Goal: Task Accomplishment & Management: Complete application form

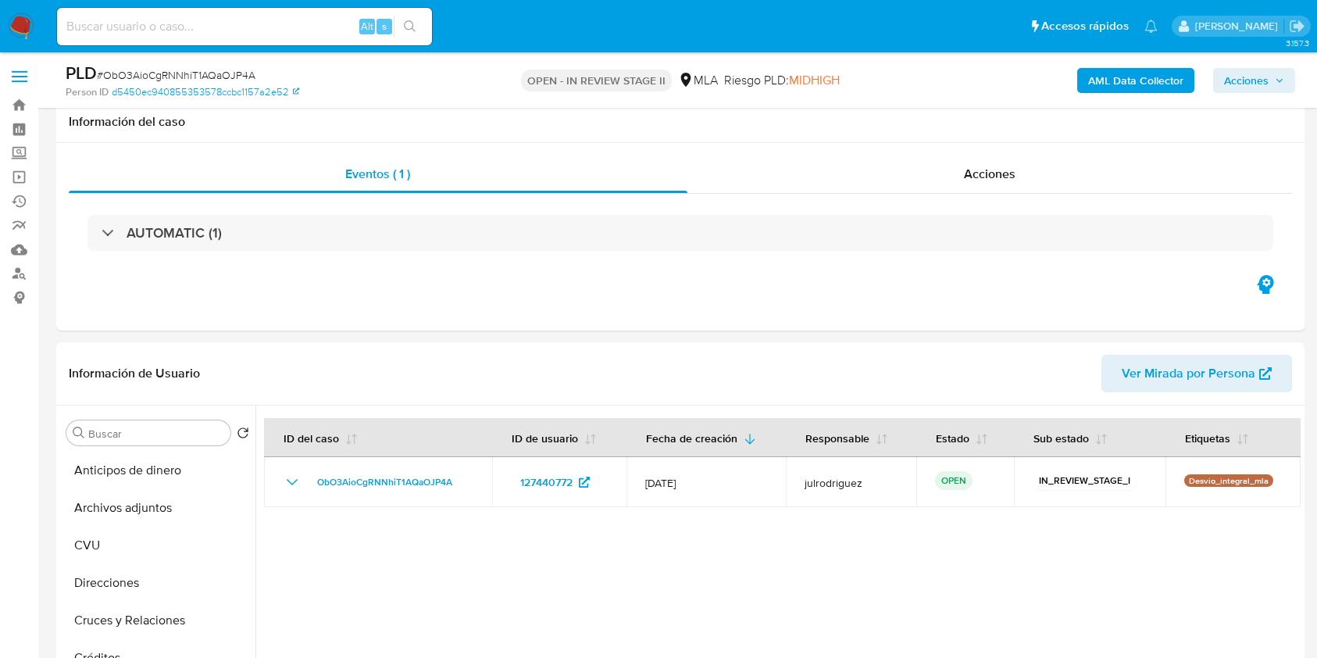
select select "10"
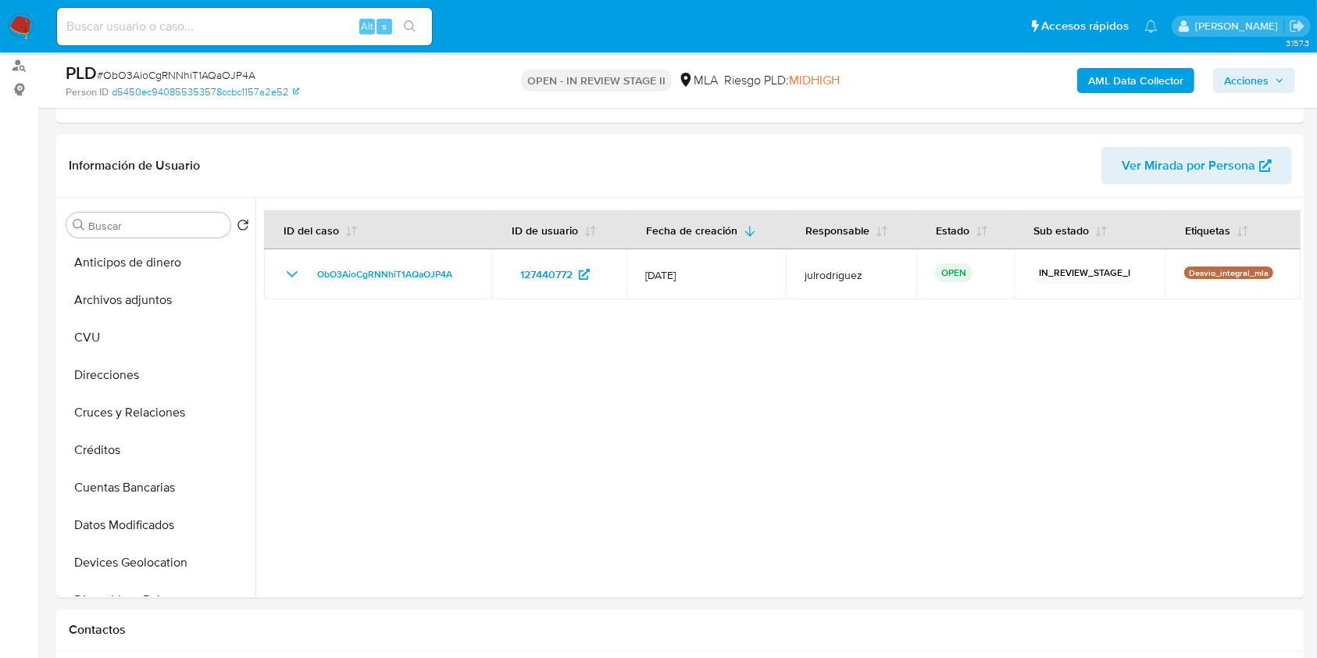
scroll to position [208, 0]
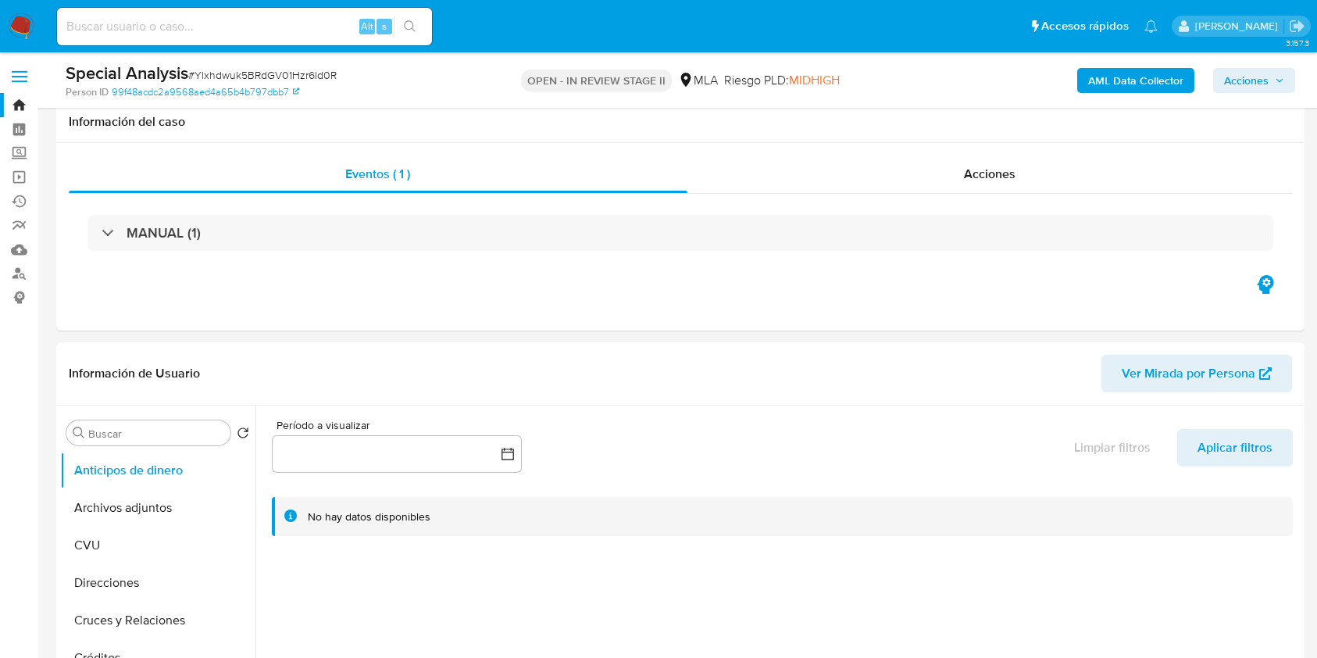
select select "10"
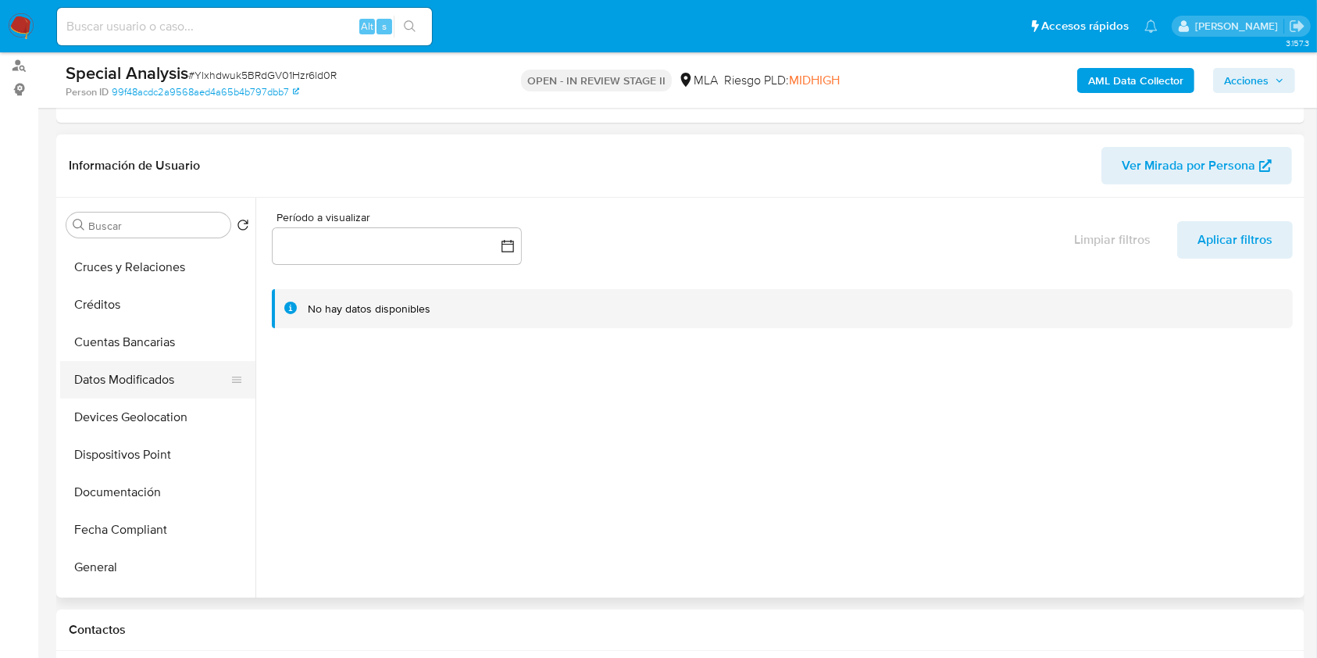
scroll to position [208, 0]
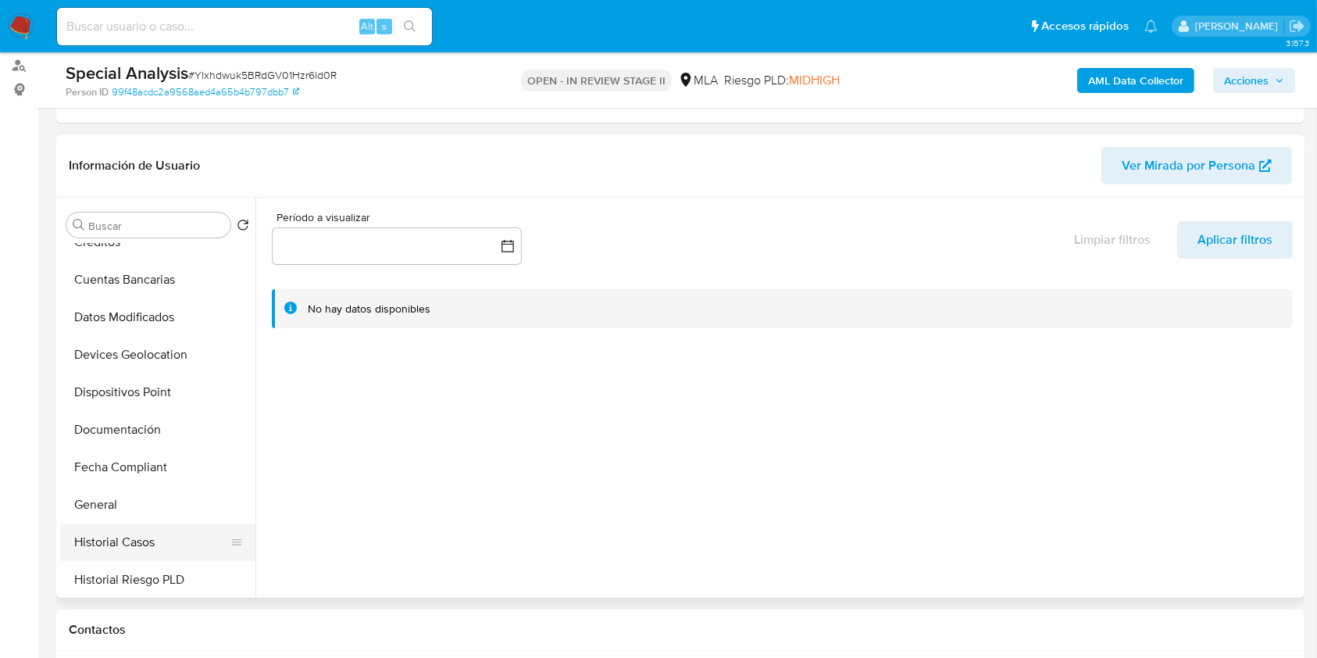
click at [152, 529] on button "Historial Casos" at bounding box center [151, 542] width 183 height 38
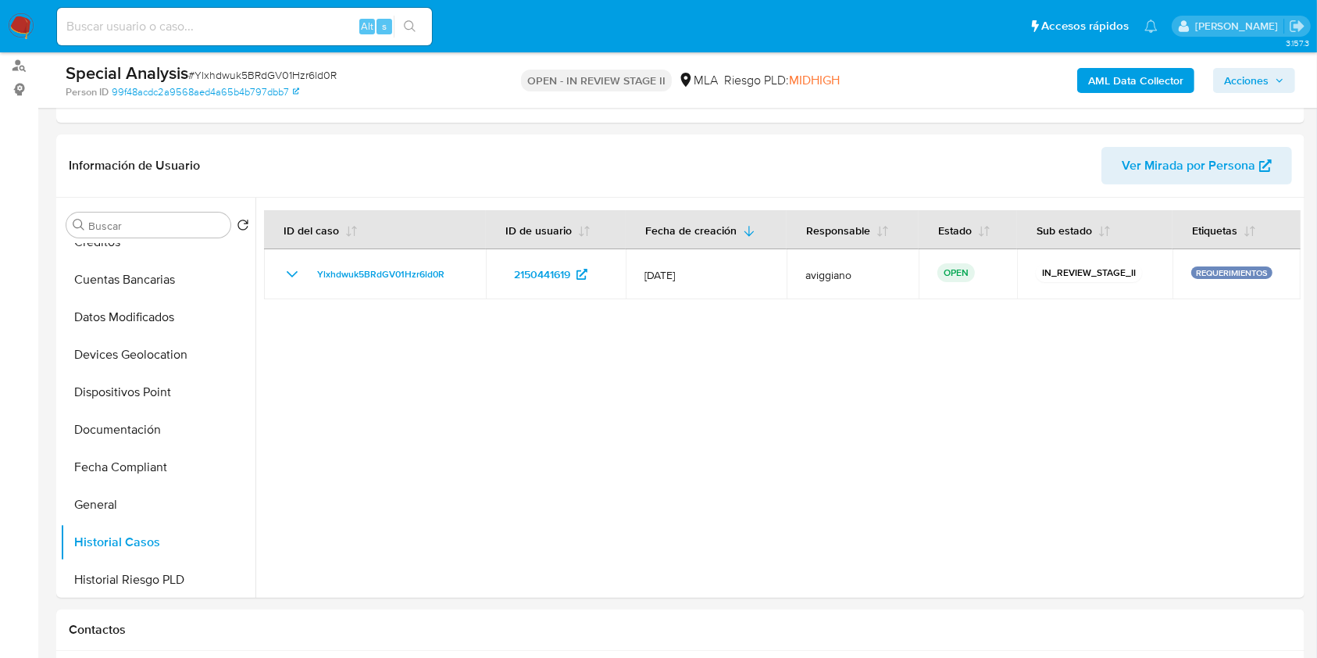
click at [1144, 80] on b "AML Data Collector" at bounding box center [1135, 80] width 95 height 25
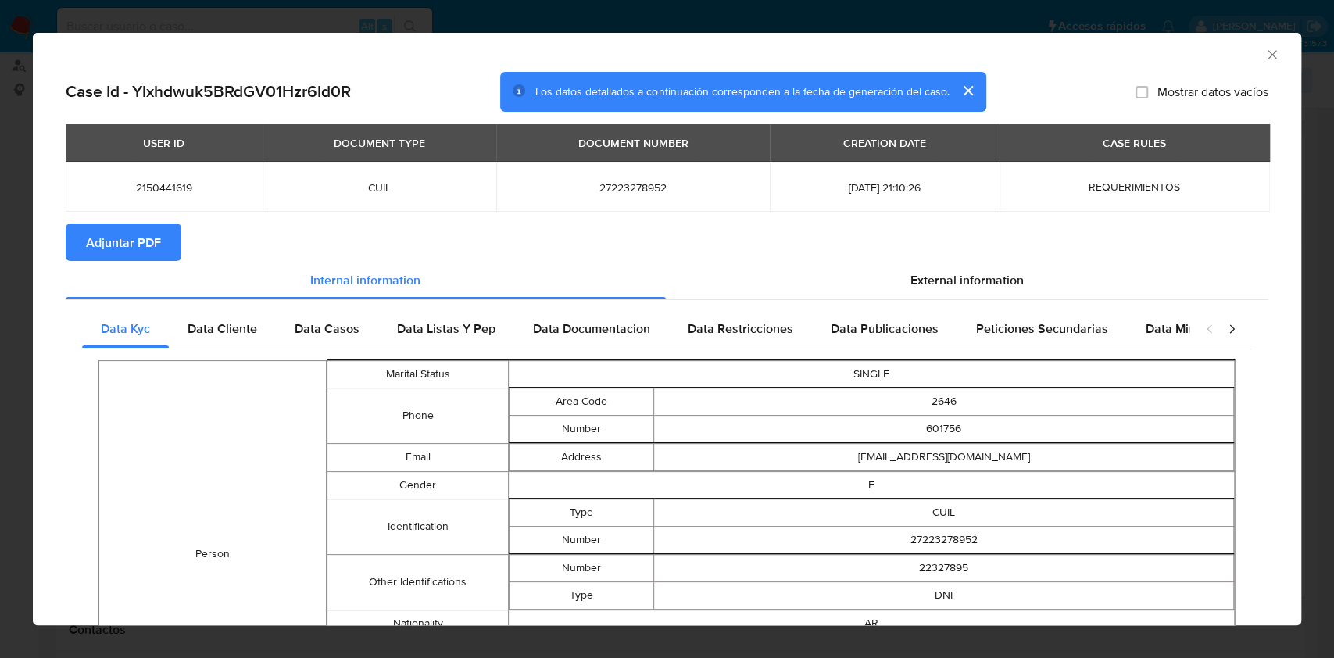
click at [165, 227] on button "Adjuntar PDF" at bounding box center [124, 242] width 116 height 38
click at [1267, 52] on icon "Cerrar ventana" at bounding box center [1271, 54] width 9 height 9
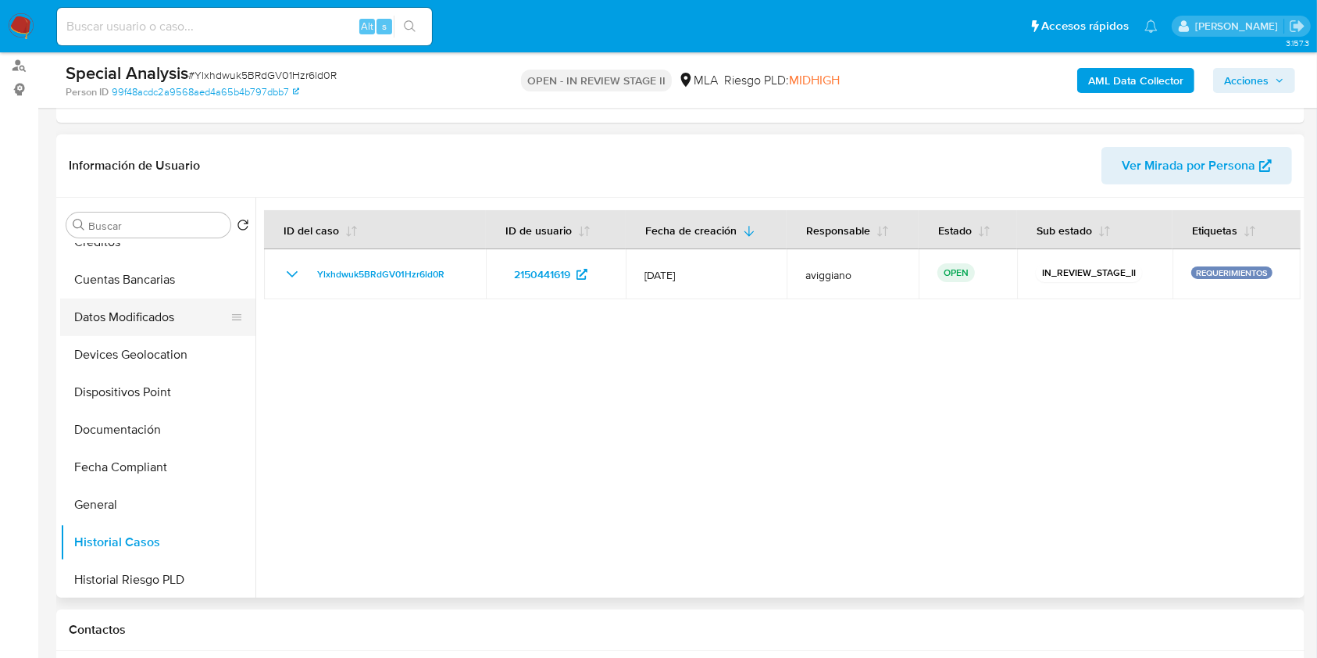
scroll to position [0, 0]
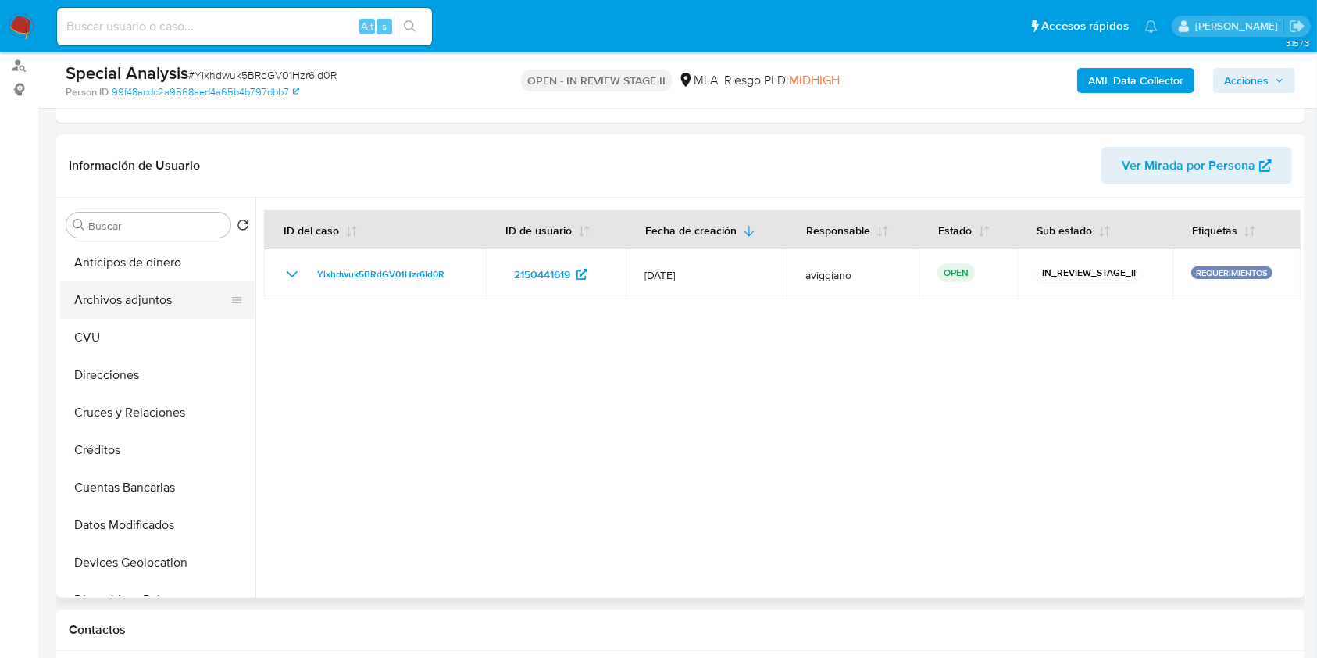
click at [172, 305] on button "Archivos adjuntos" at bounding box center [151, 300] width 183 height 38
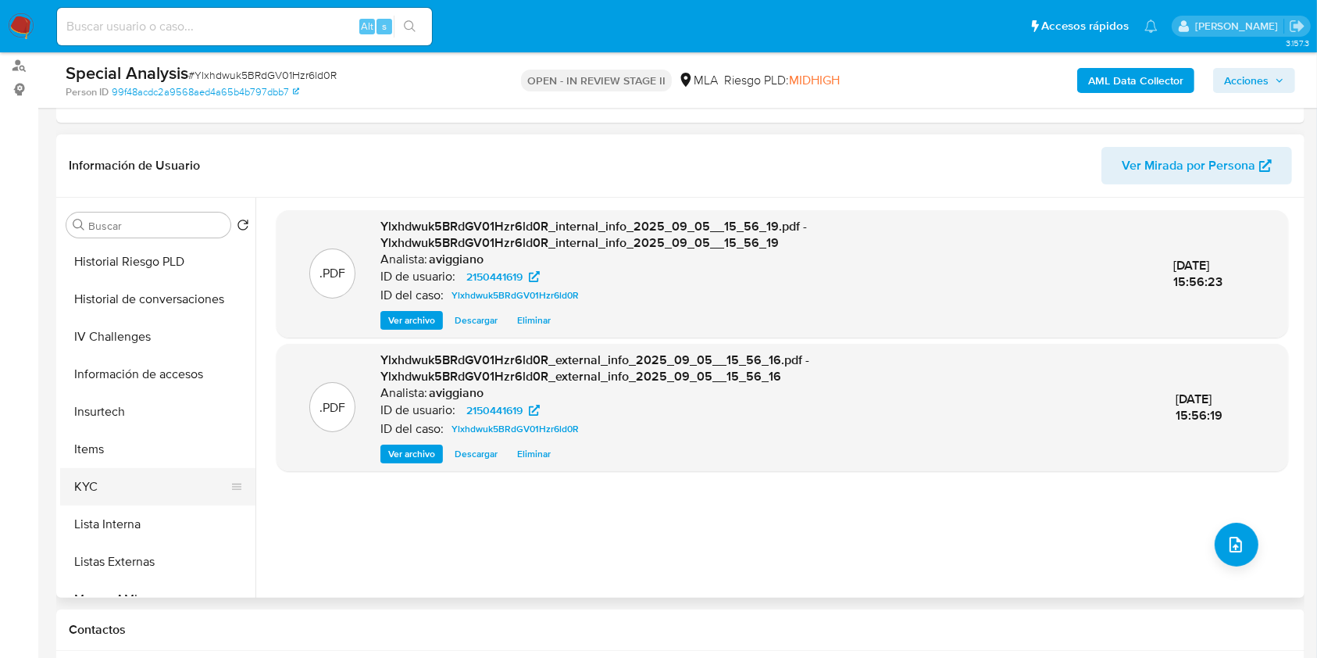
scroll to position [625, 0]
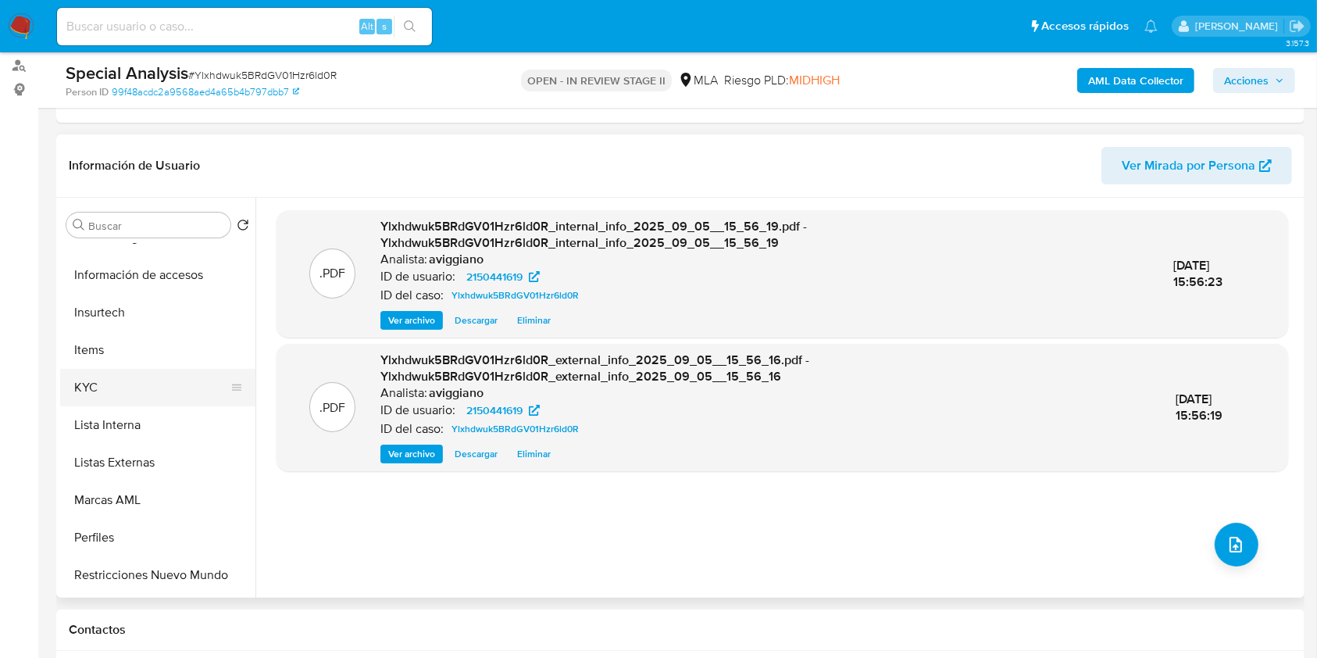
click at [116, 397] on button "KYC" at bounding box center [151, 388] width 183 height 38
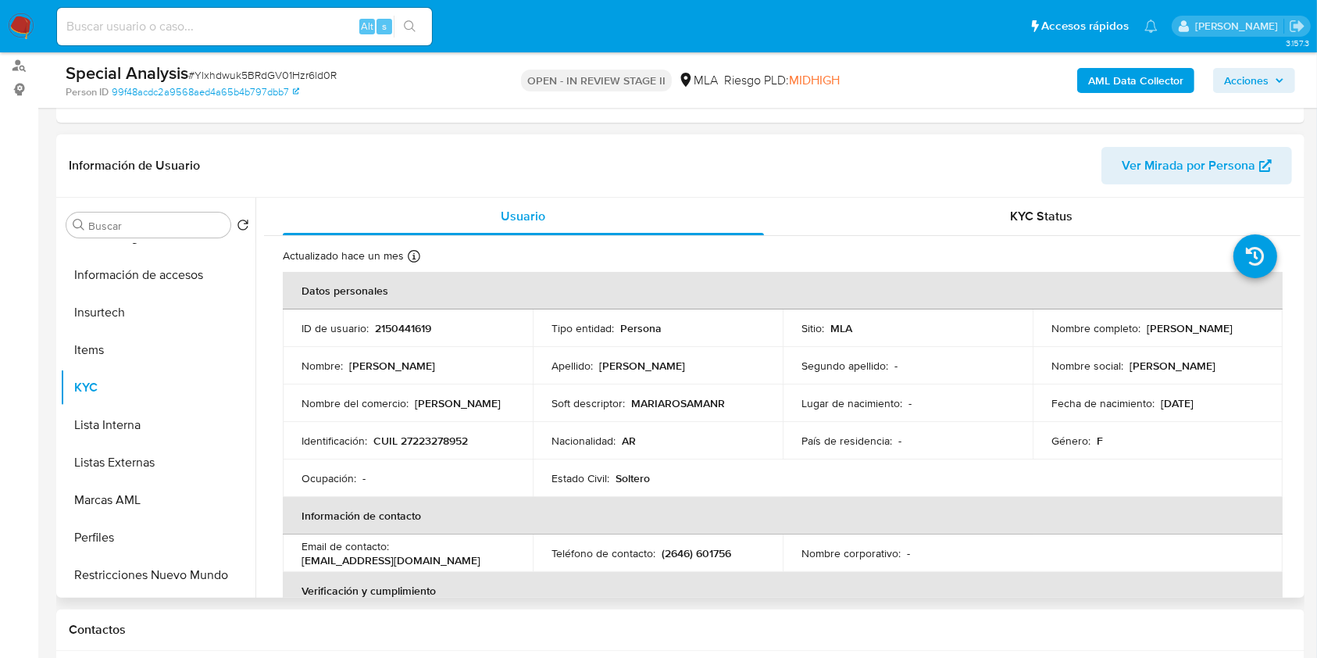
click at [413, 441] on p "CUIL 27223278952" at bounding box center [420, 441] width 95 height 14
copy p "27223278952"
click at [413, 330] on p "2150441619" at bounding box center [403, 328] width 56 height 14
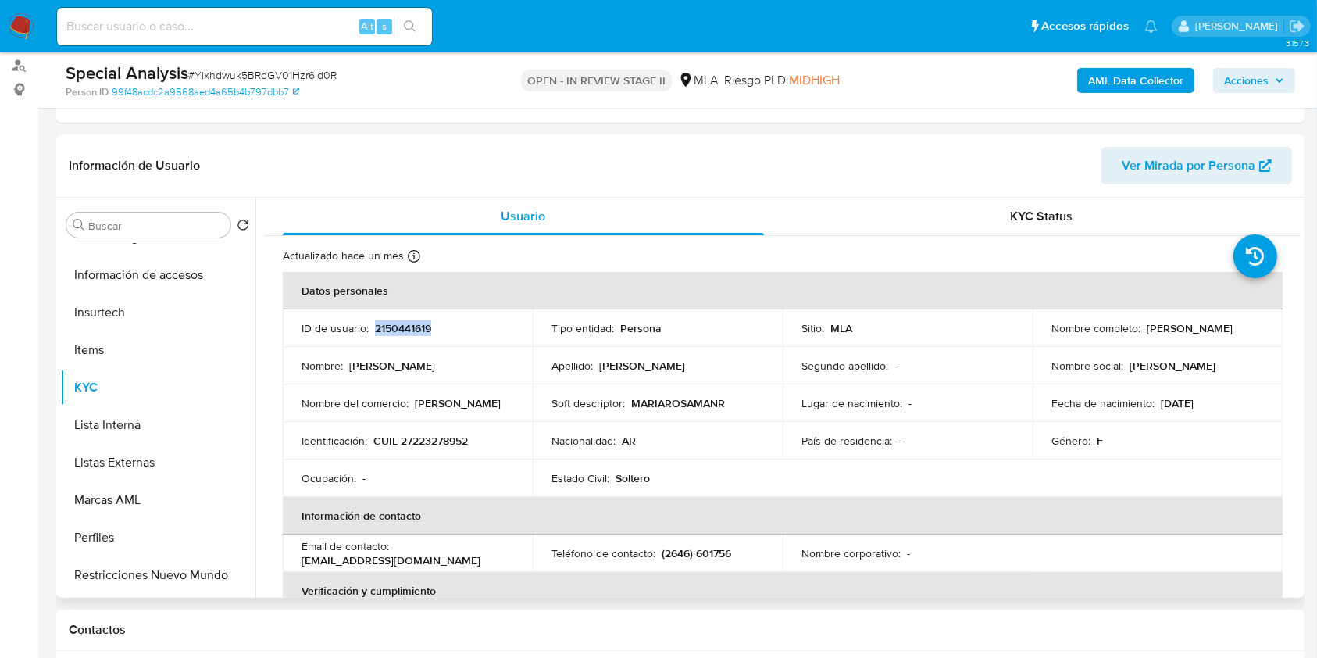
copy p "2150441619"
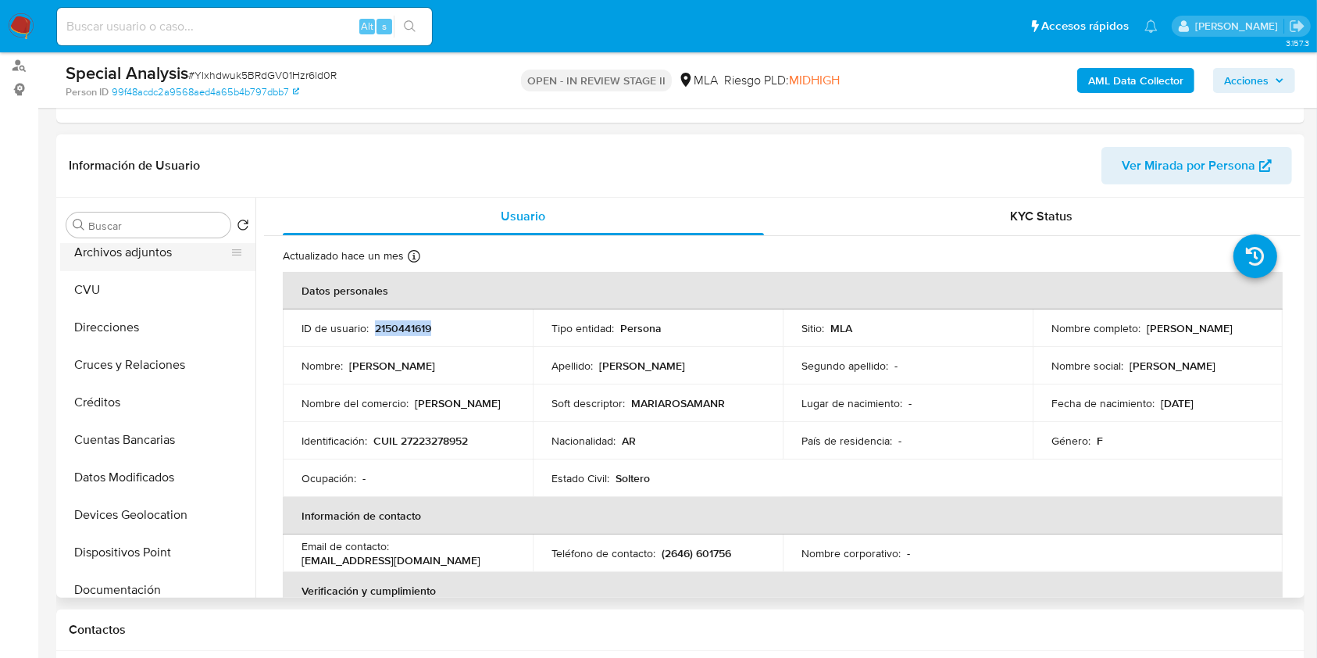
scroll to position [0, 0]
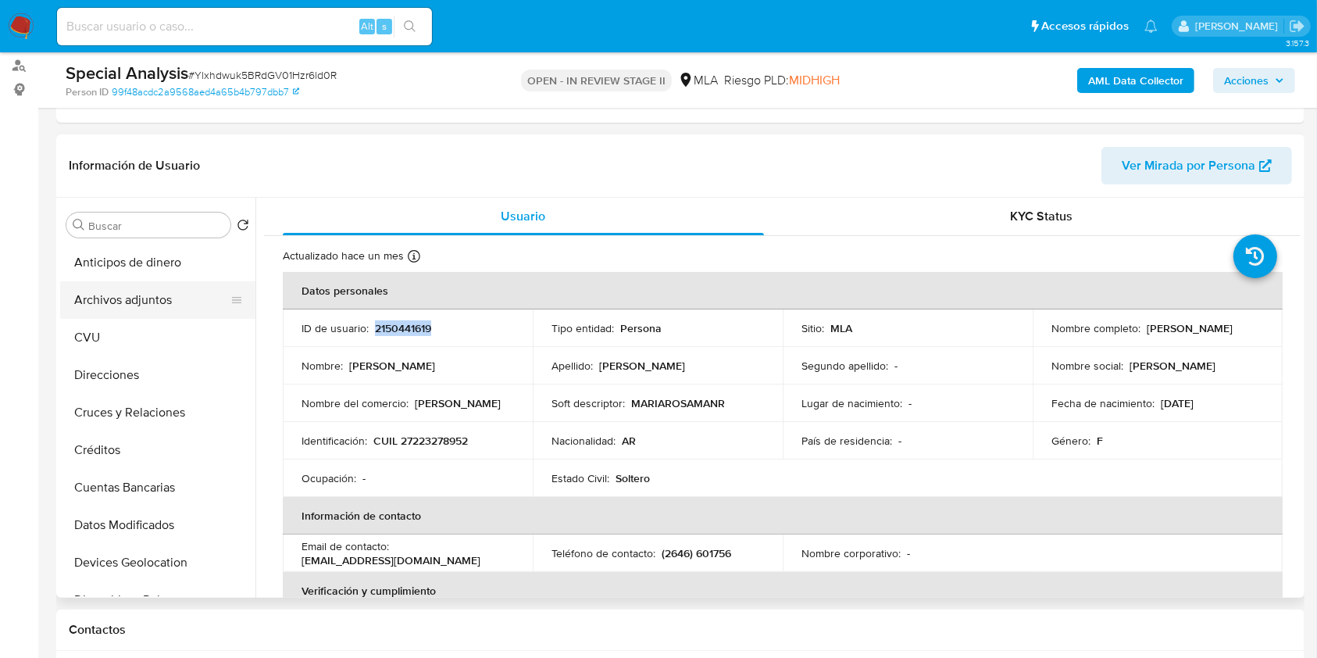
click at [181, 306] on button "Archivos adjuntos" at bounding box center [151, 300] width 183 height 38
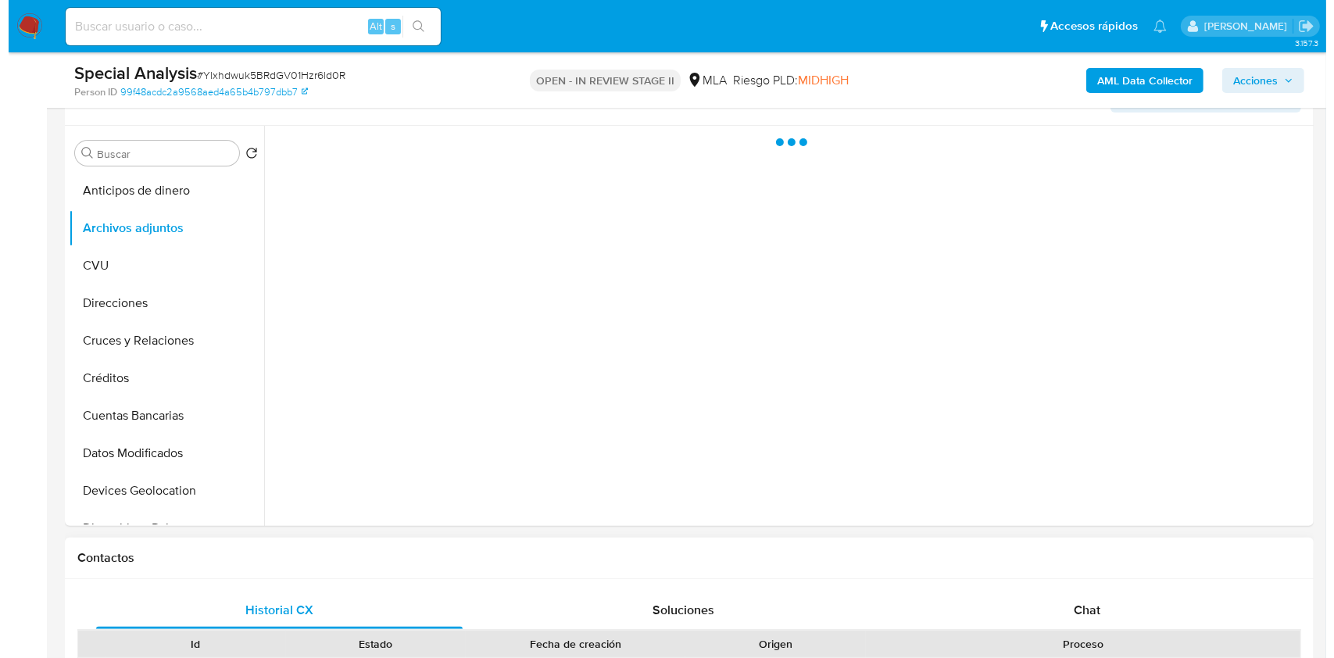
scroll to position [313, 0]
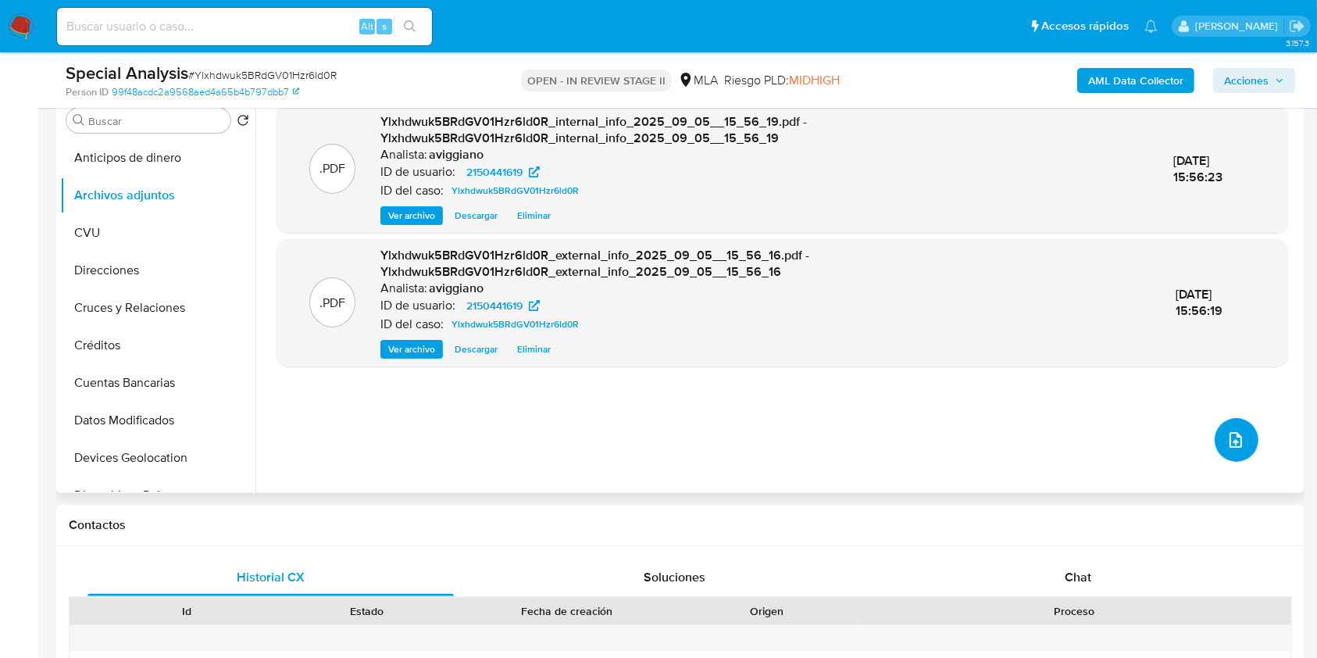
click at [1242, 432] on button "upload-file" at bounding box center [1237, 440] width 44 height 44
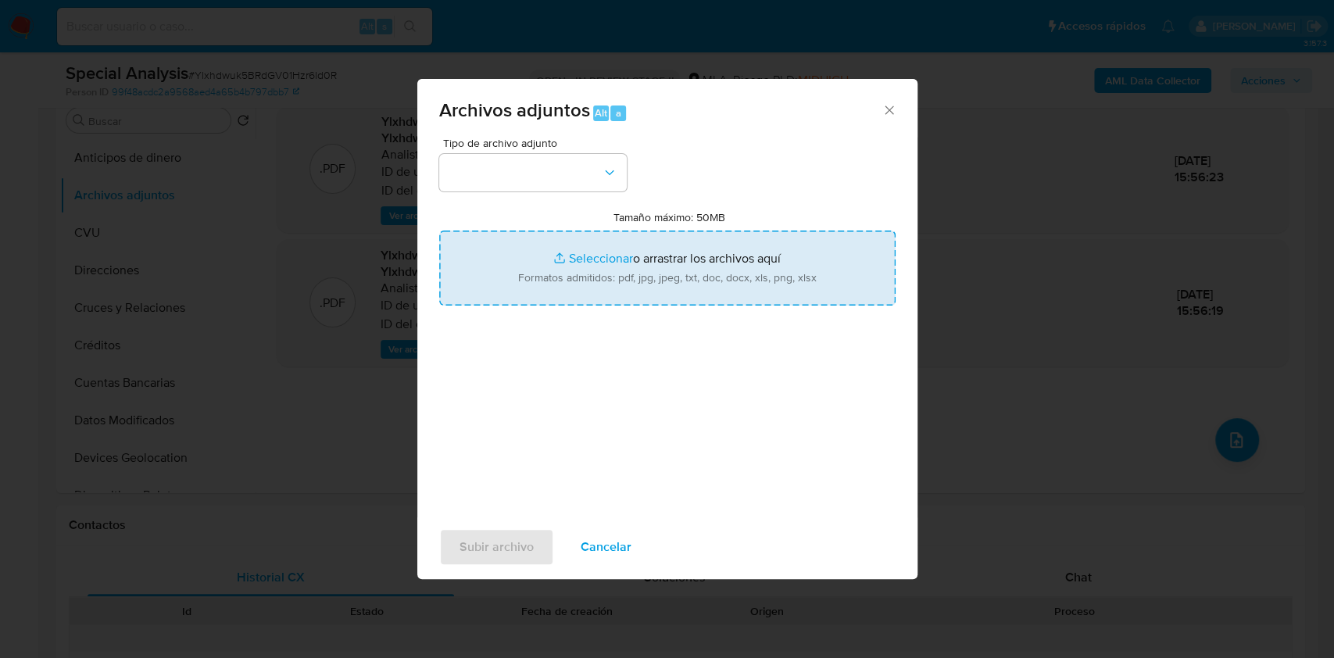
click at [797, 279] on input "Tamaño máximo: 50MB Seleccionar archivos" at bounding box center [667, 267] width 456 height 75
type input "C:\fakepath\Nosis Manager - 2150441619.pdf"
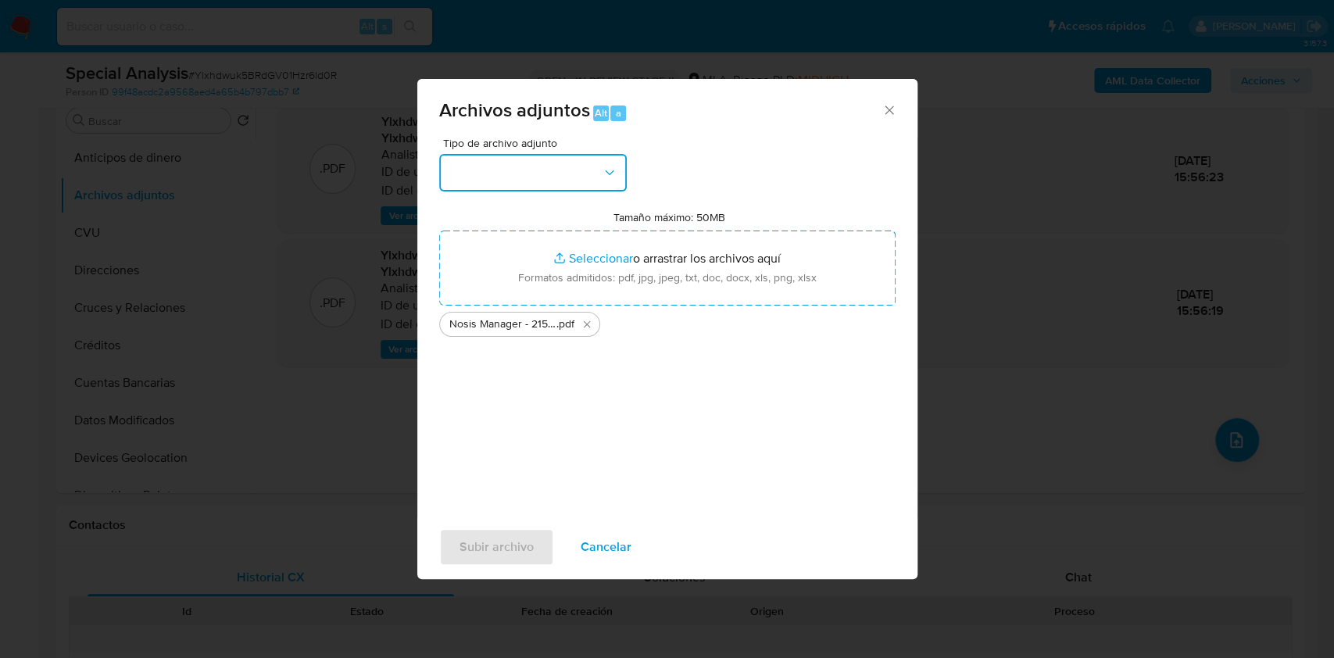
click at [622, 181] on button "button" at bounding box center [533, 173] width 188 height 38
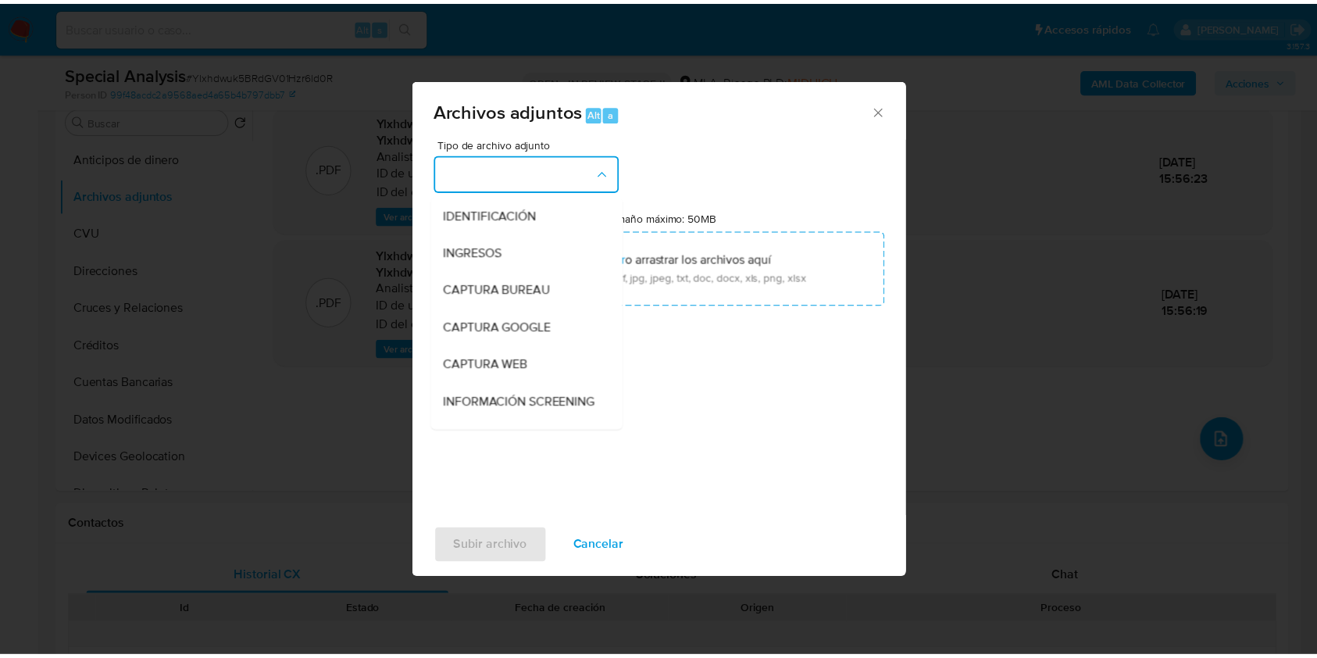
scroll to position [208, 0]
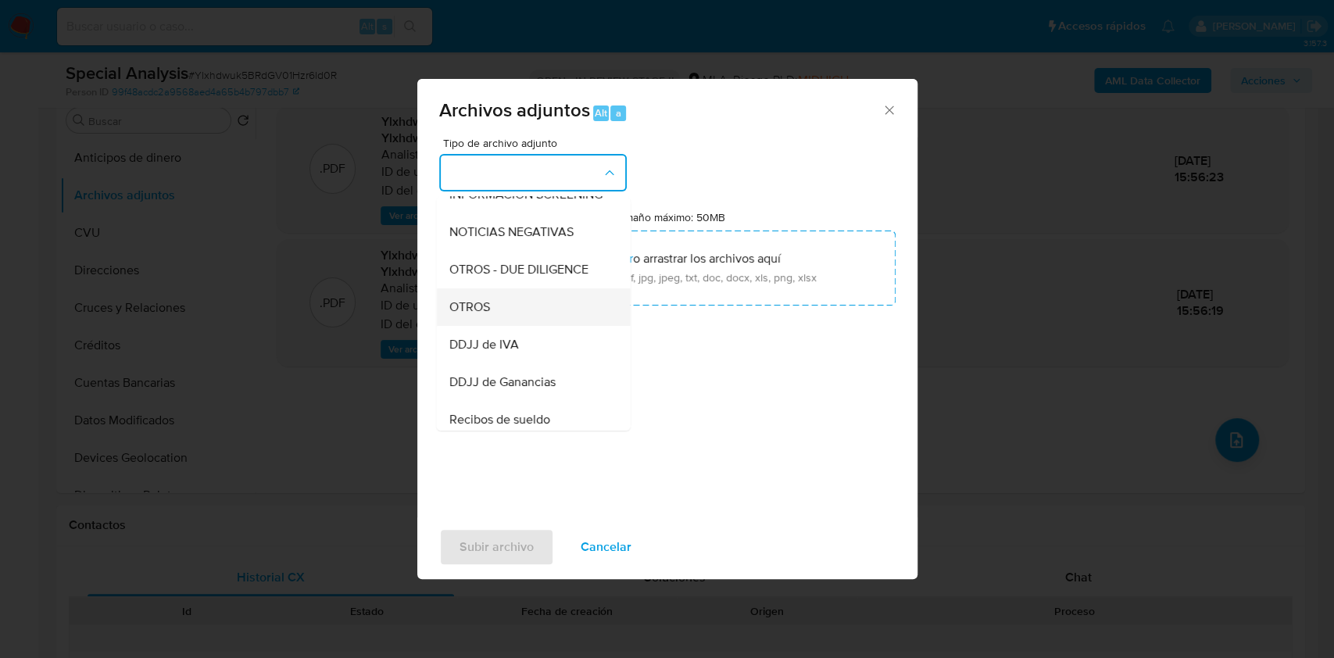
click at [513, 326] on div "OTROS" at bounding box center [527, 307] width 159 height 38
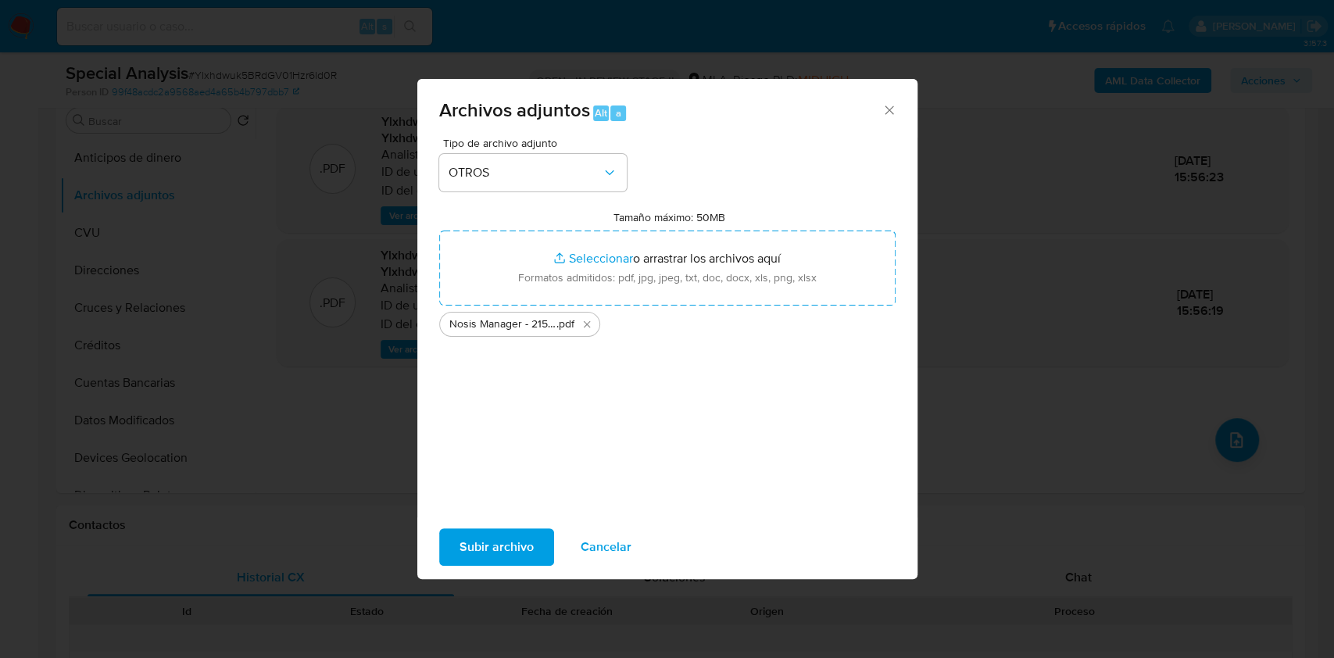
click at [490, 543] on span "Subir archivo" at bounding box center [496, 547] width 74 height 34
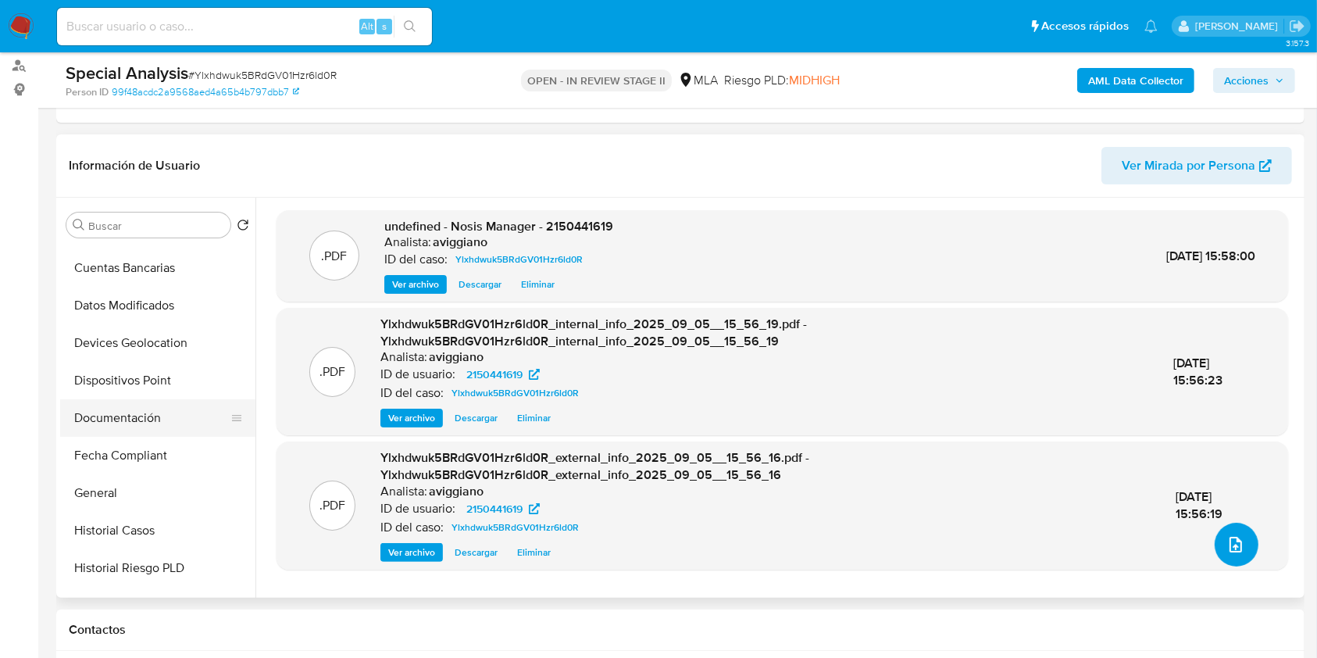
scroll to position [313, 0]
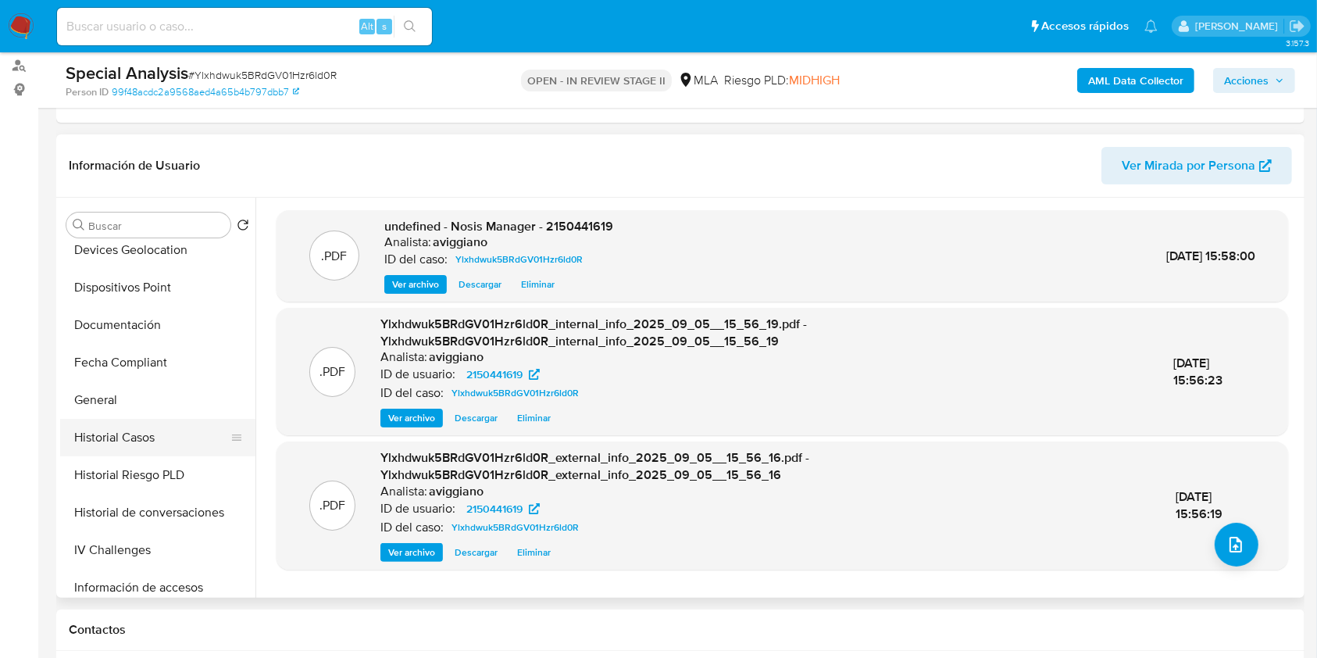
click at [131, 420] on button "Historial Casos" at bounding box center [151, 438] width 183 height 38
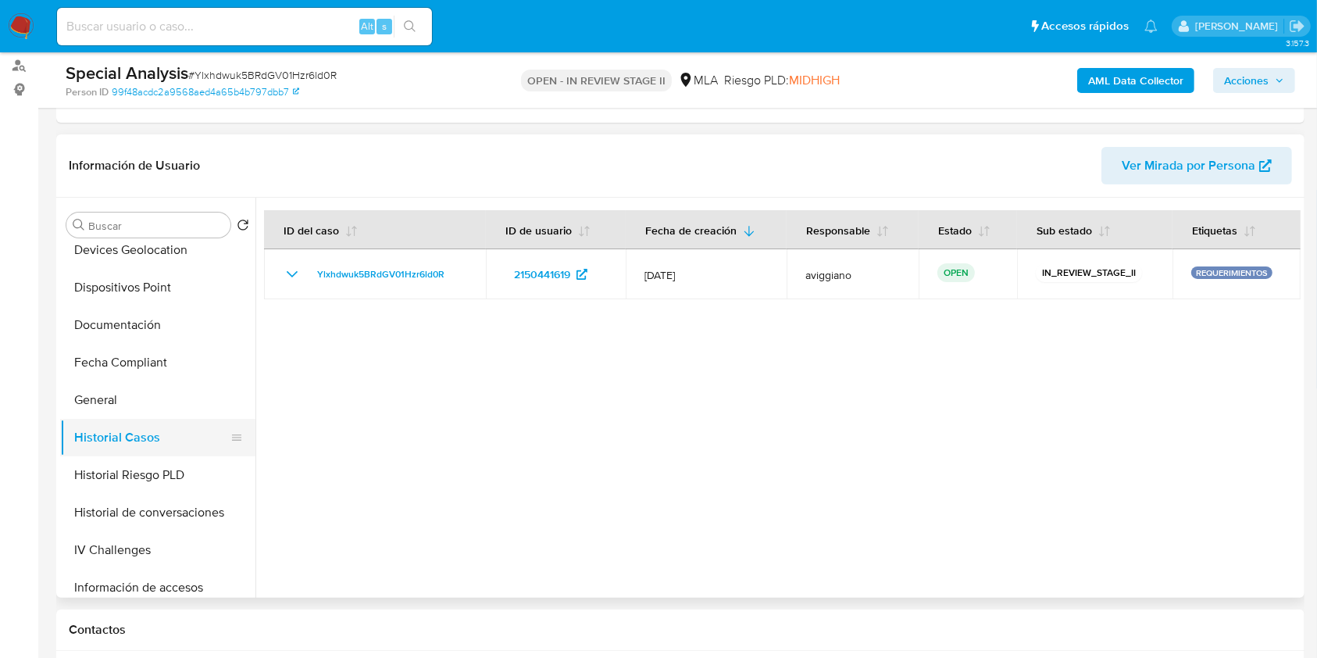
click at [119, 423] on button "Historial Casos" at bounding box center [151, 438] width 183 height 38
click at [122, 398] on button "General" at bounding box center [151, 400] width 183 height 38
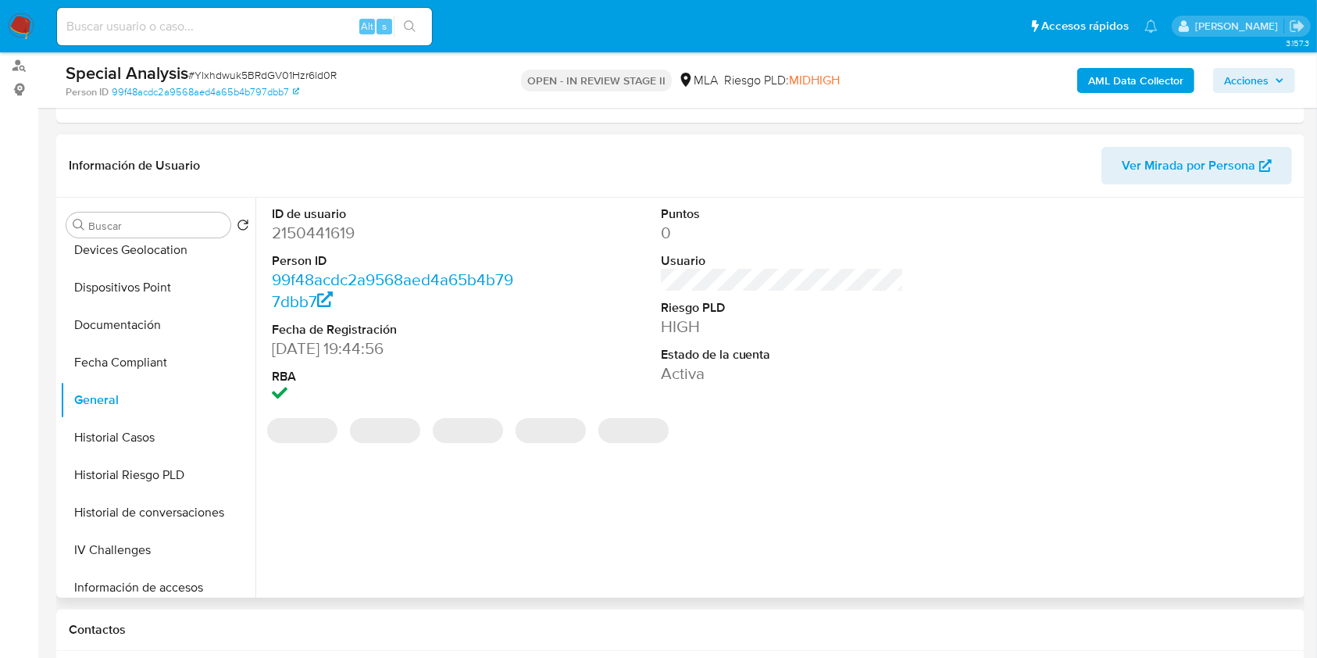
click at [327, 231] on dd "2150441619" at bounding box center [394, 233] width 244 height 22
copy dd "2150441619"
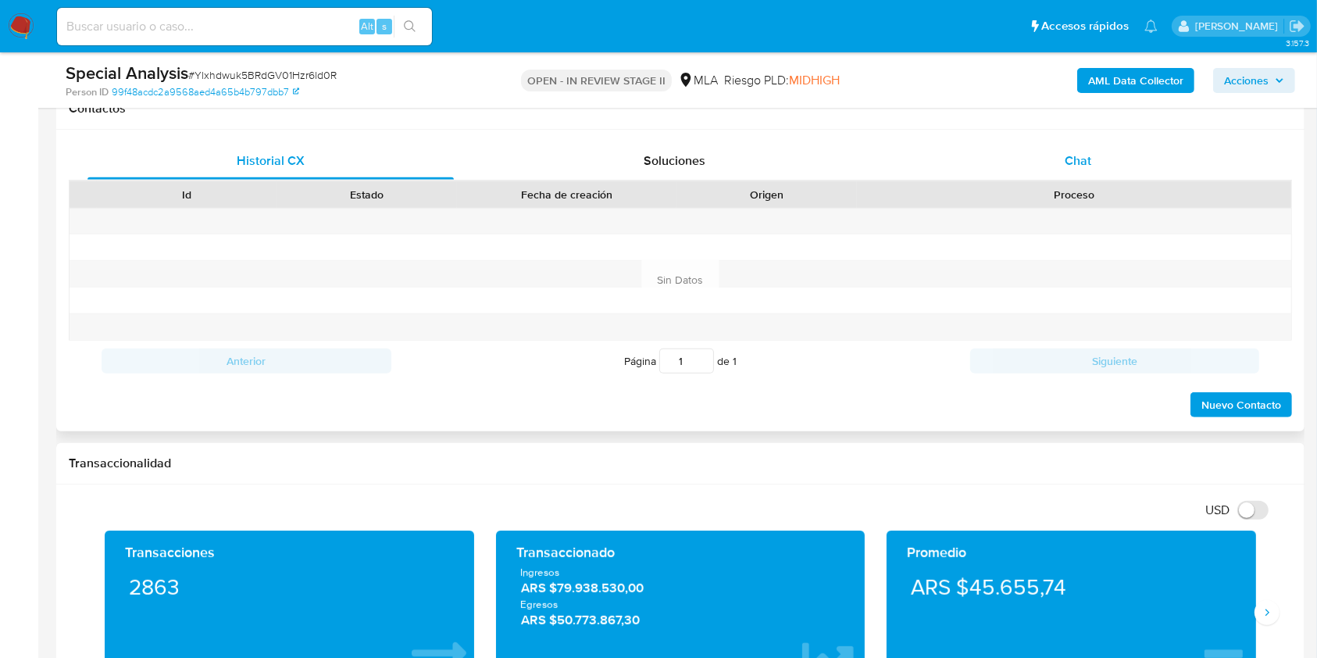
click at [1083, 159] on span "Chat" at bounding box center [1078, 161] width 27 height 18
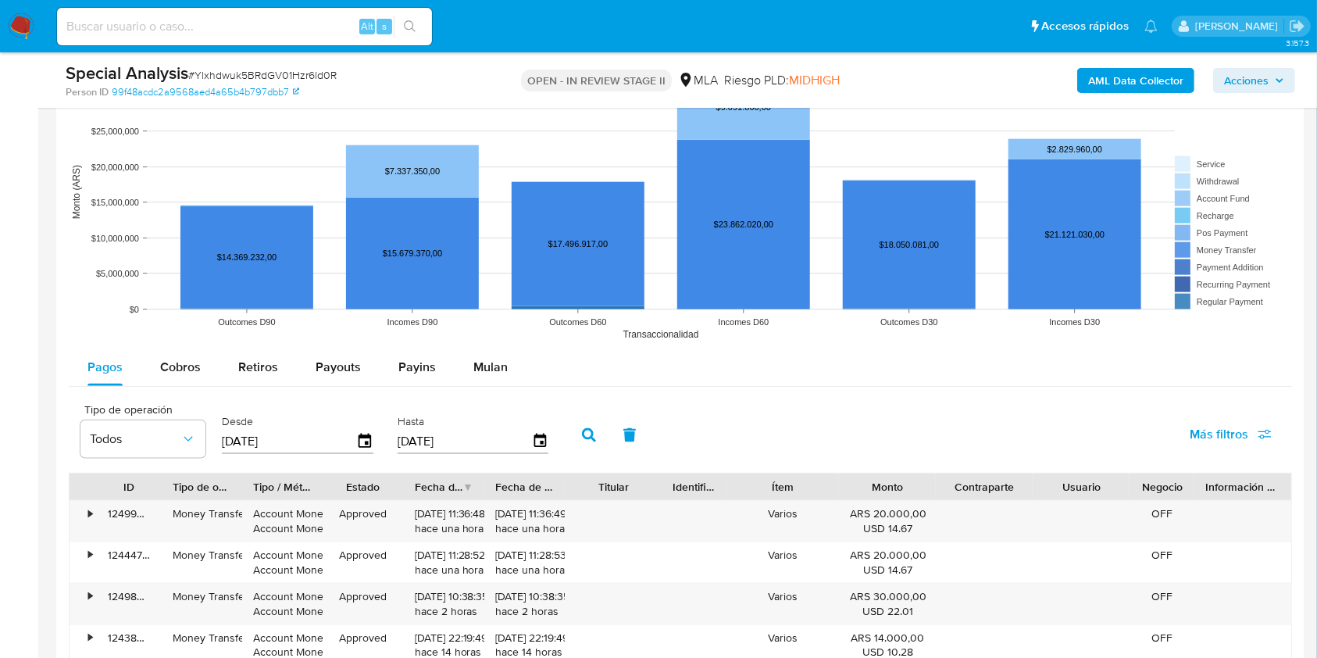
scroll to position [1979, 0]
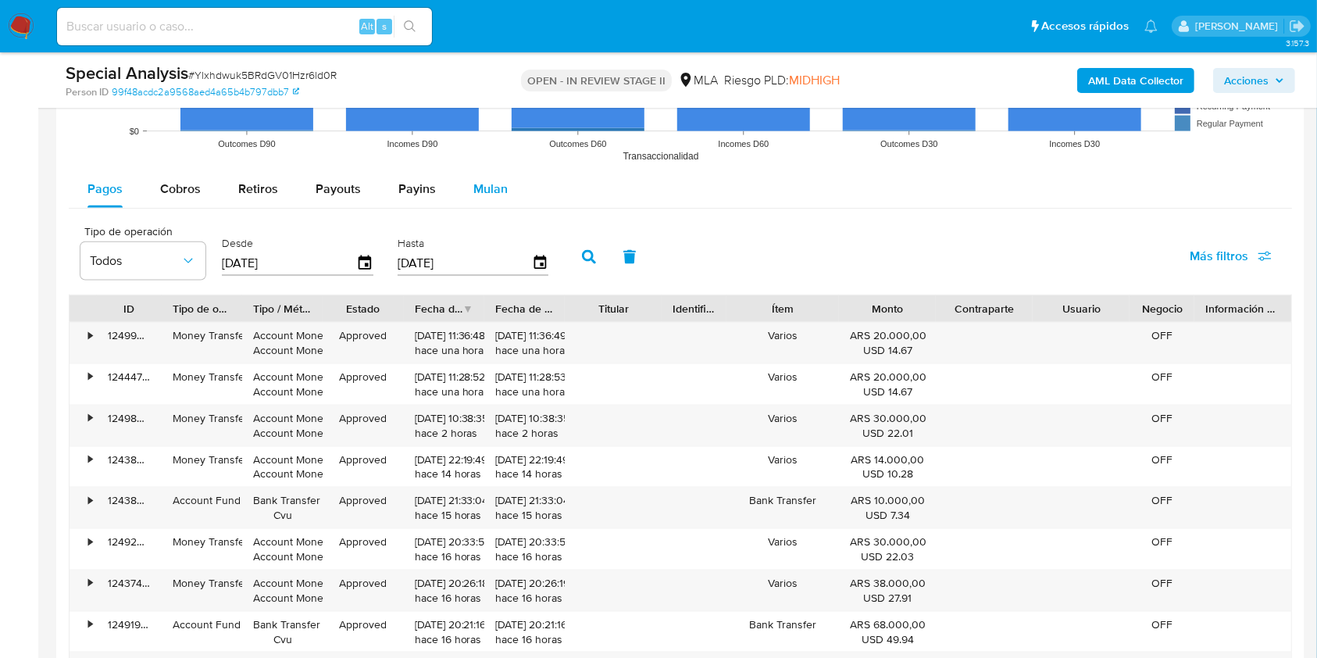
click at [474, 185] on span "Mulan" at bounding box center [490, 189] width 34 height 18
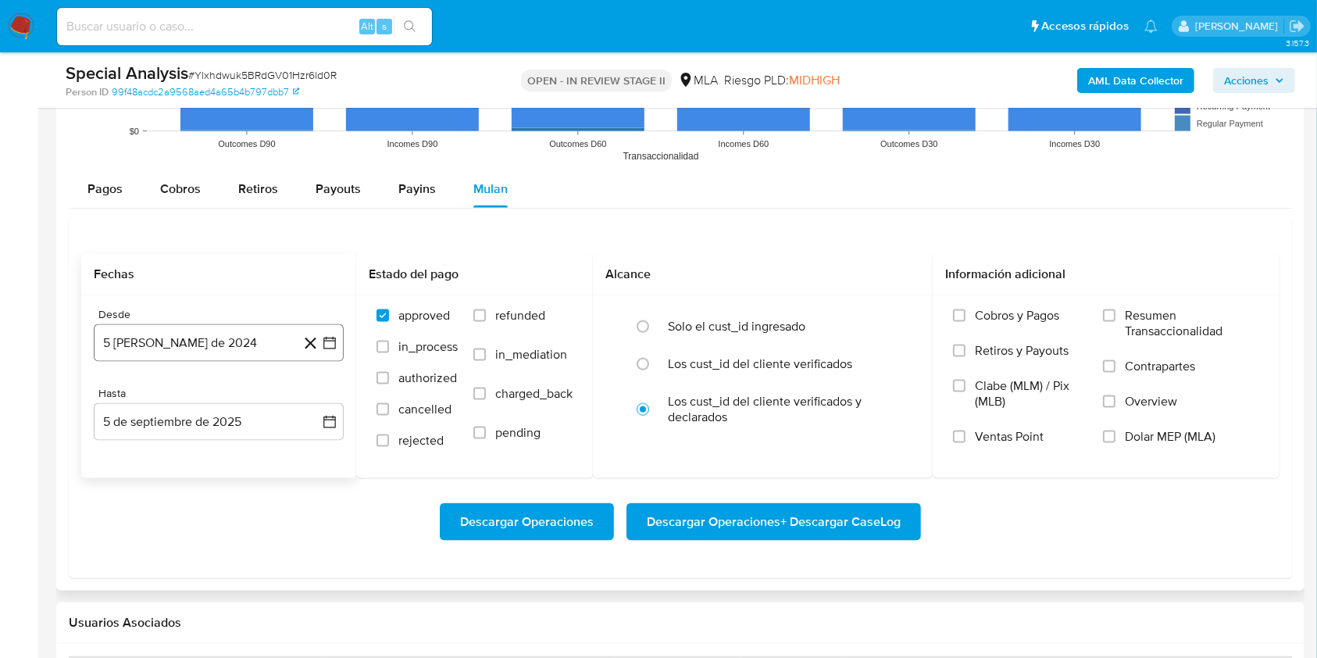
click at [204, 330] on button "5 de agosto de 2024" at bounding box center [219, 343] width 250 height 38
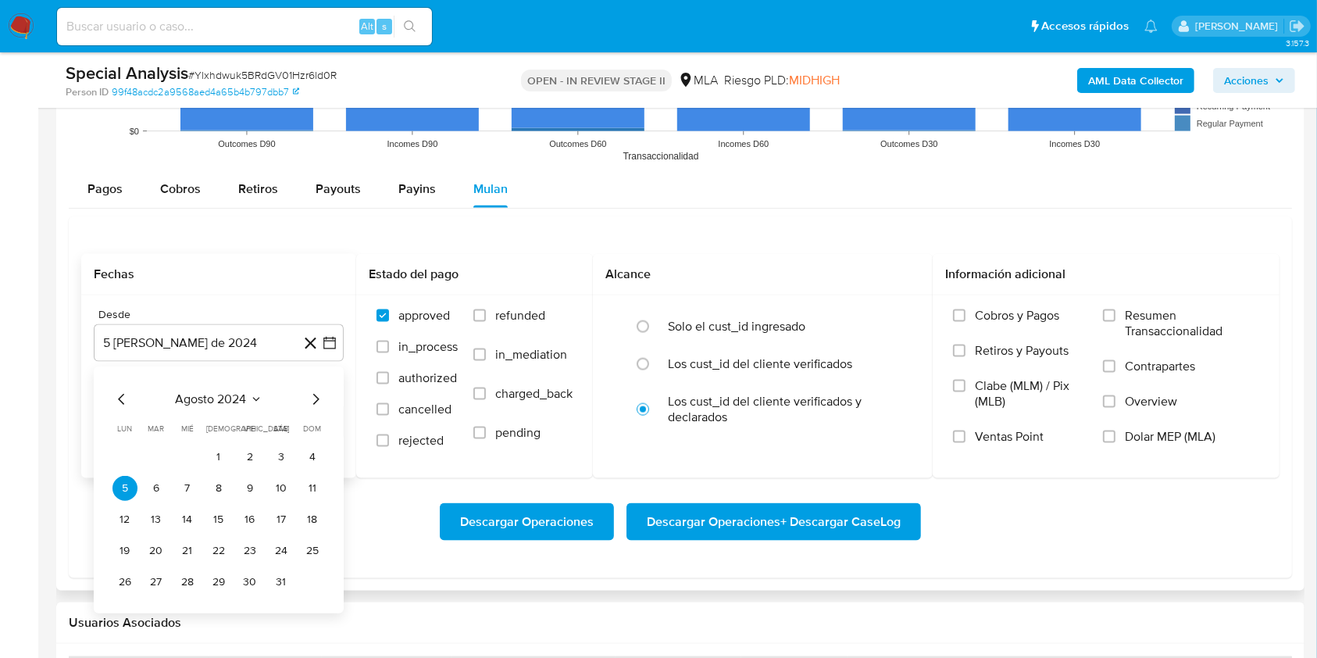
click at [310, 398] on icon "Mes siguiente" at bounding box center [315, 399] width 19 height 19
click at [126, 401] on icon "Mes anterior" at bounding box center [122, 399] width 19 height 19
click at [223, 453] on button "1" at bounding box center [218, 457] width 25 height 25
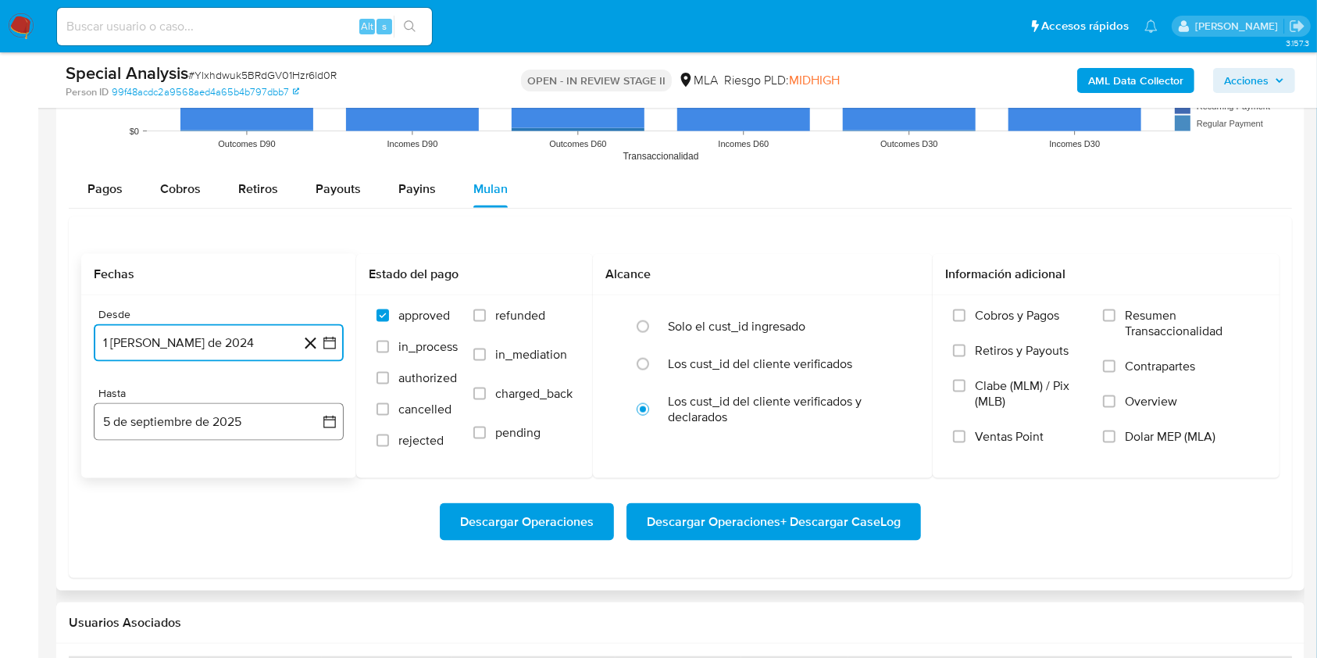
click at [213, 405] on button "5 de septiembre de 2025" at bounding box center [219, 422] width 250 height 38
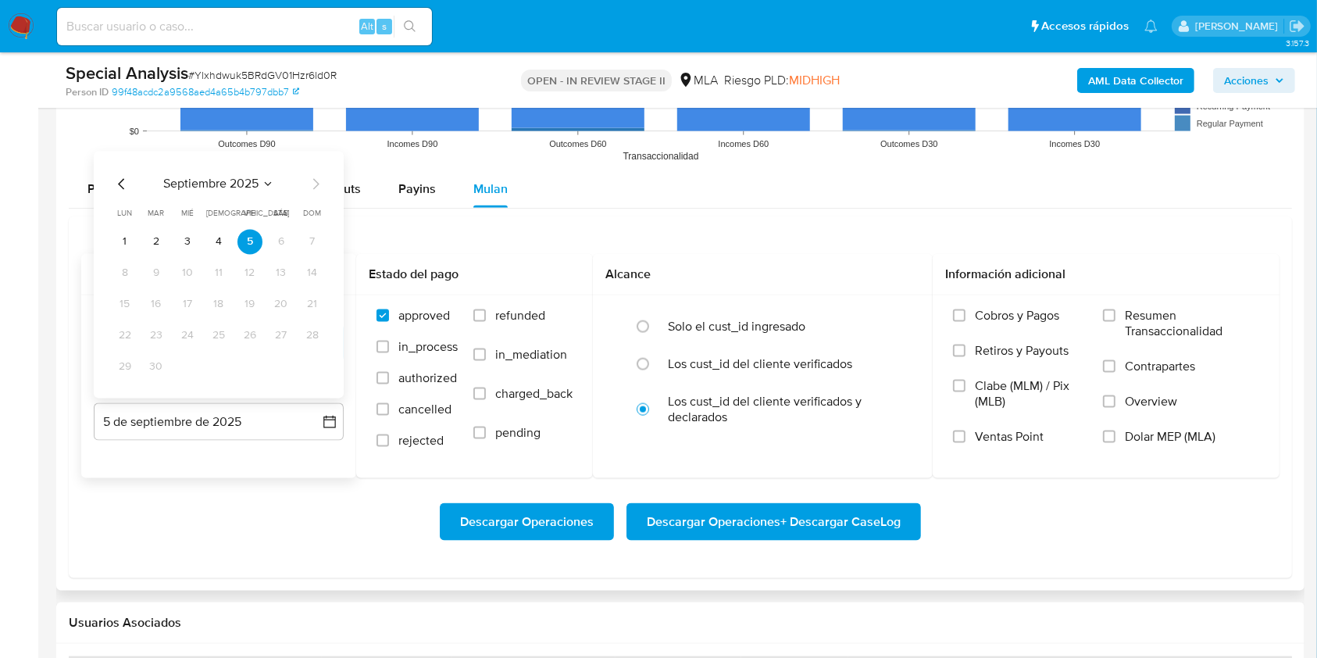
click at [113, 180] on icon "Mes anterior" at bounding box center [122, 184] width 19 height 19
click at [119, 184] on icon "Mes anterior" at bounding box center [121, 184] width 6 height 11
click at [223, 377] on button "31" at bounding box center [218, 367] width 25 height 25
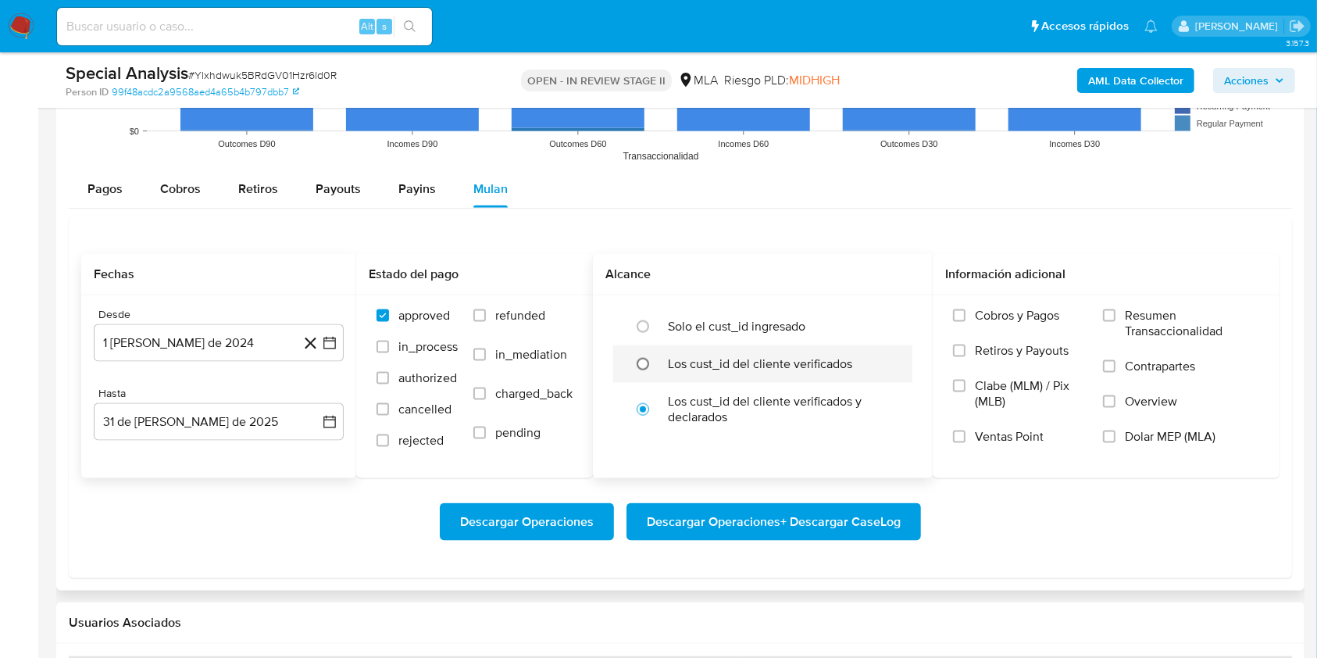
click at [656, 361] on input "radio" at bounding box center [643, 364] width 25 height 25
radio input "true"
click at [1134, 437] on span "Dolar MEP (MLA)" at bounding box center [1170, 437] width 91 height 16
click at [1116, 437] on input "Dolar MEP (MLA)" at bounding box center [1109, 436] width 13 height 13
click at [833, 525] on span "Descargar Operaciones + Descargar CaseLog" at bounding box center [774, 522] width 254 height 34
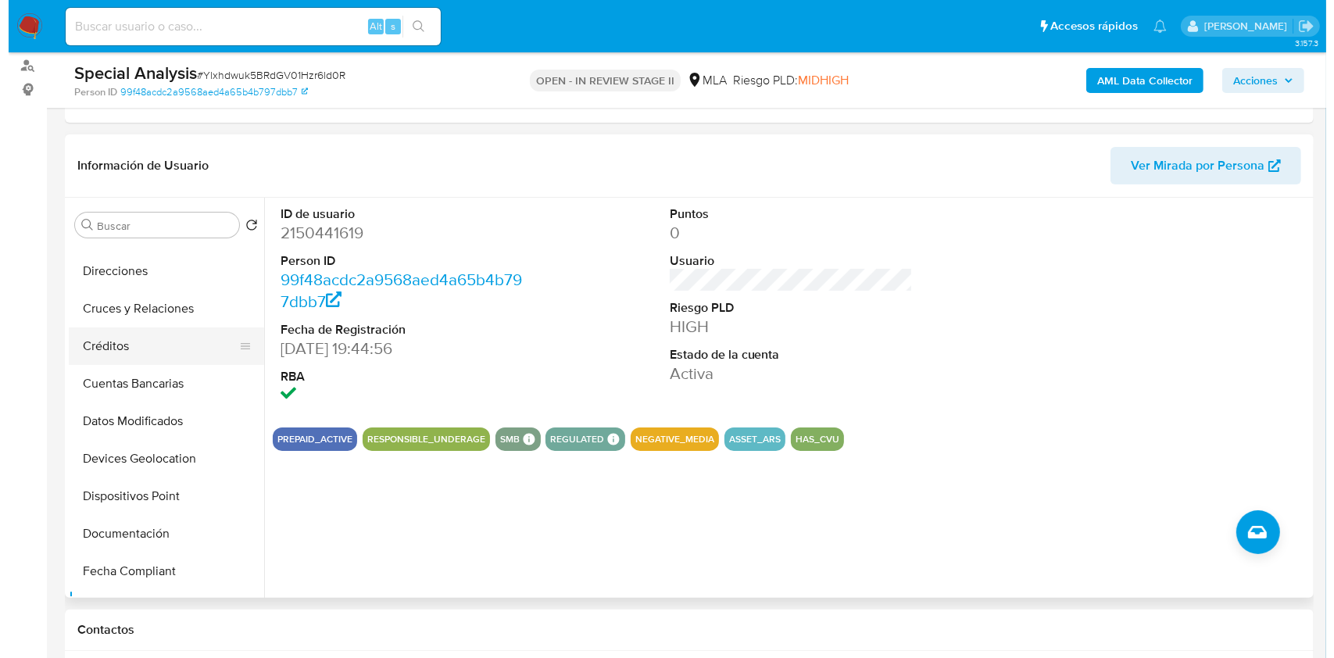
scroll to position [0, 0]
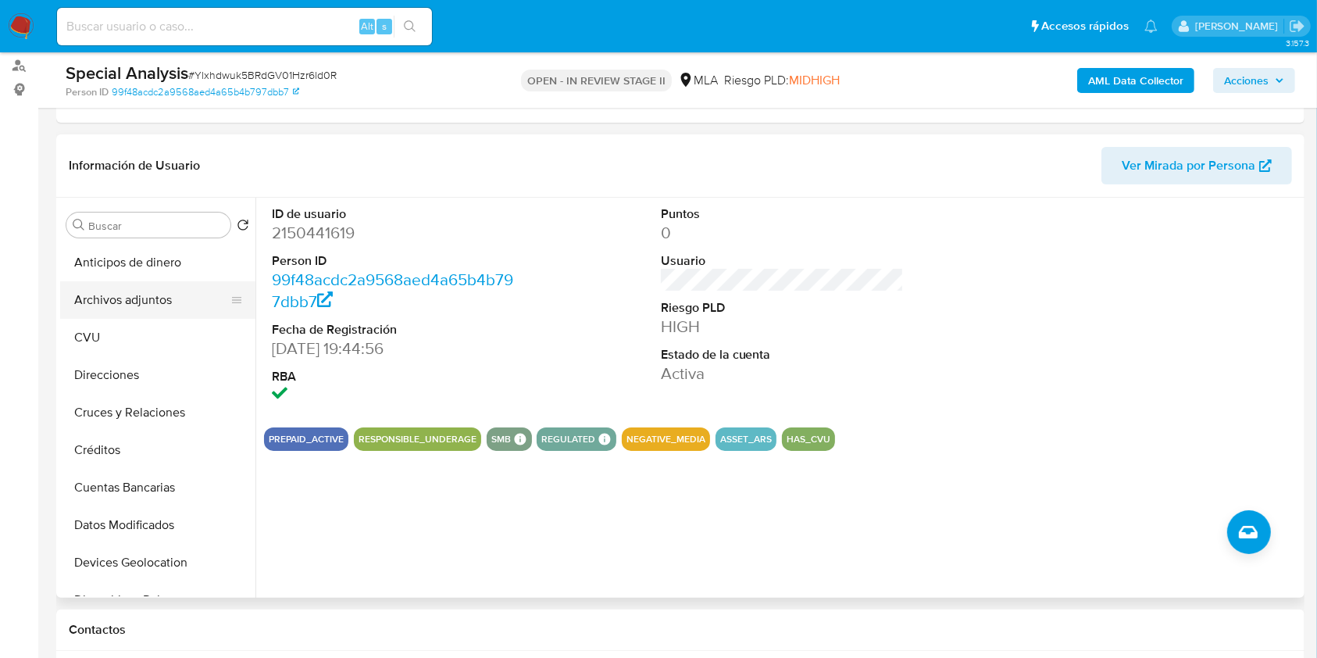
click at [141, 309] on button "Archivos adjuntos" at bounding box center [151, 300] width 183 height 38
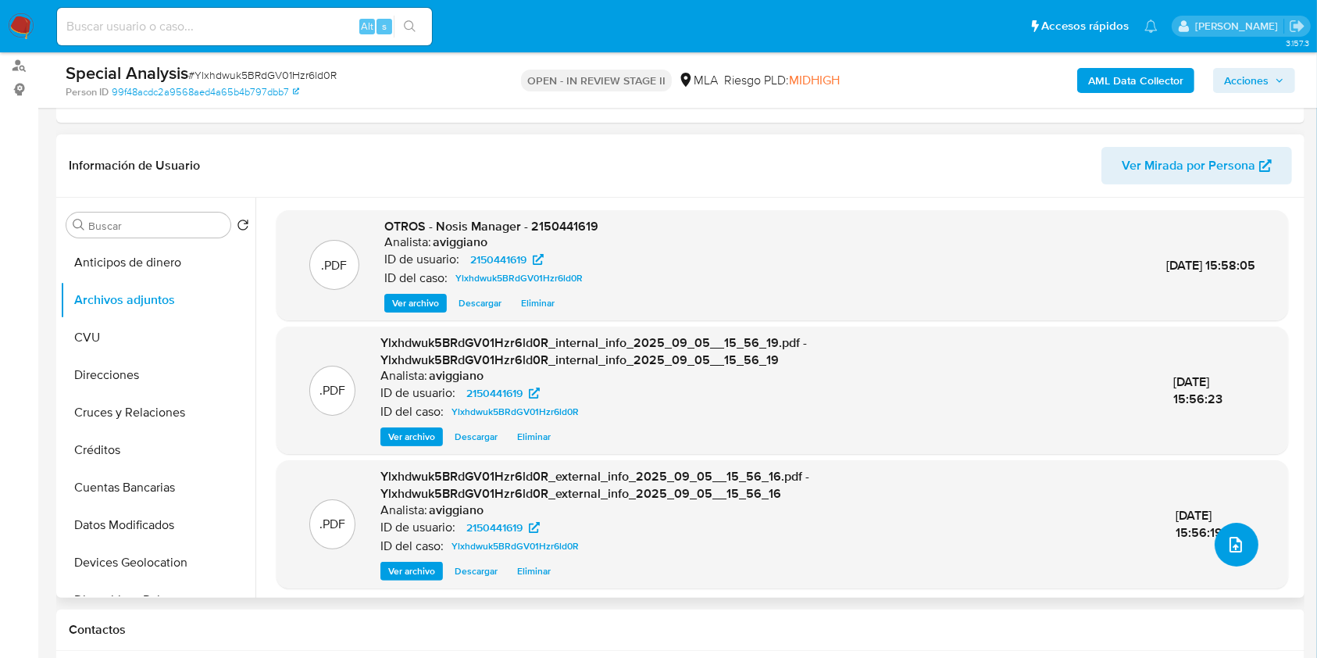
click at [1219, 539] on button "upload-file" at bounding box center [1237, 545] width 44 height 44
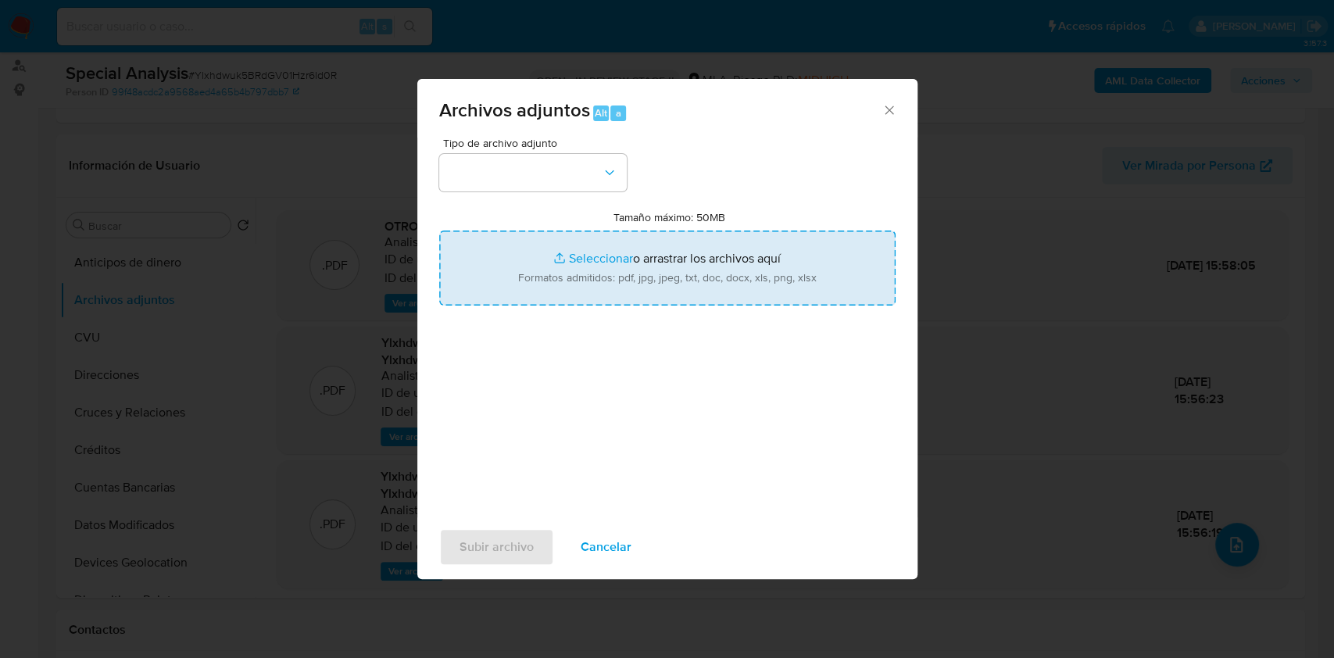
click at [634, 265] on input "Tamaño máximo: 50MB Seleccionar archivos" at bounding box center [667, 267] width 456 height 75
type input "C:\fakepath\Movimientos-Aladdin-v10_1 - 242652283.xlsx"
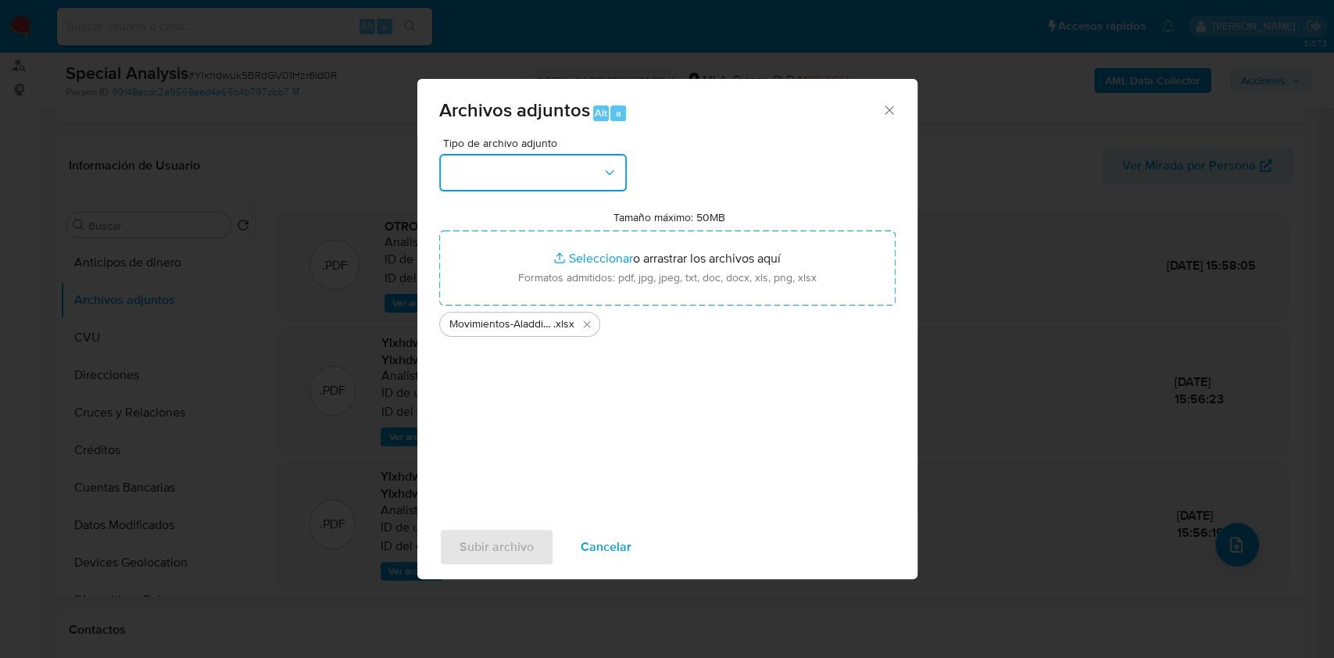
click at [557, 180] on button "button" at bounding box center [533, 173] width 188 height 38
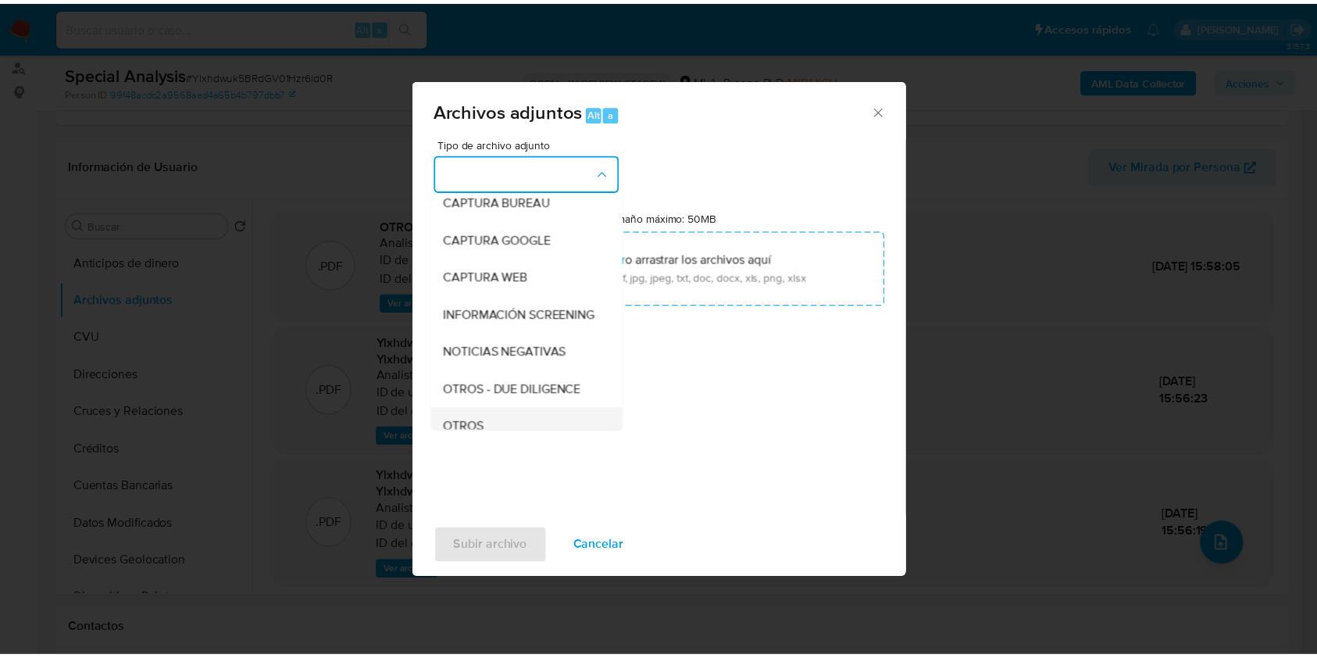
scroll to position [208, 0]
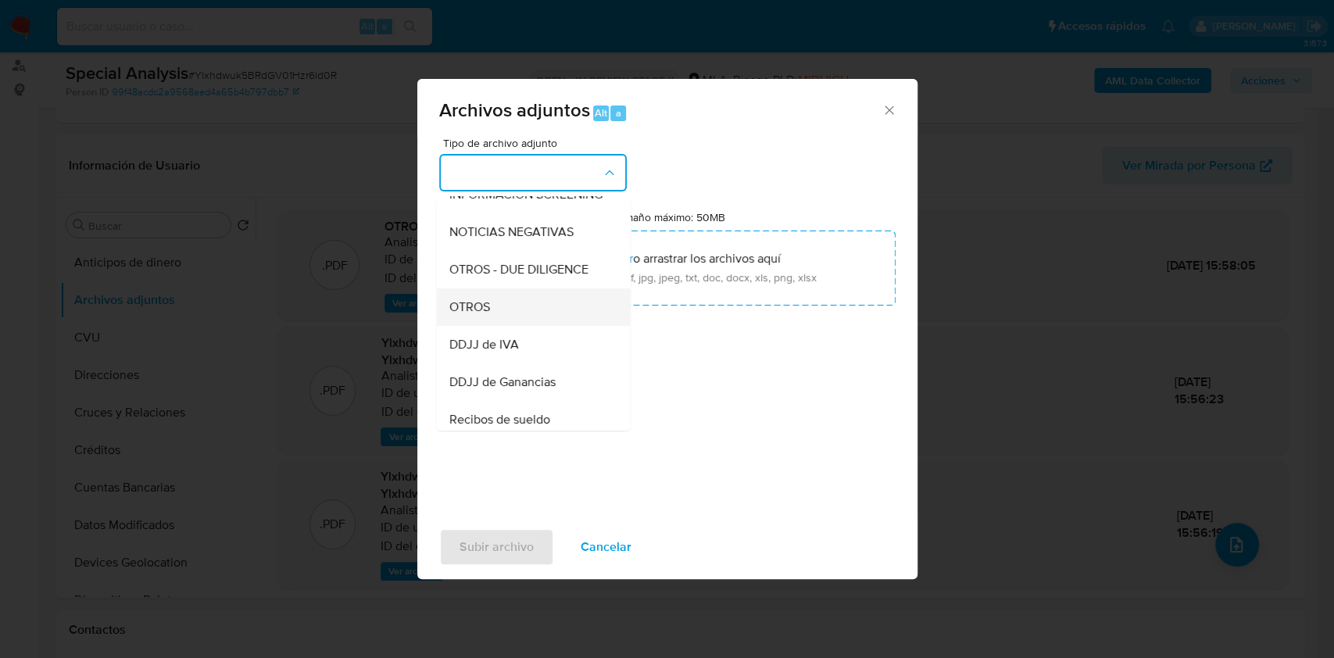
click at [502, 325] on div "OTROS" at bounding box center [527, 307] width 159 height 38
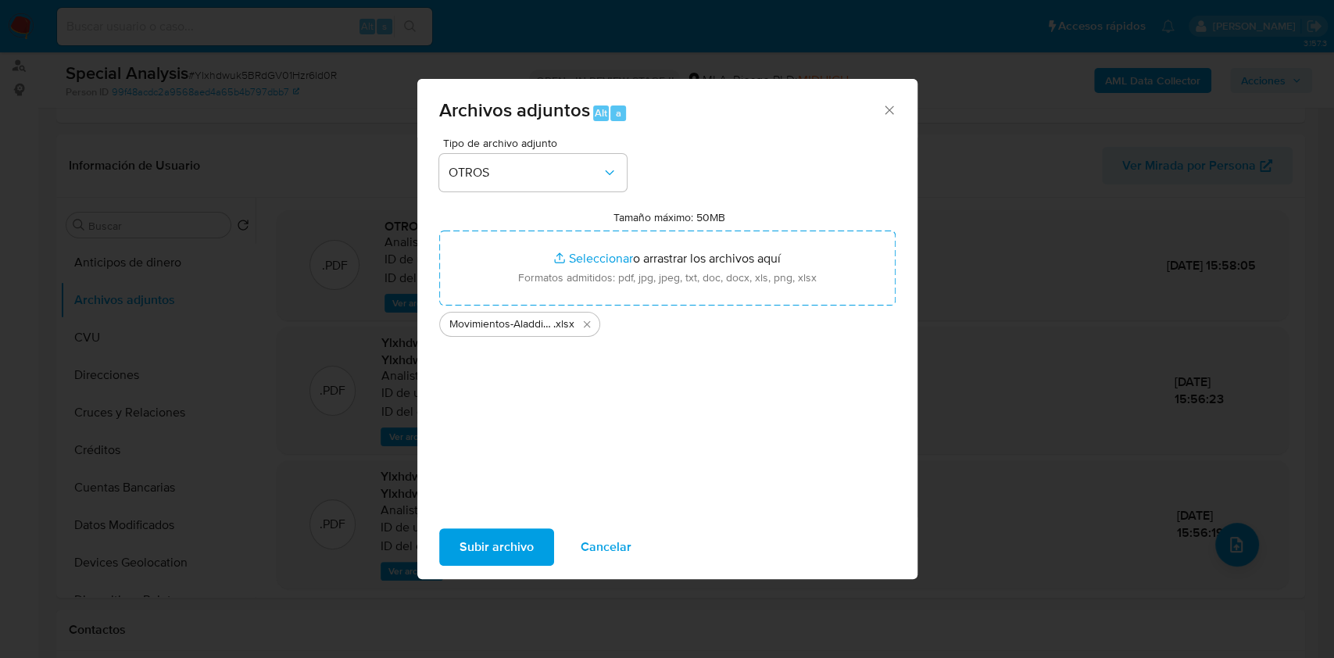
click at [474, 541] on span "Subir archivo" at bounding box center [496, 547] width 74 height 34
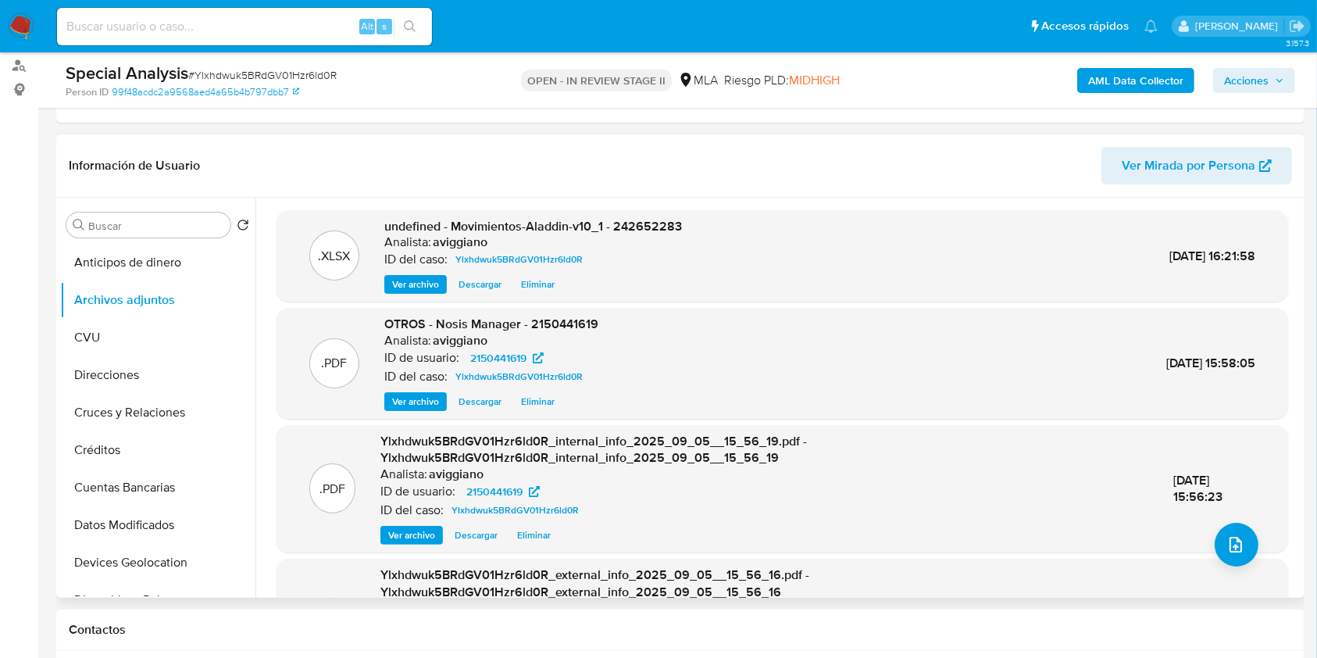
click at [616, 228] on span "undefined - Movimientos-Aladdin-v10_1 - 242652283" at bounding box center [533, 226] width 298 height 18
copy span "242652283"
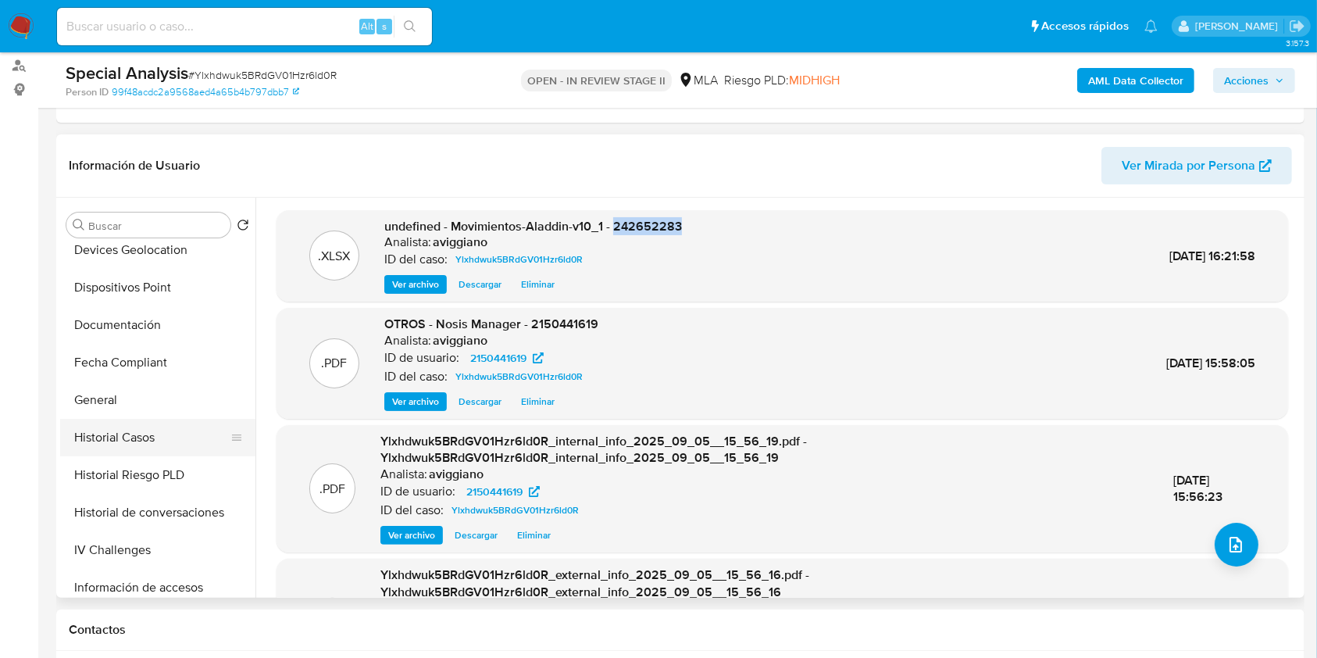
scroll to position [625, 0]
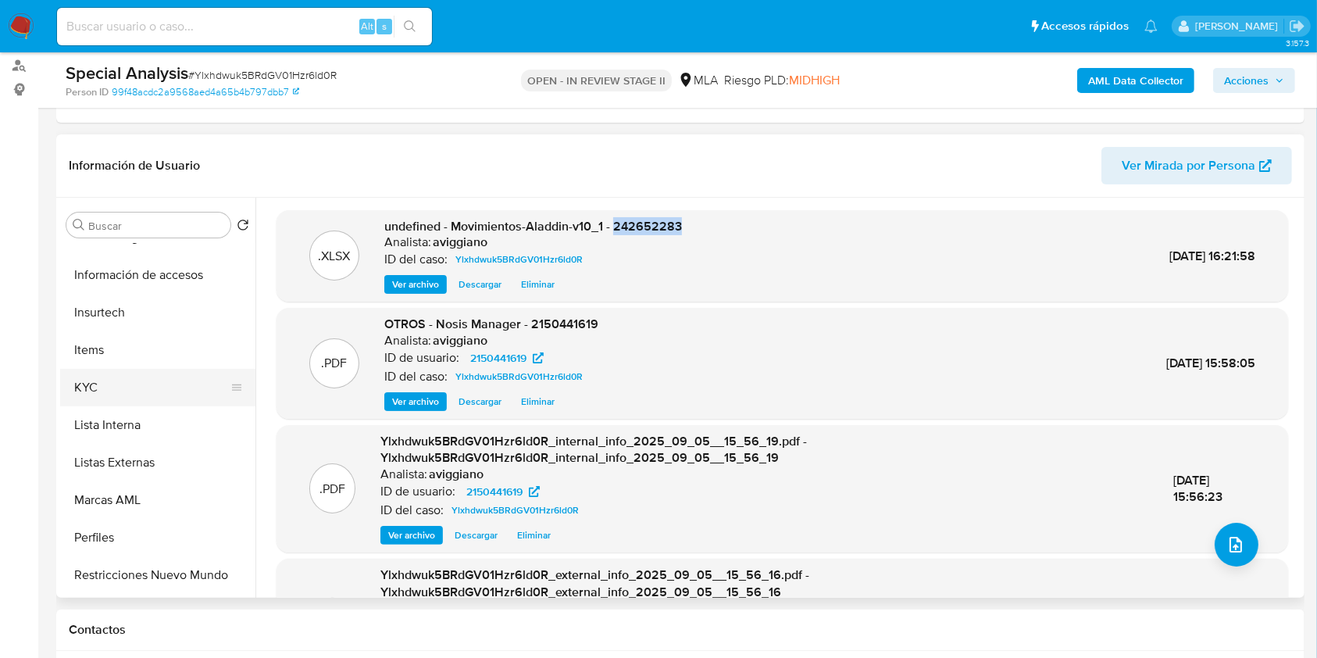
click at [130, 396] on button "KYC" at bounding box center [151, 388] width 183 height 38
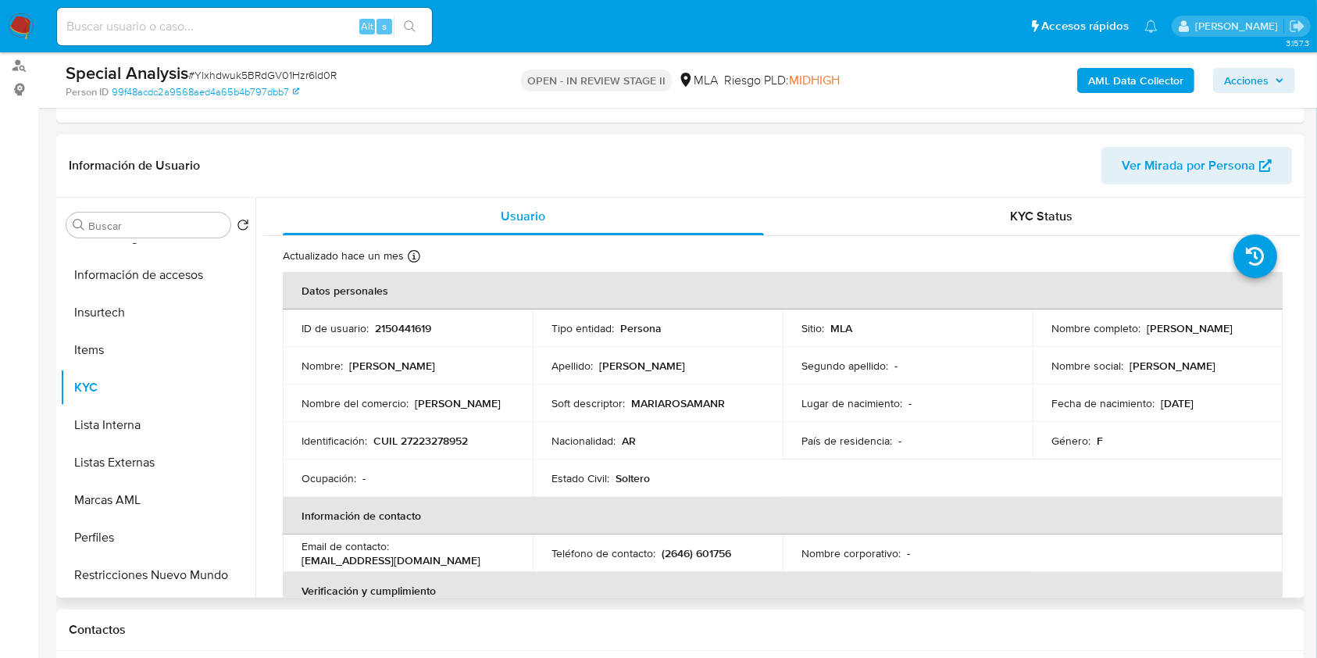
click at [450, 445] on p "CUIL 27223278952" at bounding box center [420, 441] width 95 height 14
copy p "27223278952"
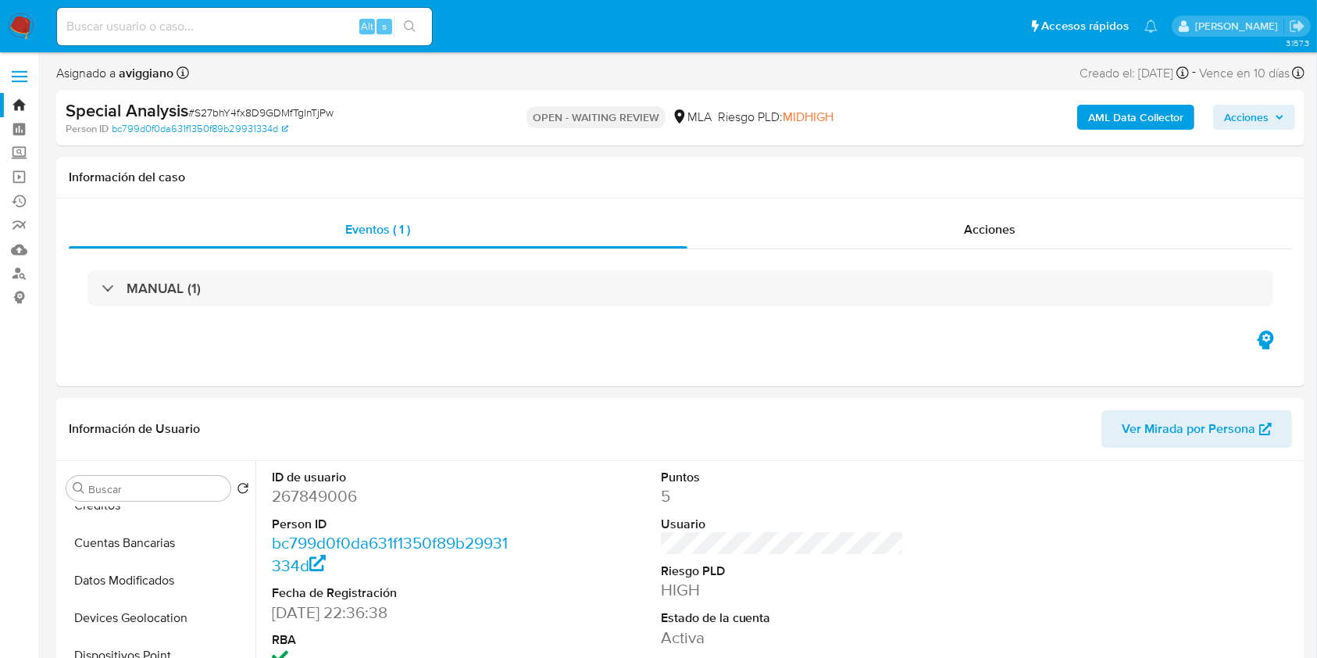
click at [20, 105] on link "Bandeja" at bounding box center [93, 105] width 186 height 24
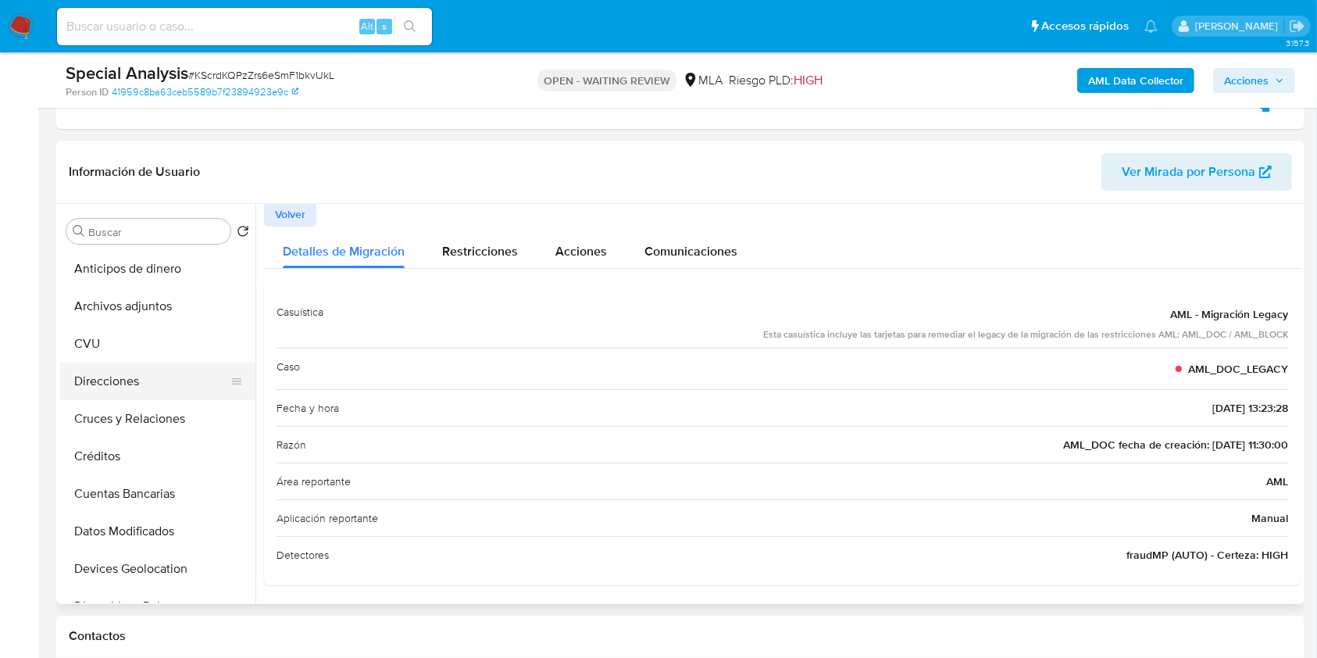
scroll to position [377, 0]
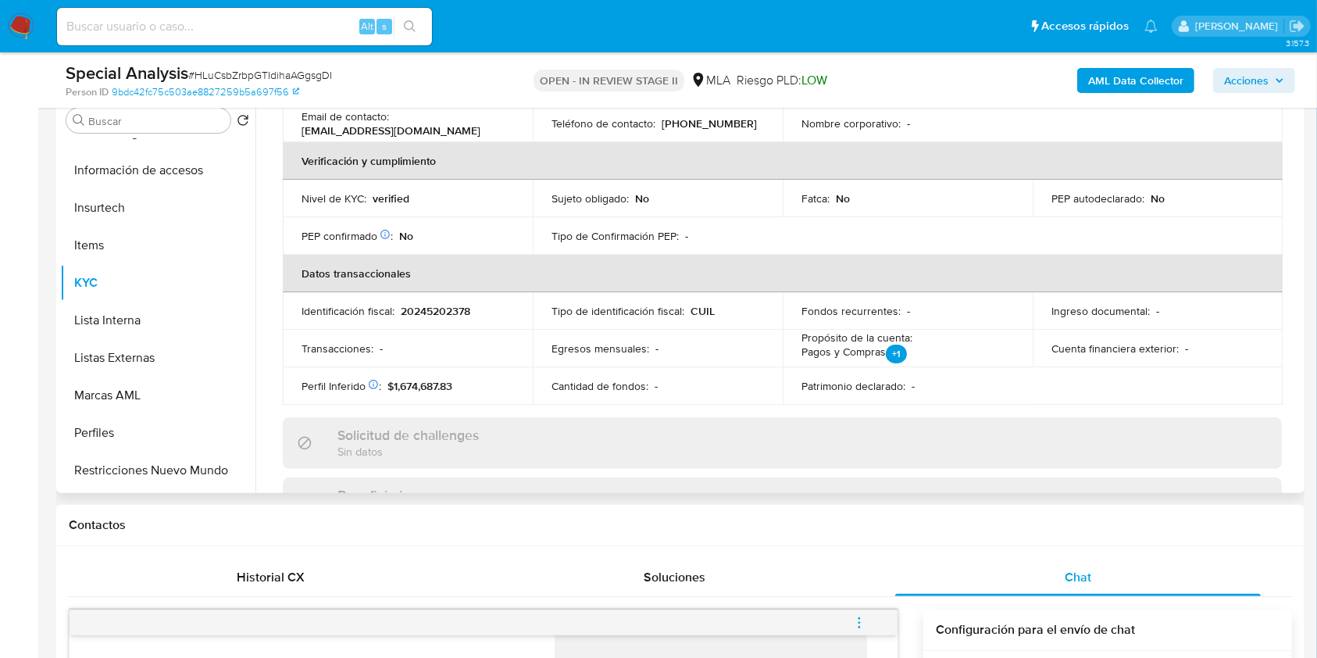
scroll to position [208, 0]
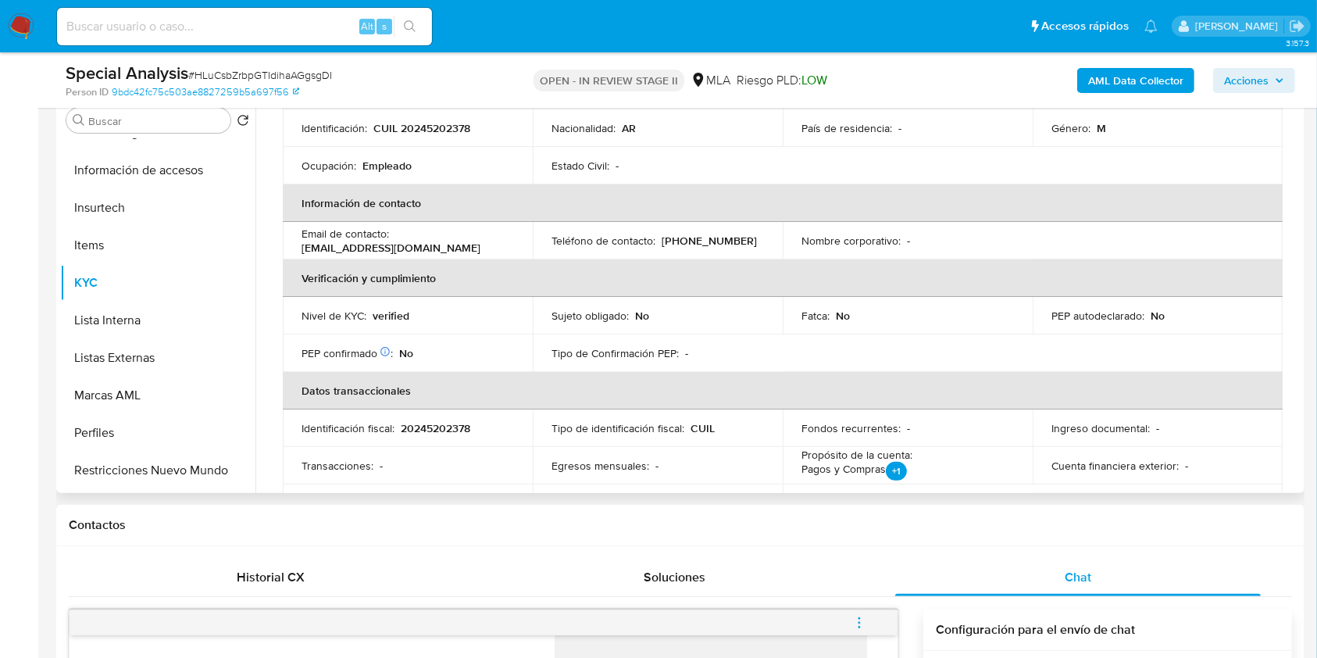
click at [441, 425] on p "20245202378" at bounding box center [436, 428] width 70 height 14
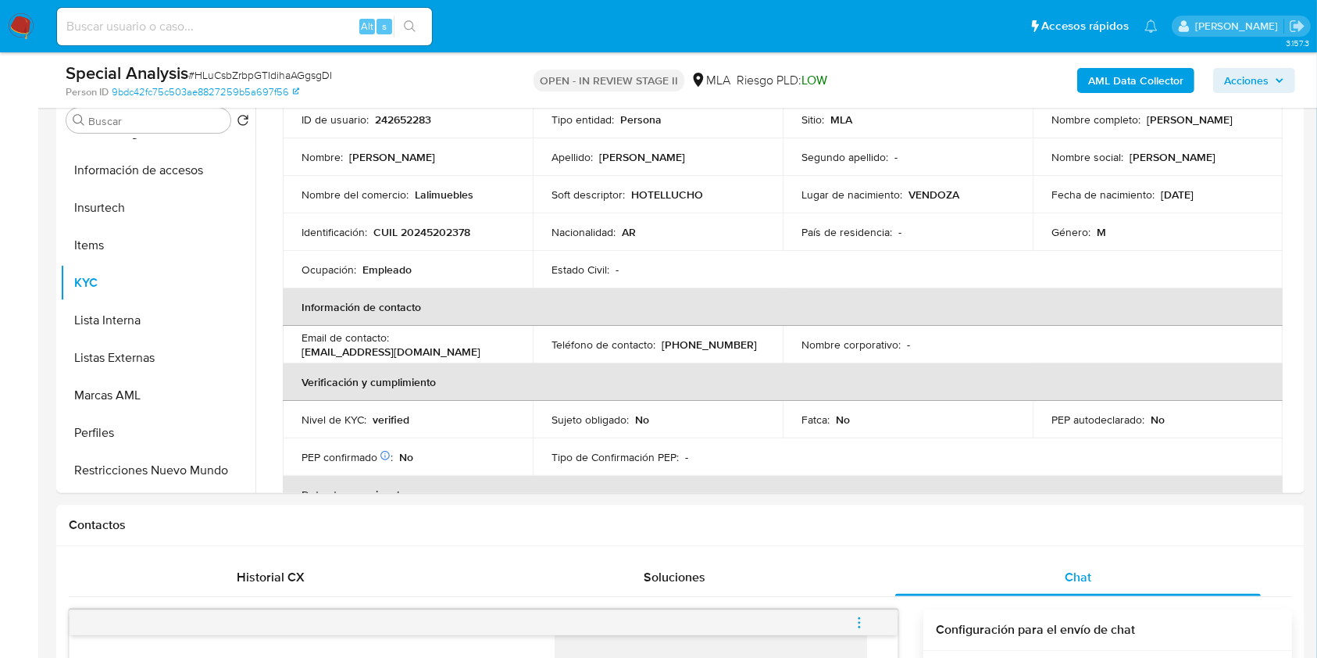
click at [1108, 78] on b "AML Data Collector" at bounding box center [1135, 80] width 95 height 25
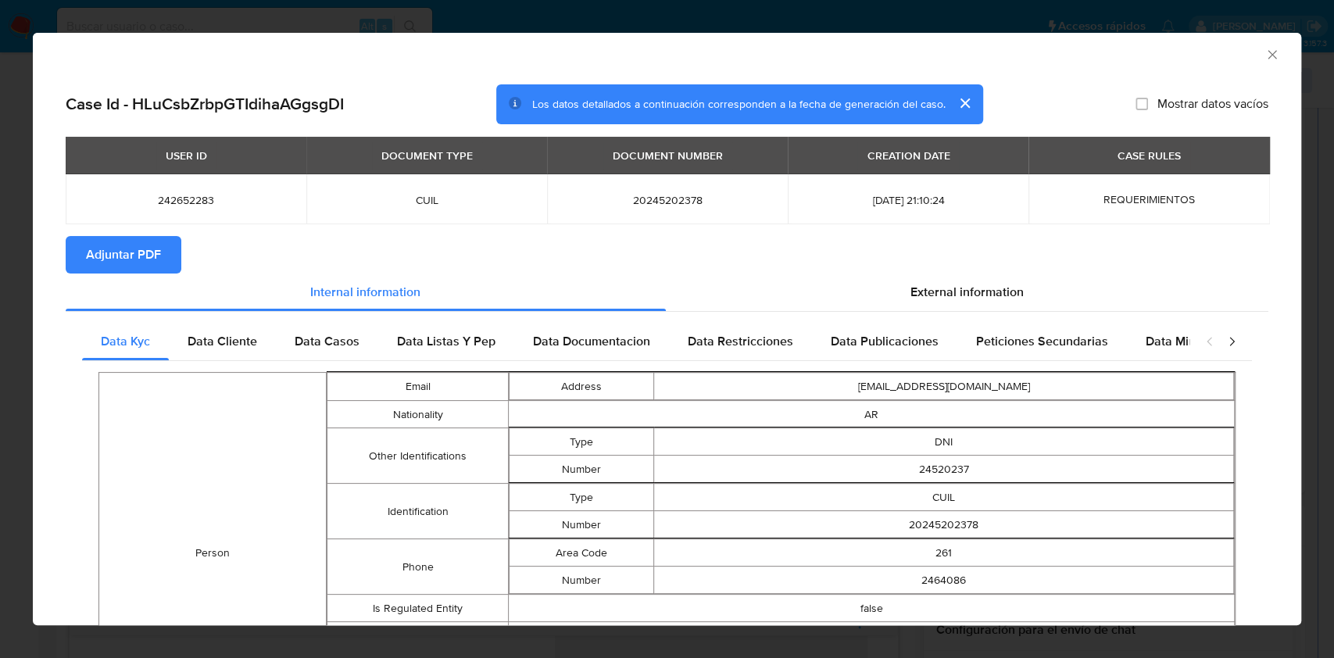
click at [144, 234] on div "USER ID DOCUMENT TYPE DOCUMENT NUMBER CREATION DATE CASE RULES 242652283 CUIL 2…" at bounding box center [667, 186] width 1202 height 99
click at [143, 250] on span "Adjuntar PDF" at bounding box center [123, 255] width 75 height 34
click at [1264, 51] on icon "Cerrar ventana" at bounding box center [1272, 55] width 16 height 16
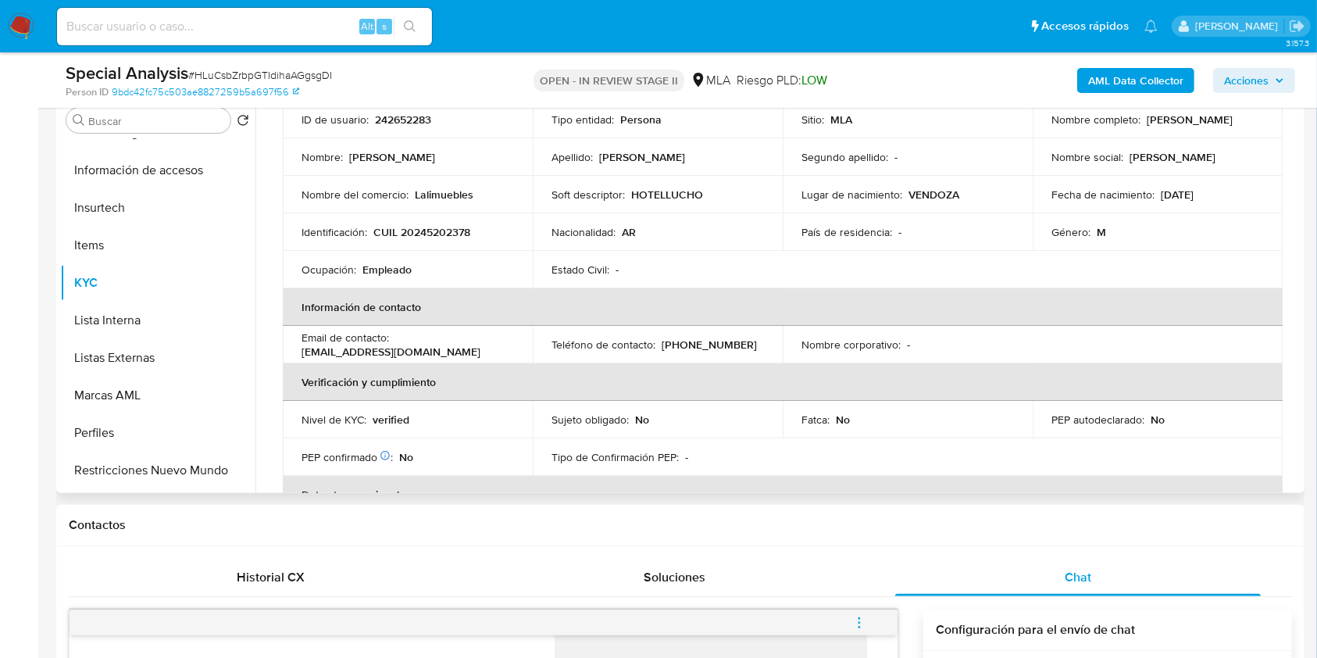
click at [448, 231] on p "CUIL 20245202378" at bounding box center [421, 232] width 97 height 14
copy p "20245202378"
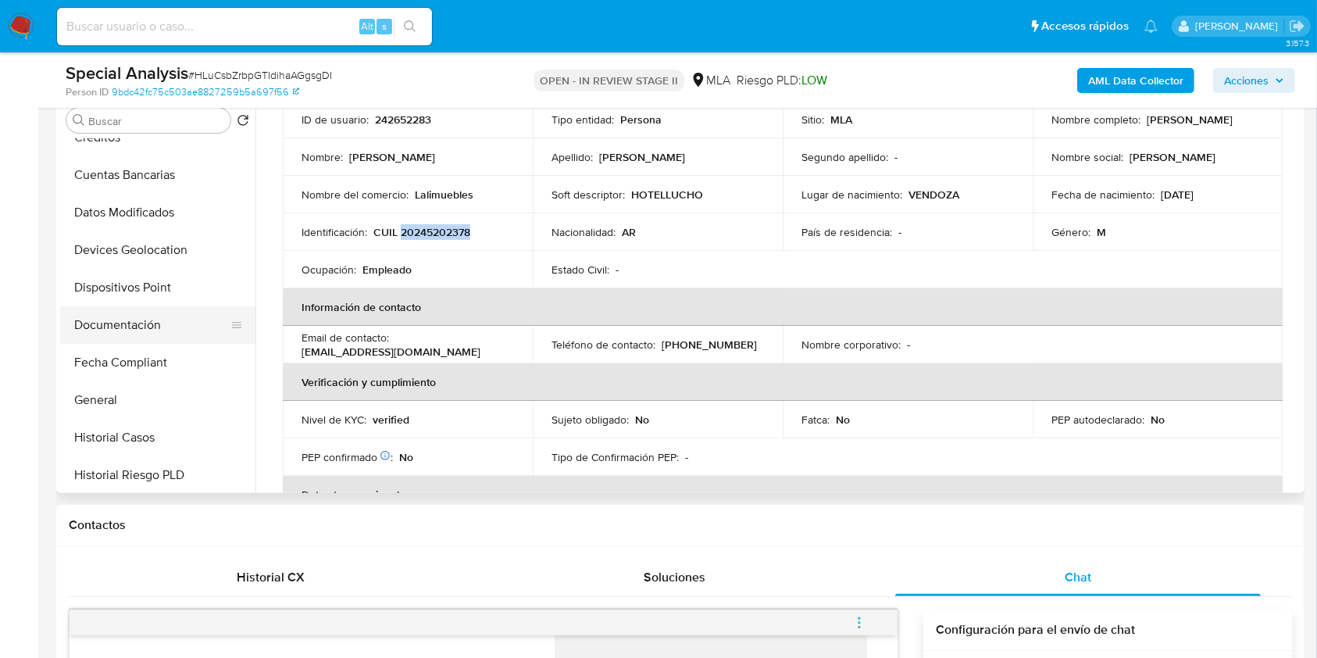
scroll to position [0, 0]
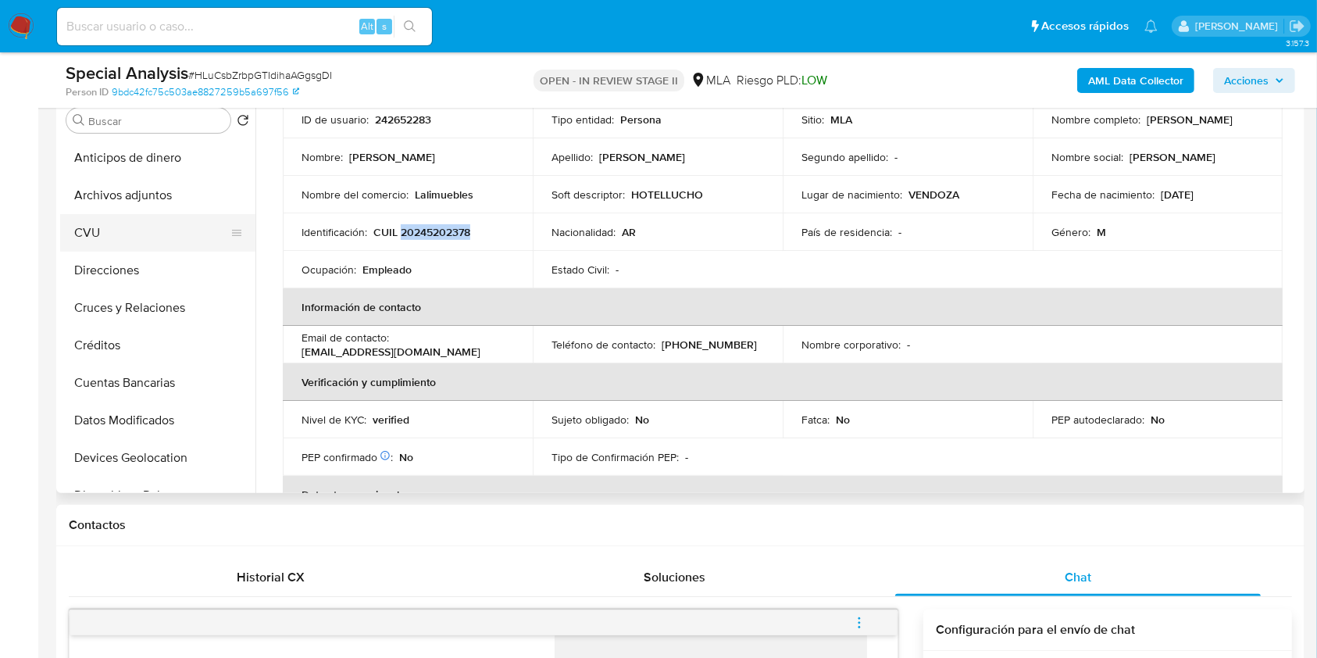
click at [198, 221] on button "CVU" at bounding box center [151, 233] width 183 height 38
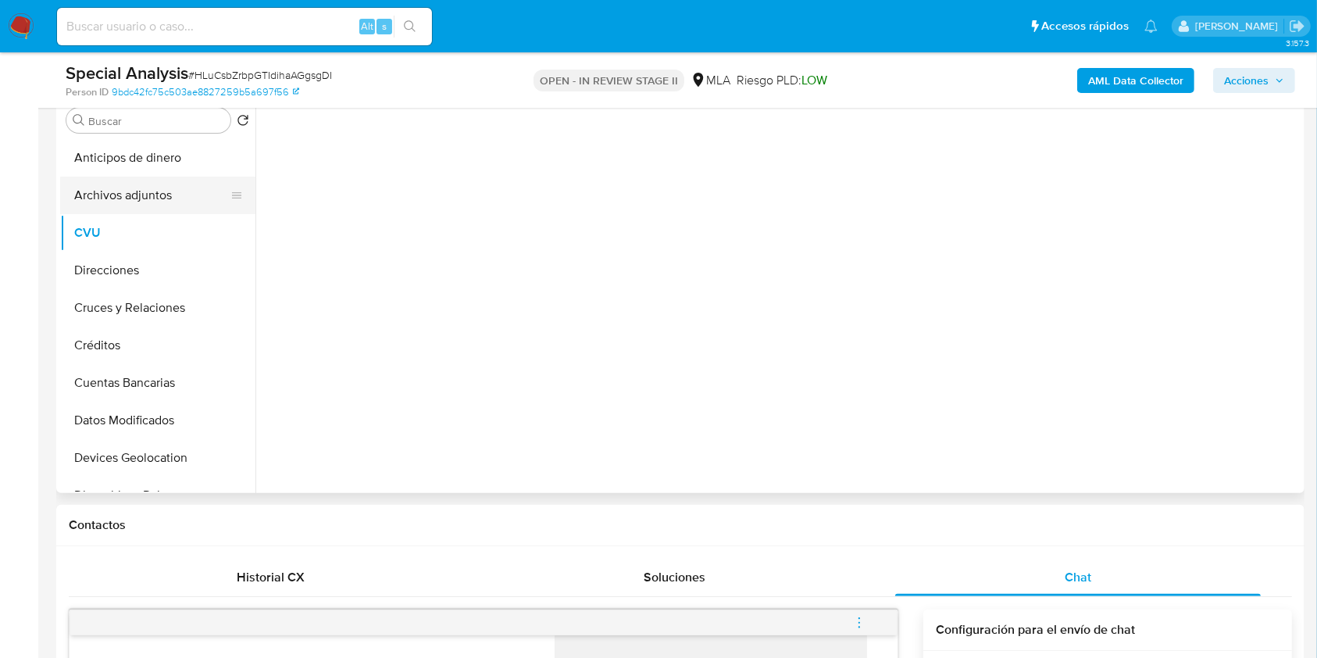
click at [190, 207] on button "Archivos adjuntos" at bounding box center [151, 196] width 183 height 38
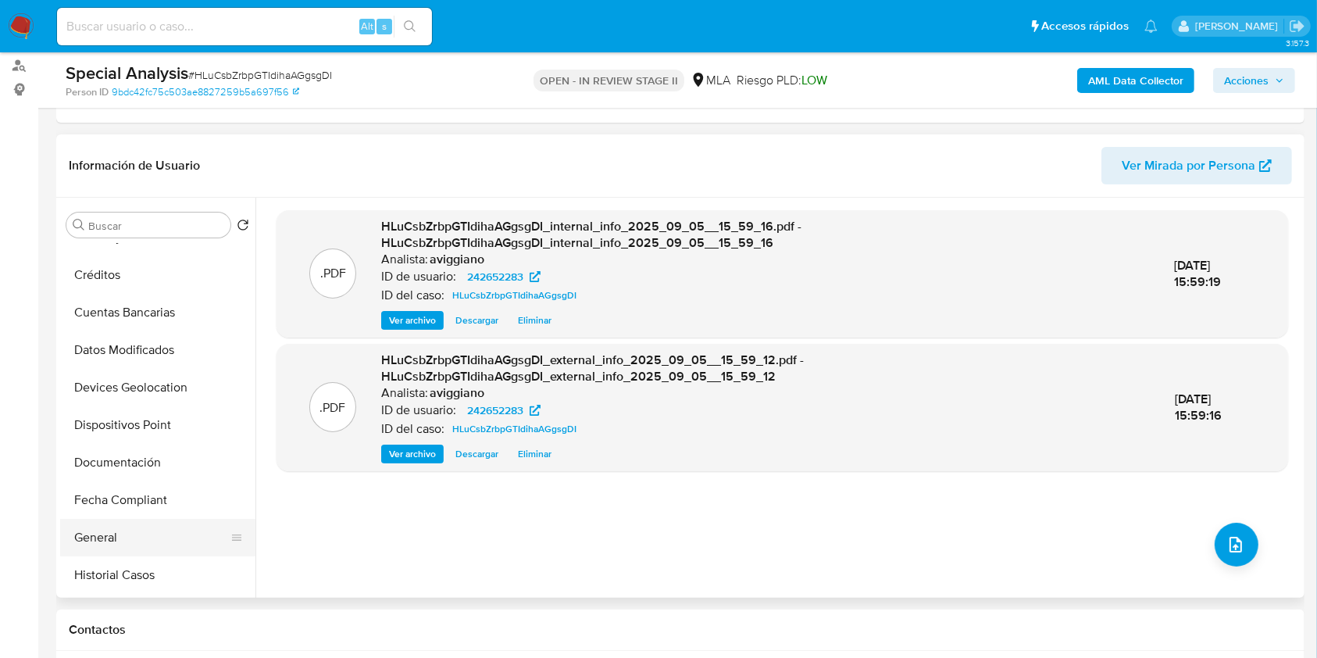
scroll to position [208, 0]
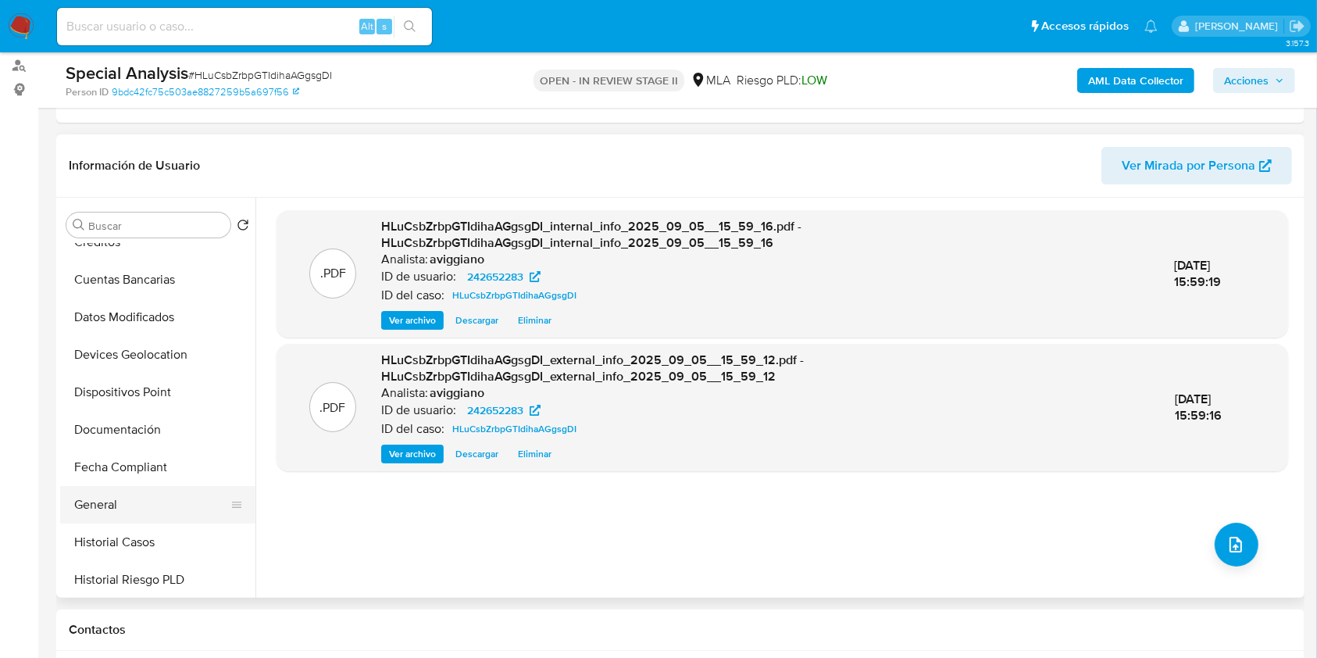
click at [98, 511] on button "General" at bounding box center [151, 505] width 183 height 38
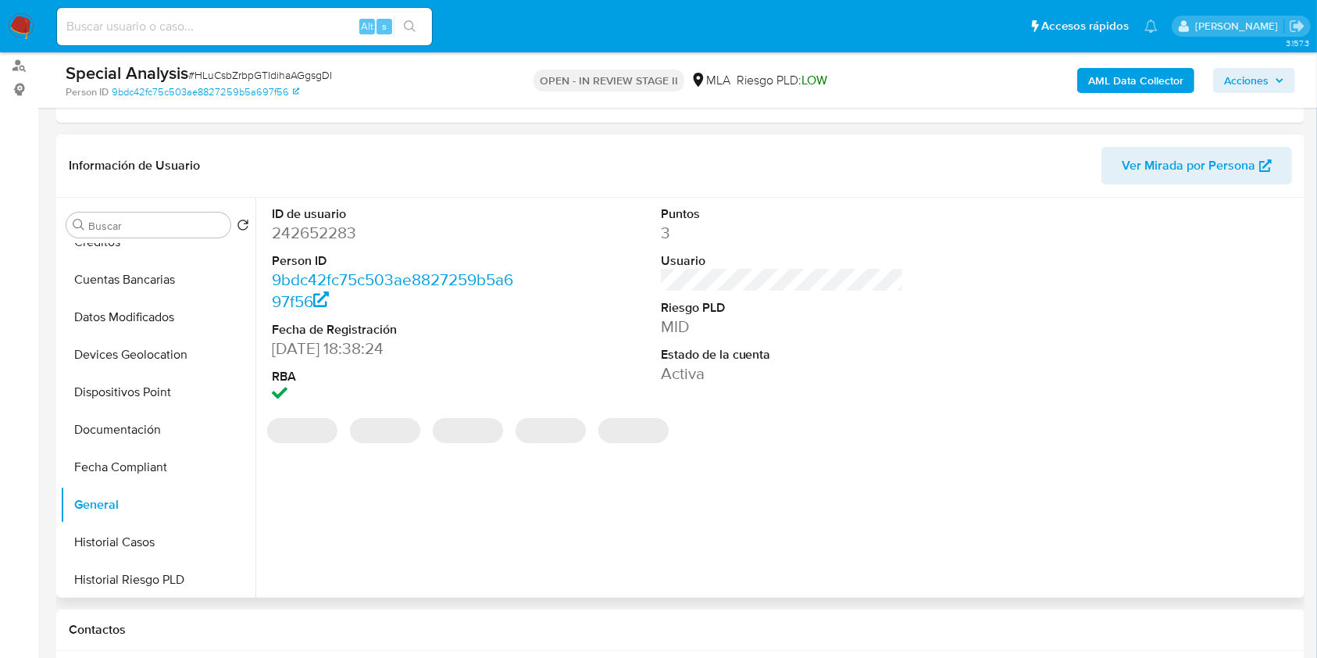
click at [351, 238] on dd "242652283" at bounding box center [394, 233] width 244 height 22
copy dd "242652283"
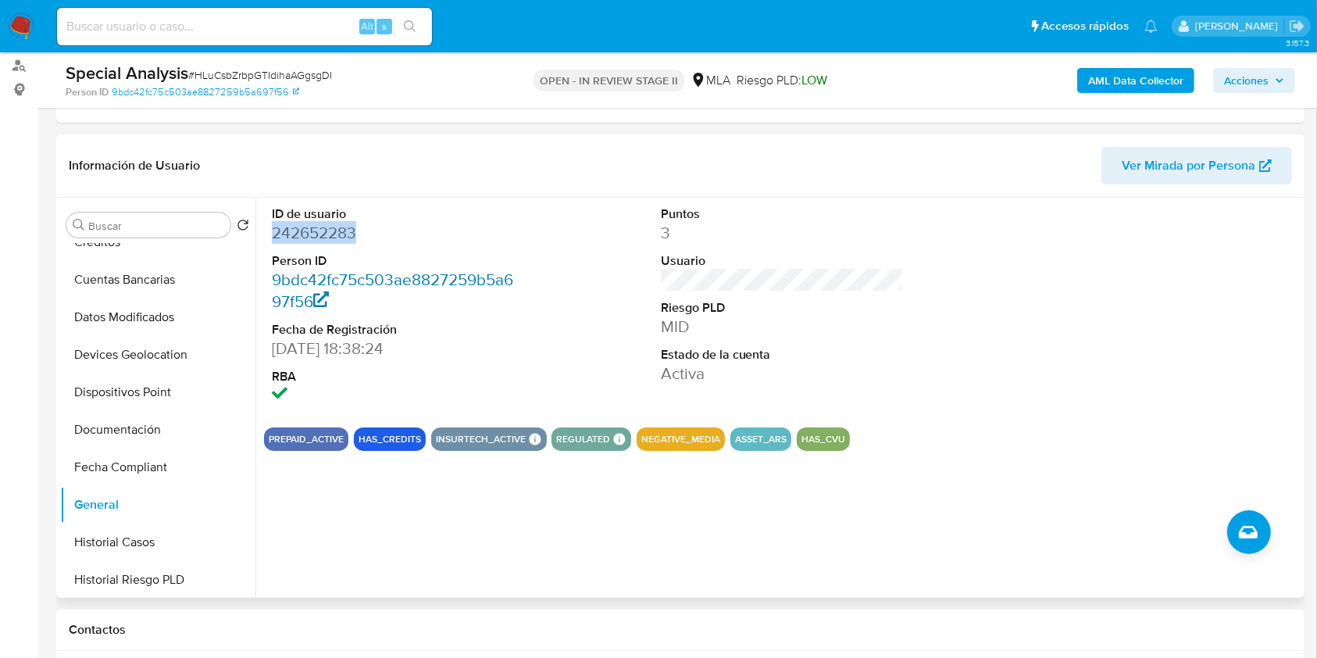
click at [300, 303] on link "9bdc42fc75c503ae8827259b5a697f56" at bounding box center [392, 290] width 241 height 45
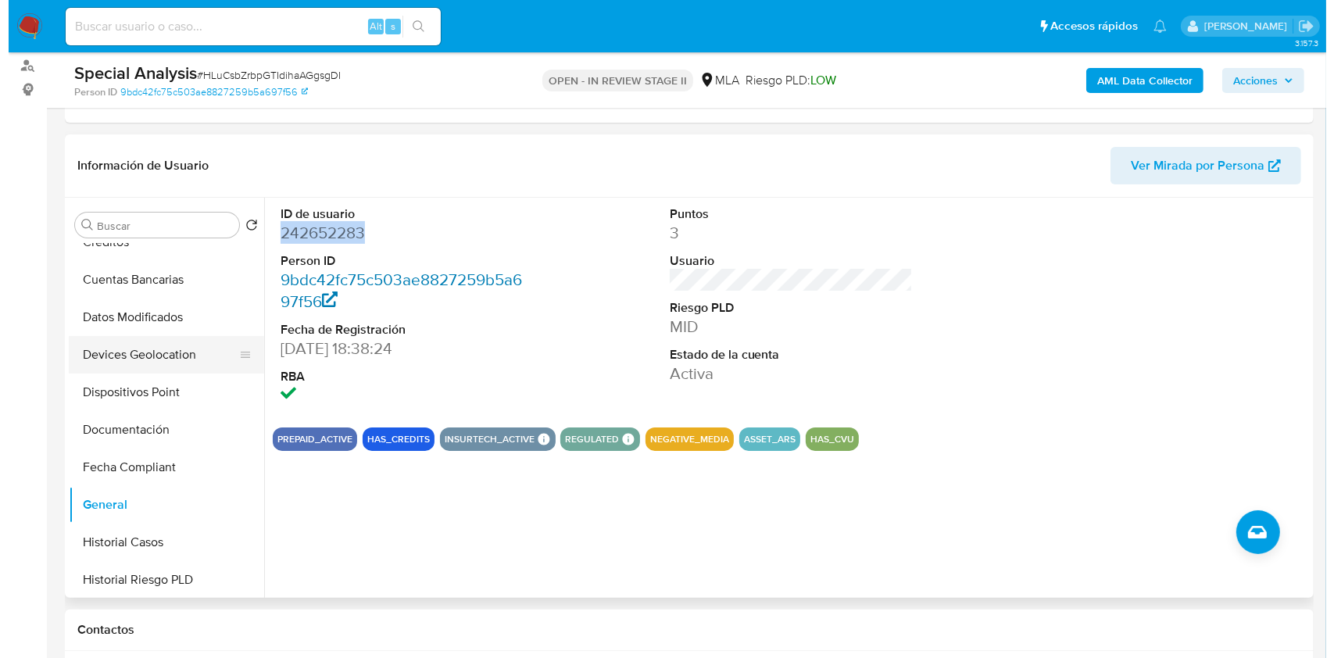
scroll to position [0, 0]
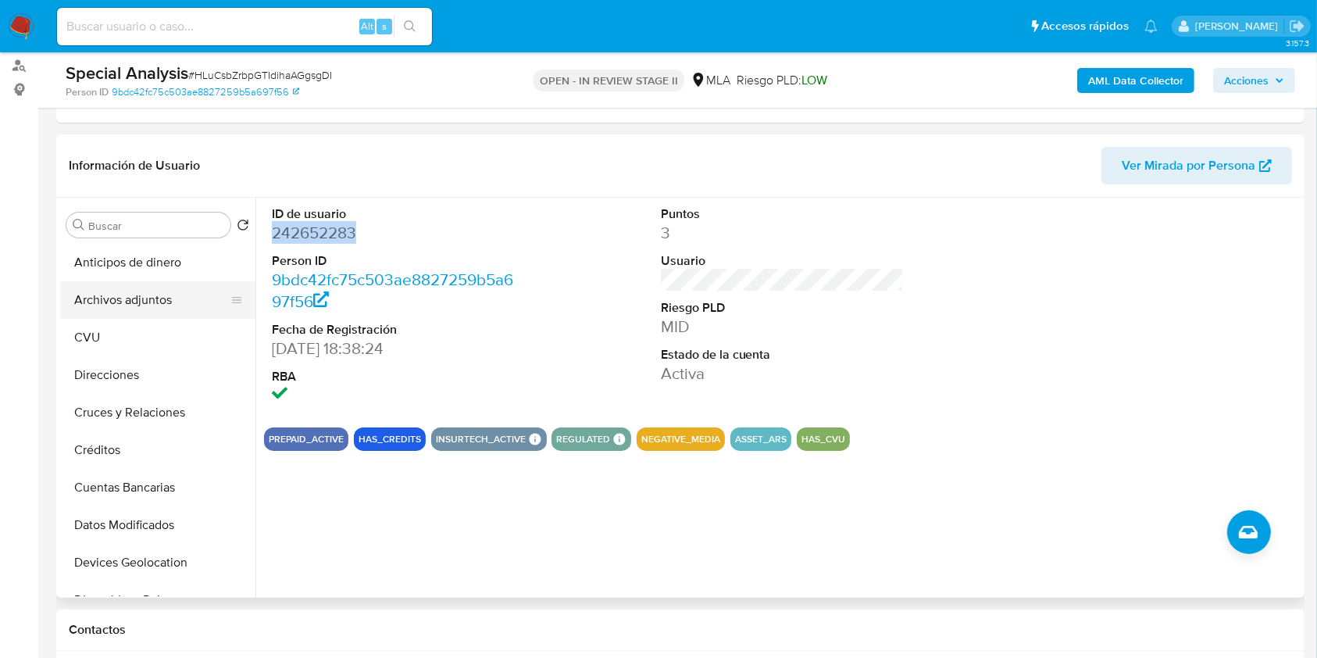
click at [116, 297] on button "Archivos adjuntos" at bounding box center [151, 300] width 183 height 38
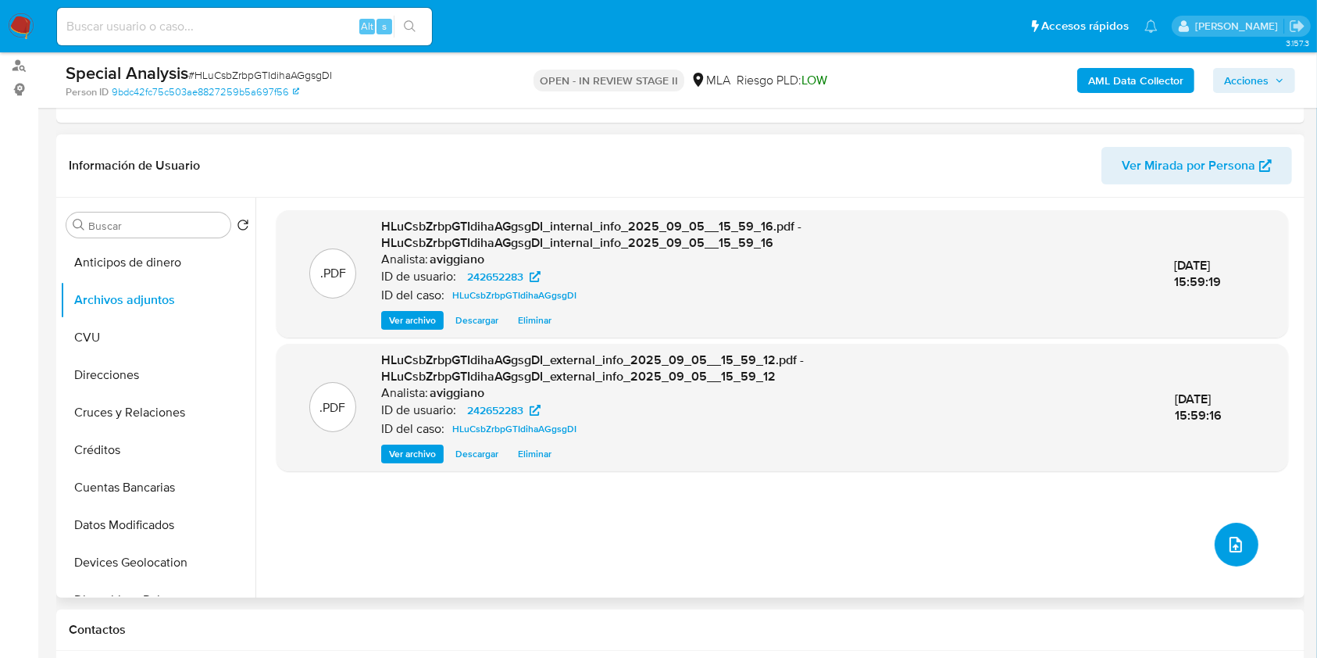
click at [1239, 547] on button "upload-file" at bounding box center [1237, 545] width 44 height 44
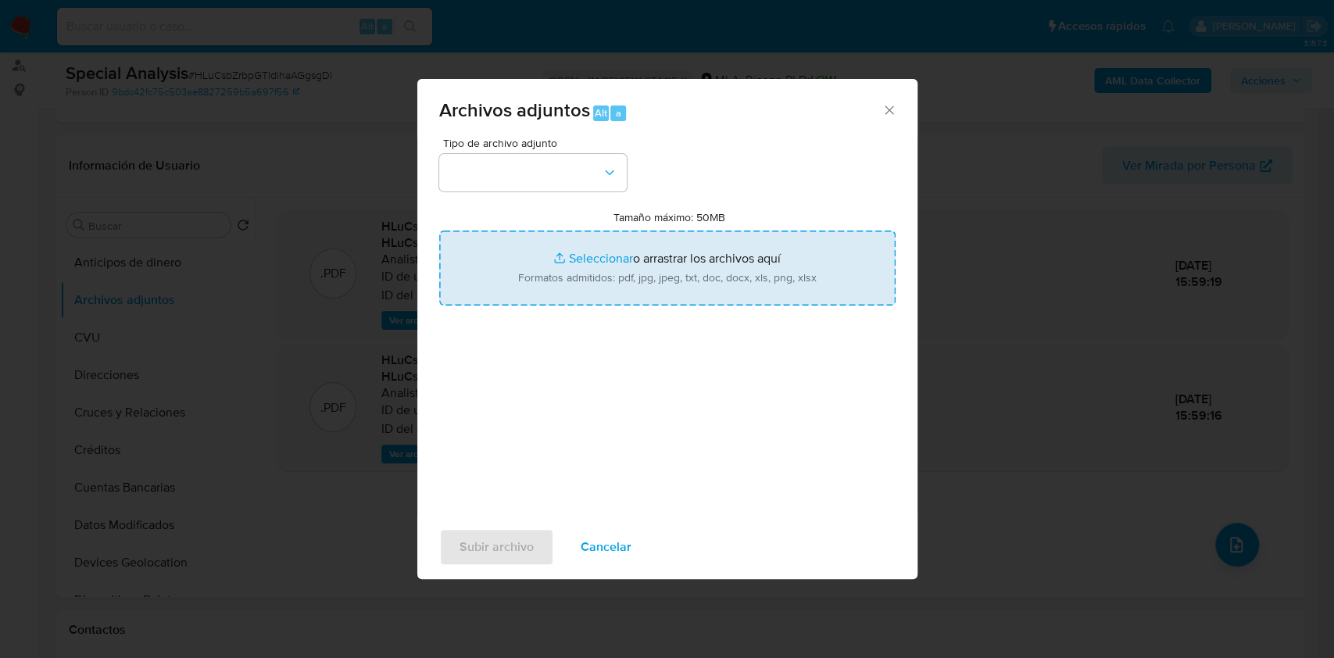
click at [667, 272] on input "Tamaño máximo: 50MB Seleccionar archivos" at bounding box center [667, 267] width 456 height 75
type input "C:\fakepath\Nosis - 242652283.pdf"
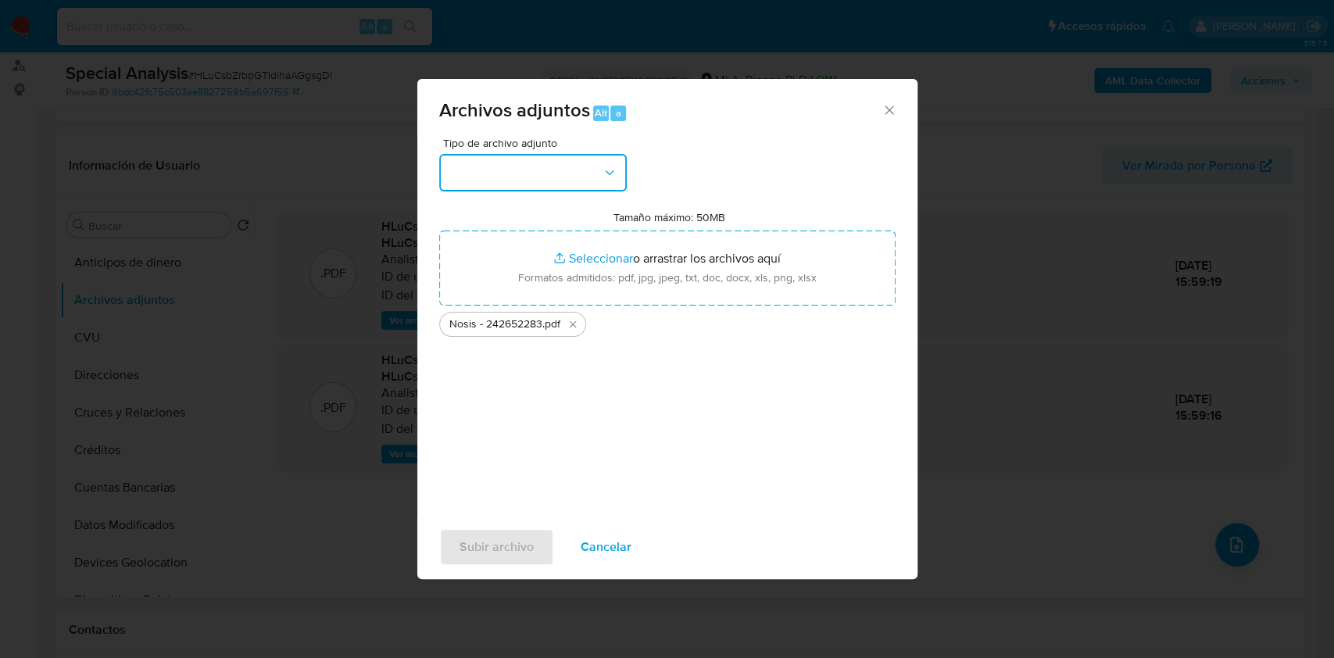
click at [528, 181] on button "button" at bounding box center [533, 173] width 188 height 38
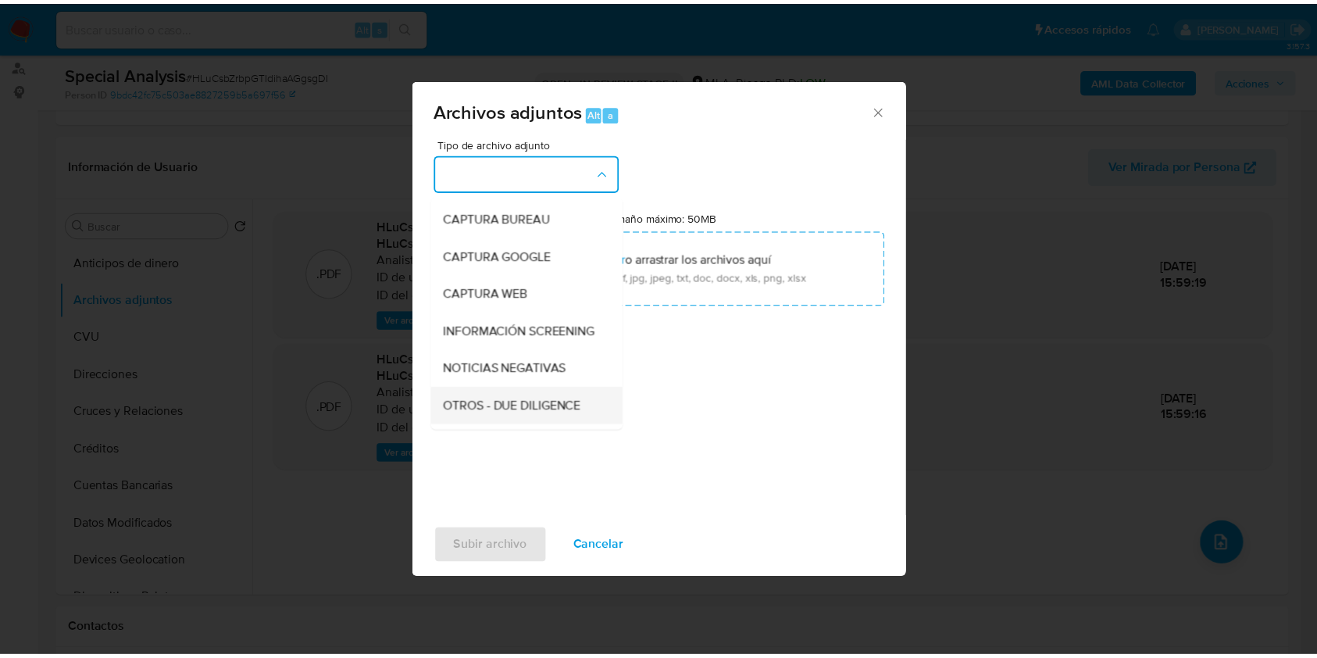
scroll to position [104, 0]
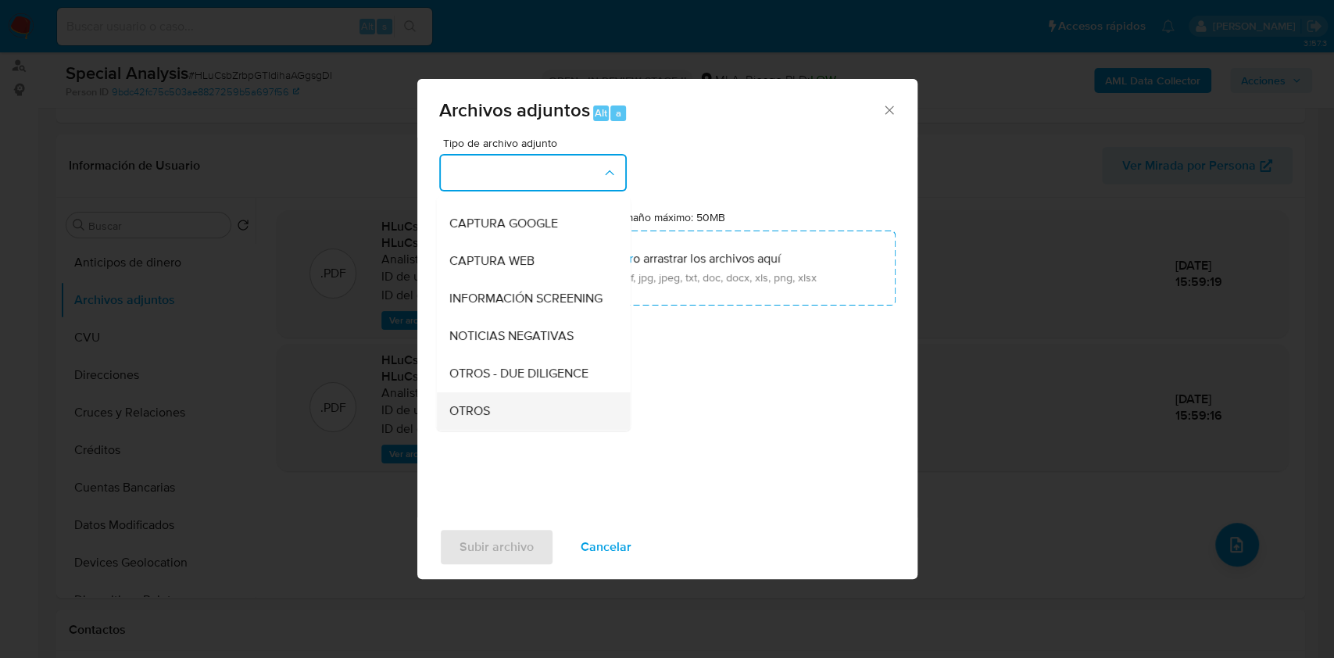
click at [461, 419] on span "OTROS" at bounding box center [468, 411] width 41 height 16
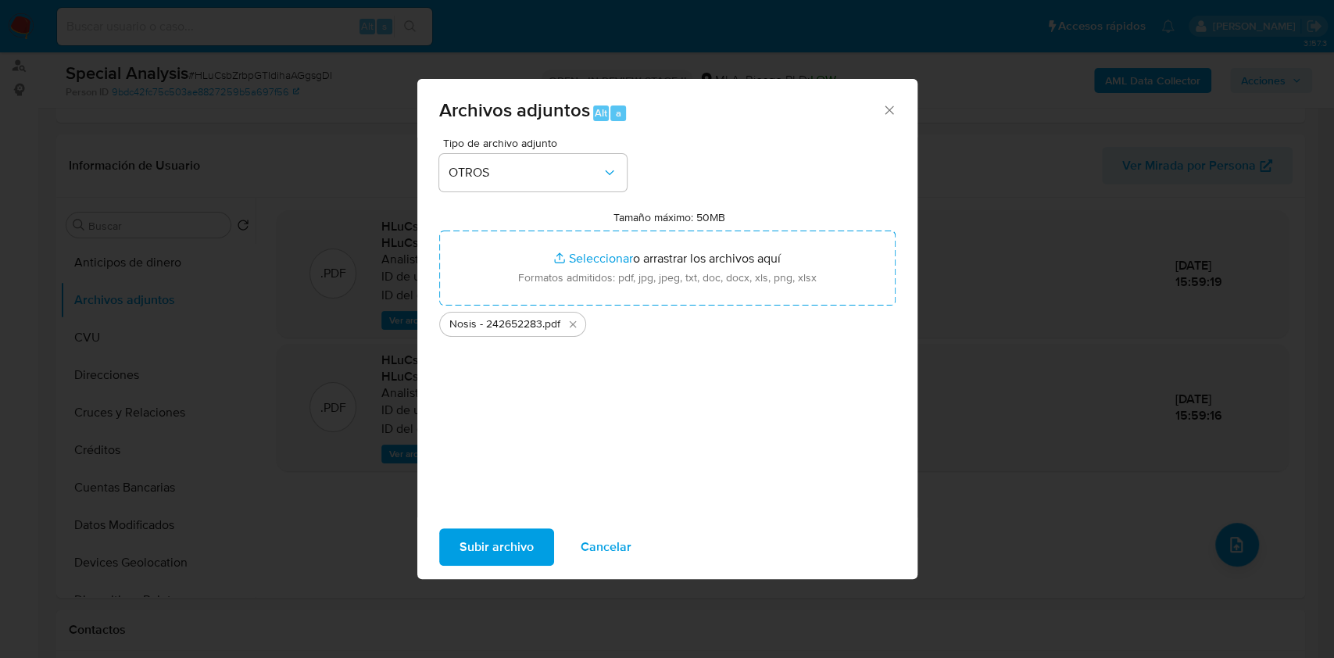
click at [481, 538] on span "Subir archivo" at bounding box center [496, 547] width 74 height 34
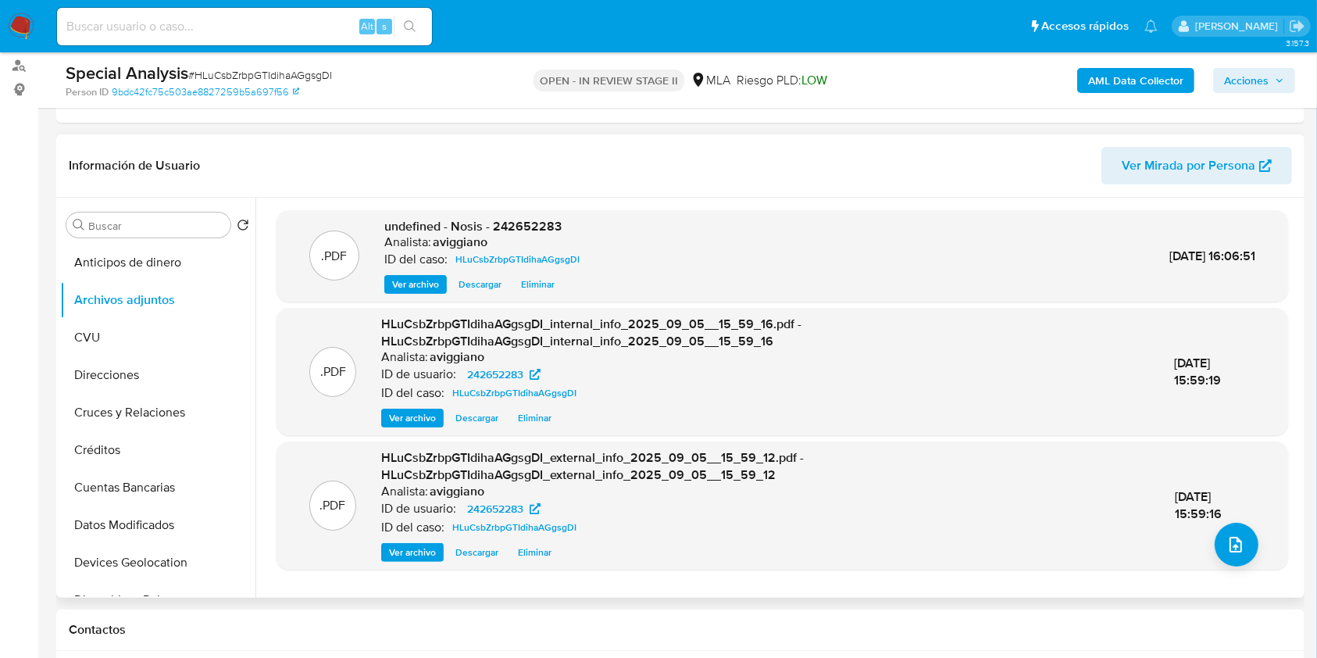
click at [519, 227] on span "undefined - Nosis - 242652283" at bounding box center [472, 226] width 177 height 18
copy span "242652283"
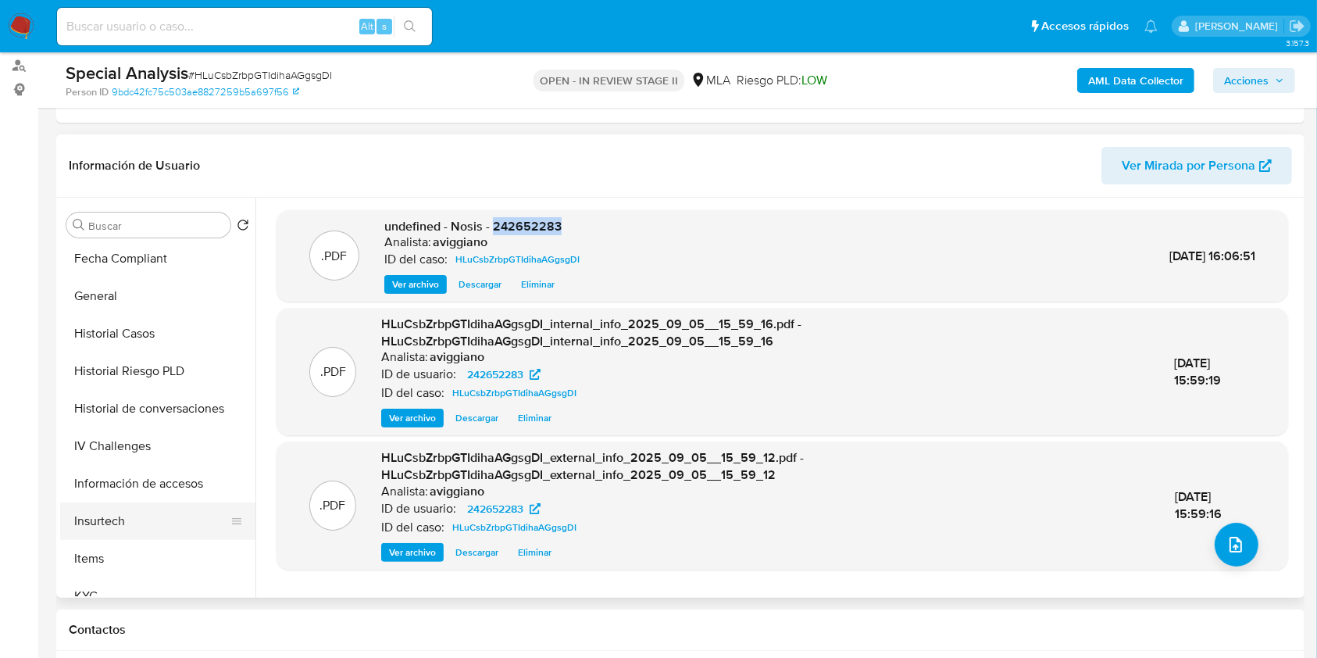
scroll to position [520, 0]
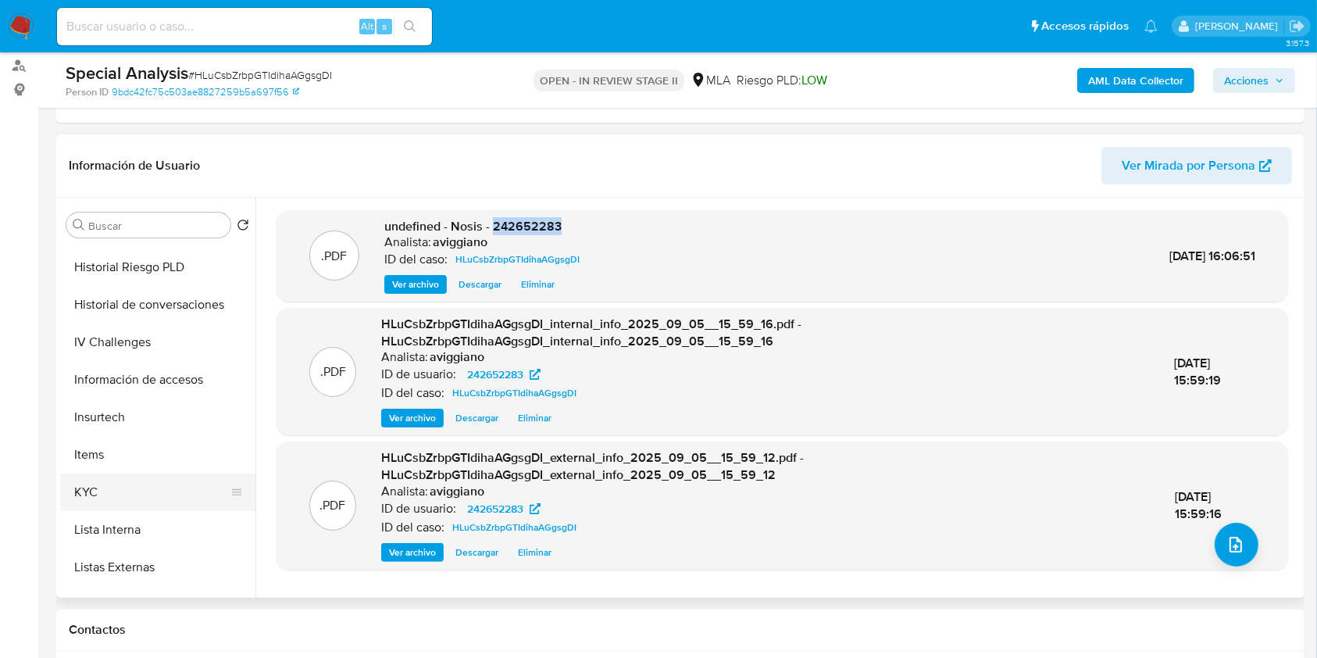
click at [100, 498] on button "KYC" at bounding box center [151, 492] width 183 height 38
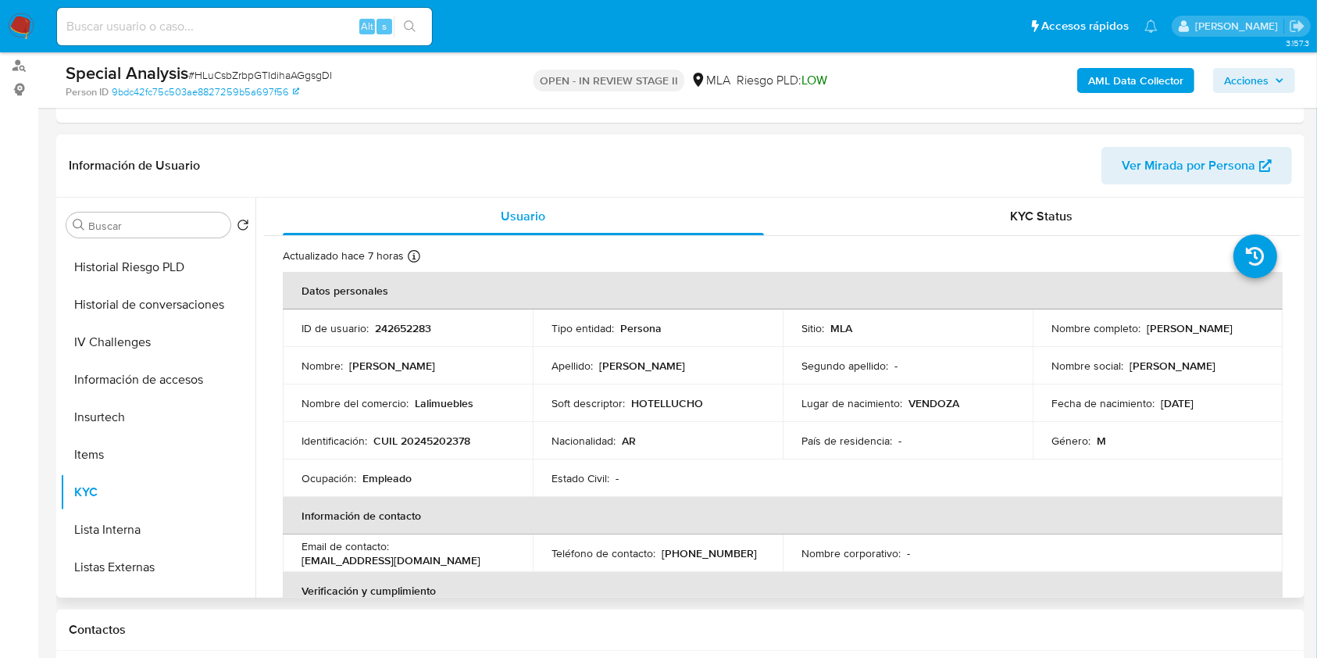
drag, startPoint x: 1047, startPoint y: 333, endPoint x: 1191, endPoint y: 337, distance: 143.8
click at [1191, 337] on td "Nombre completo : Pedro Alejahdro Ferreyra" at bounding box center [1158, 328] width 250 height 38
copy p "Pedro Alejahdro Ferreyra"
click at [180, 368] on button "Información de accesos" at bounding box center [151, 380] width 183 height 38
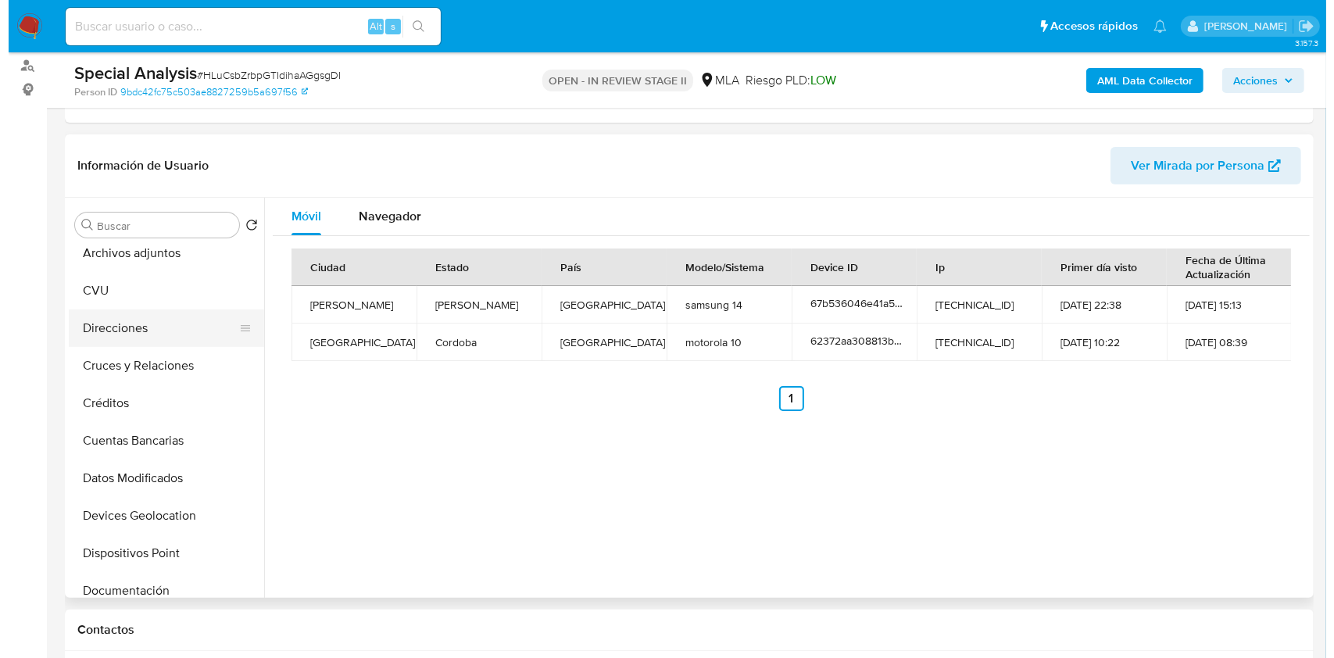
scroll to position [0, 0]
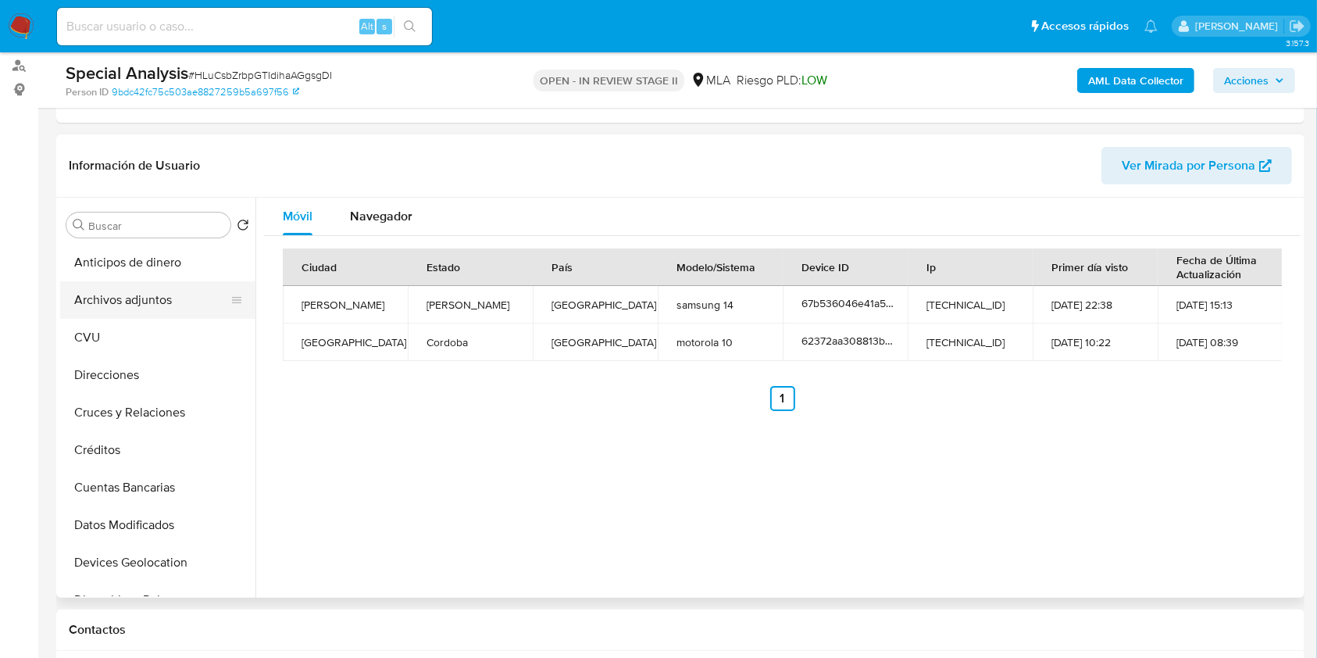
click at [173, 298] on button "Archivos adjuntos" at bounding box center [151, 300] width 183 height 38
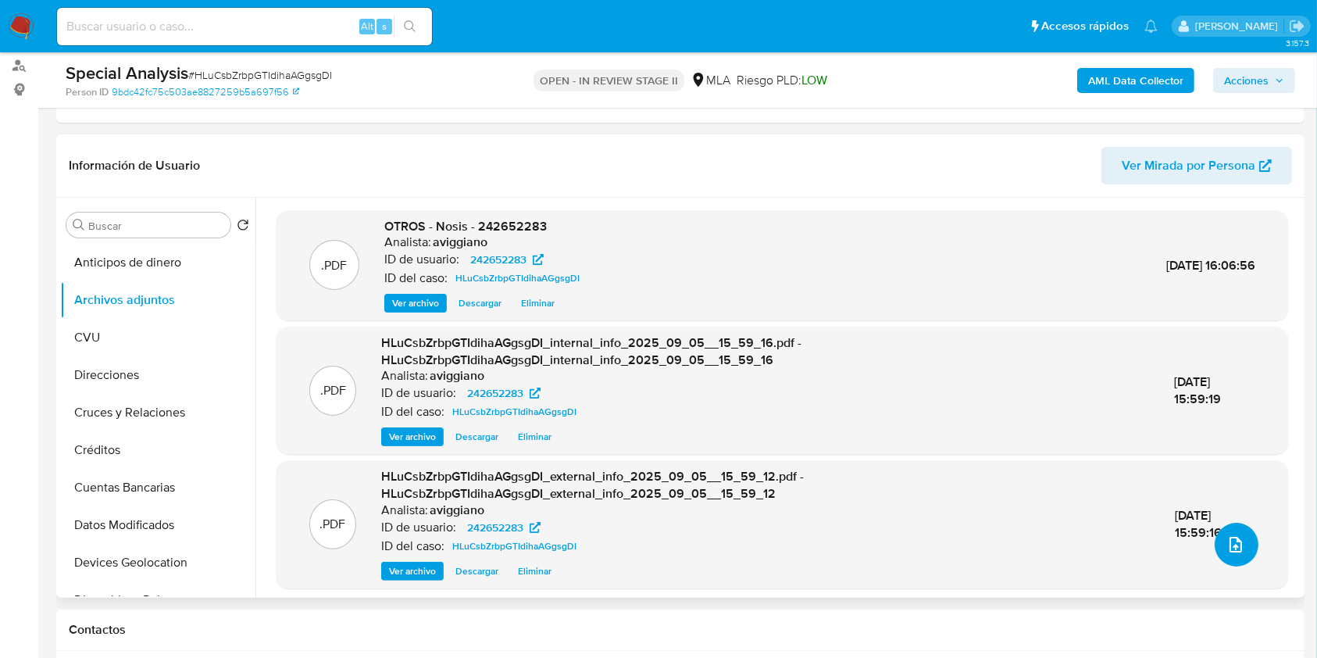
click at [1240, 531] on button "upload-file" at bounding box center [1237, 545] width 44 height 44
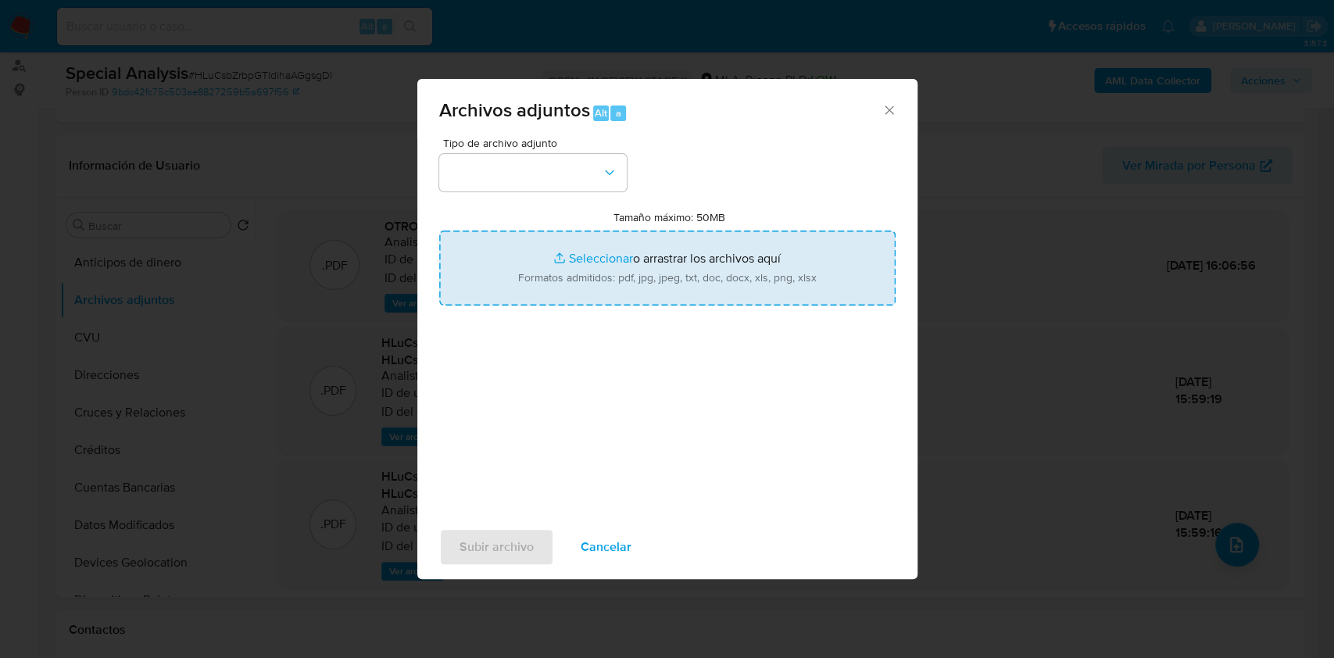
click at [730, 282] on input "Tamaño máximo: 50MB Seleccionar archivos" at bounding box center [667, 267] width 456 height 75
type input "C:\fakepath\Caselog HLuCsbZrbpGTIdihaAGgsgDI_2025_09_05_12_47_48.docx"
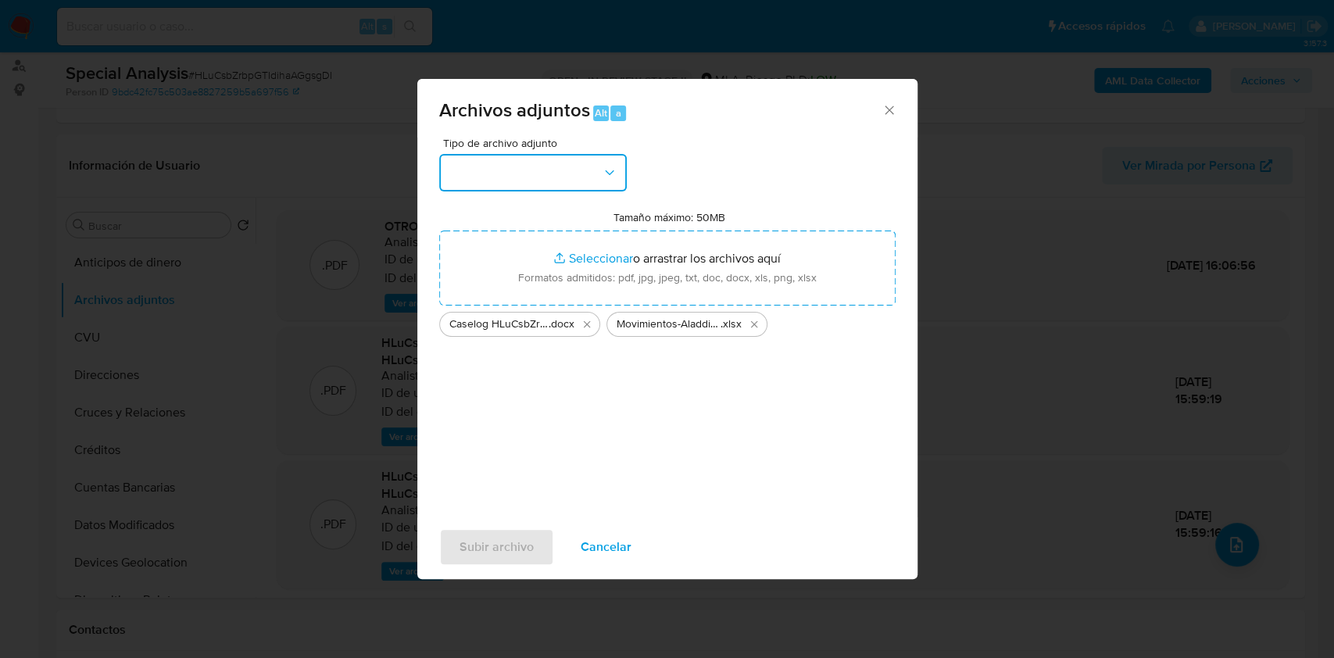
click at [568, 174] on button "button" at bounding box center [533, 173] width 188 height 38
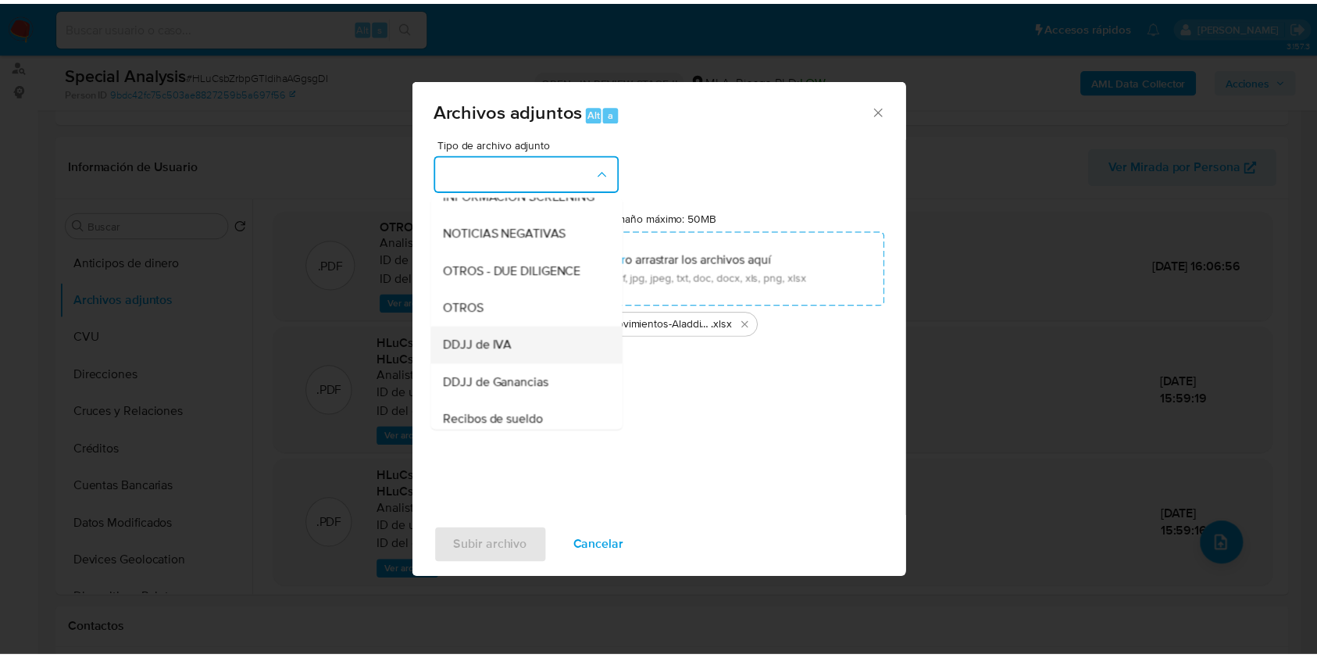
scroll to position [208, 0]
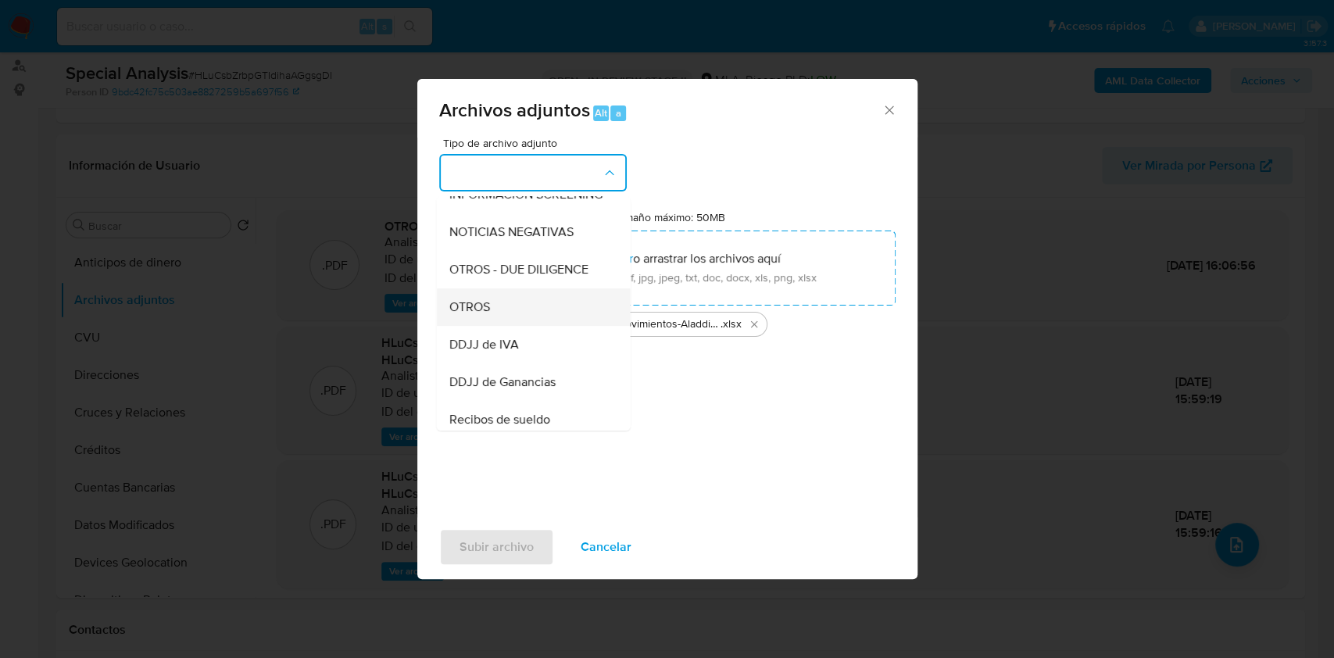
click at [483, 326] on div "OTROS" at bounding box center [527, 307] width 159 height 38
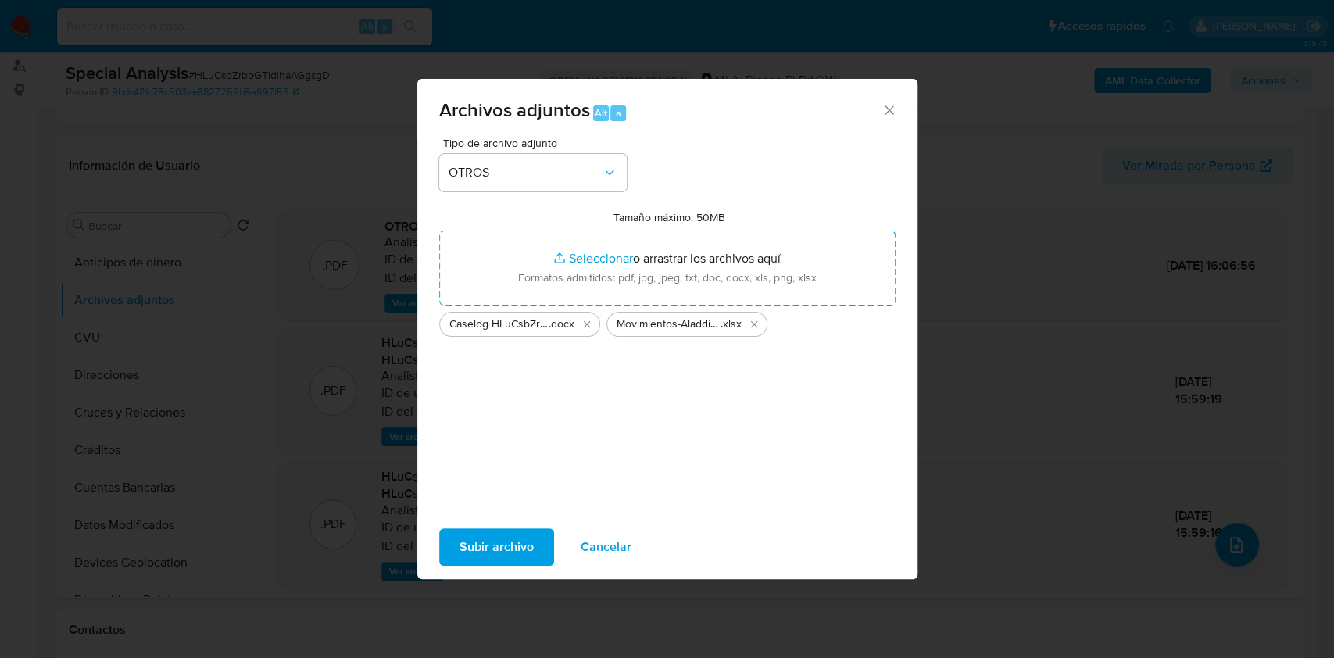
click at [476, 545] on span "Subir archivo" at bounding box center [496, 547] width 74 height 34
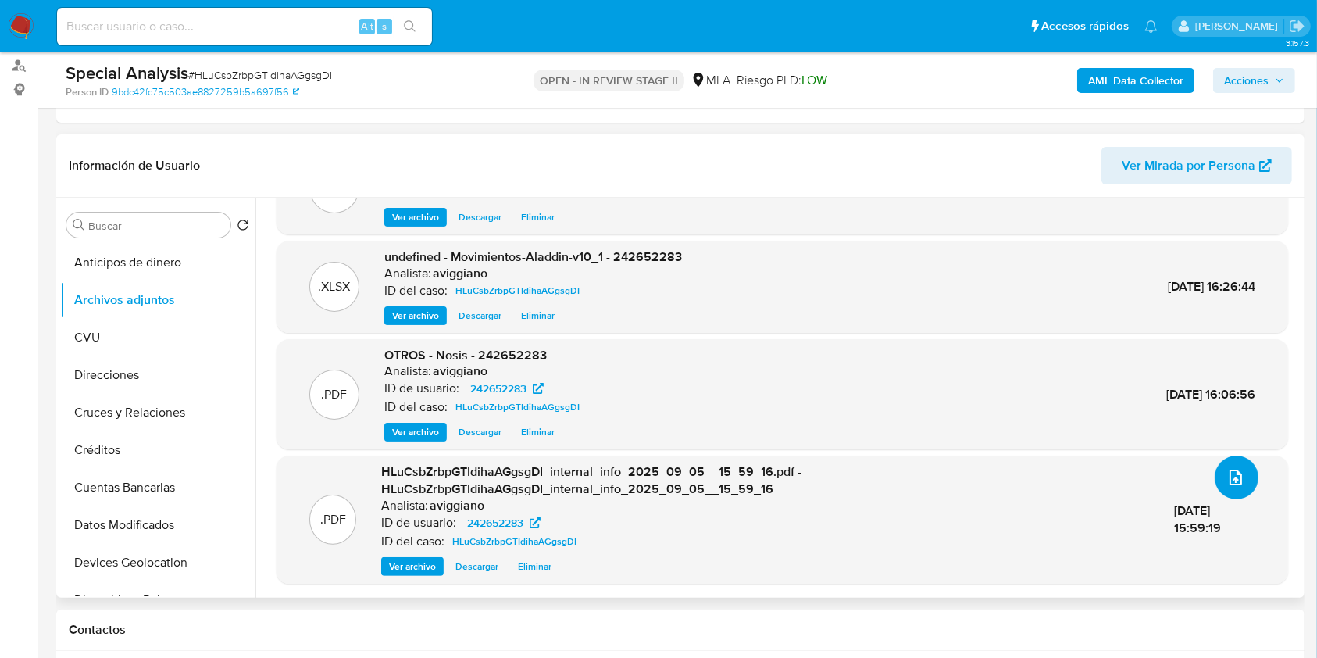
scroll to position [520, 0]
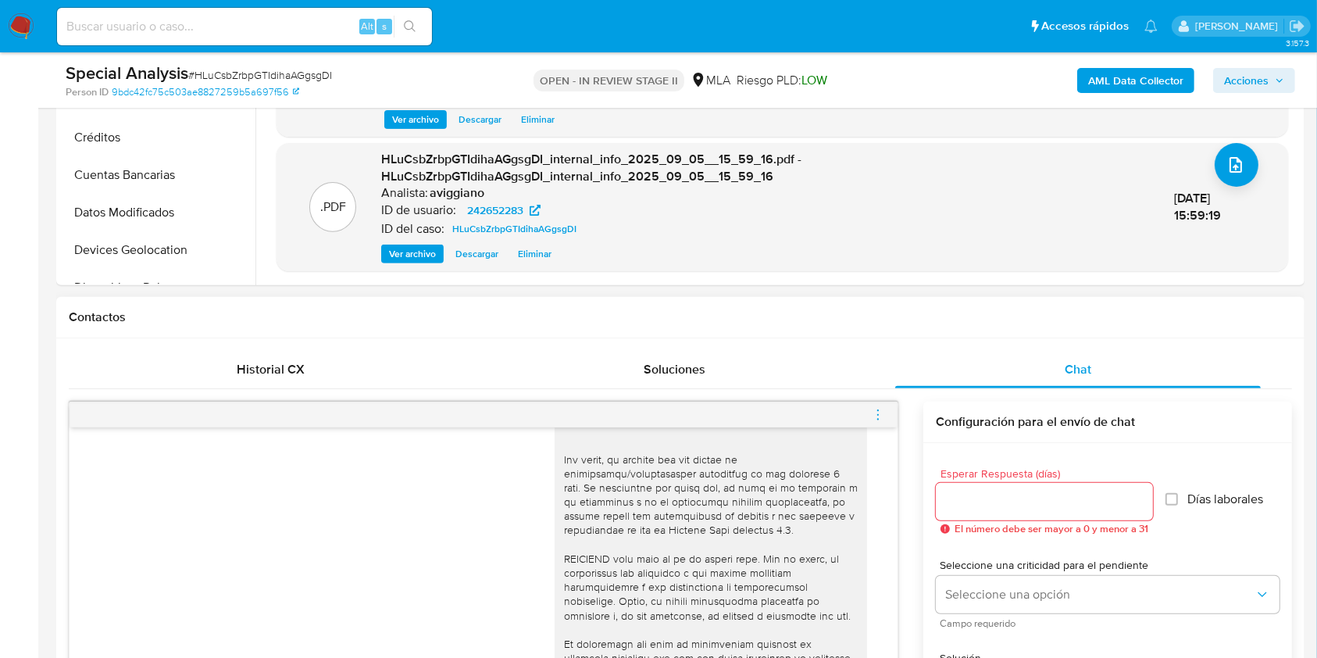
click at [879, 416] on icon "menu-action" at bounding box center [878, 415] width 14 height 14
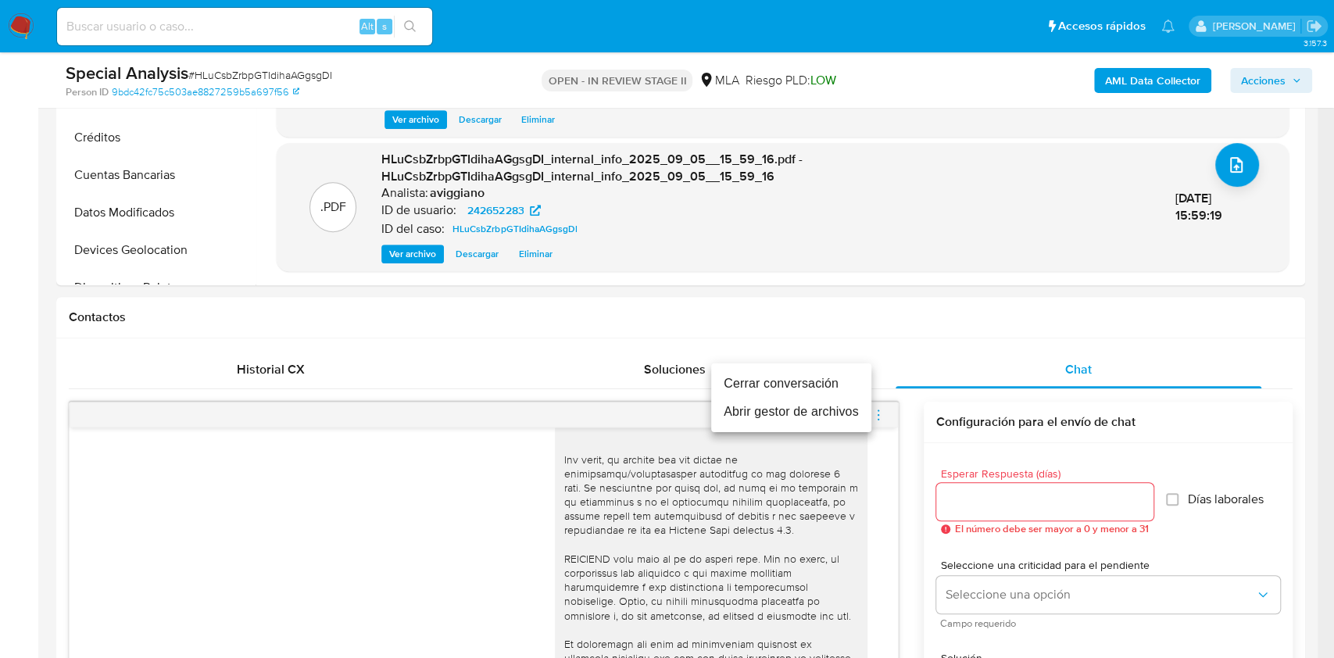
click at [820, 387] on li "Cerrar conversación" at bounding box center [791, 384] width 160 height 28
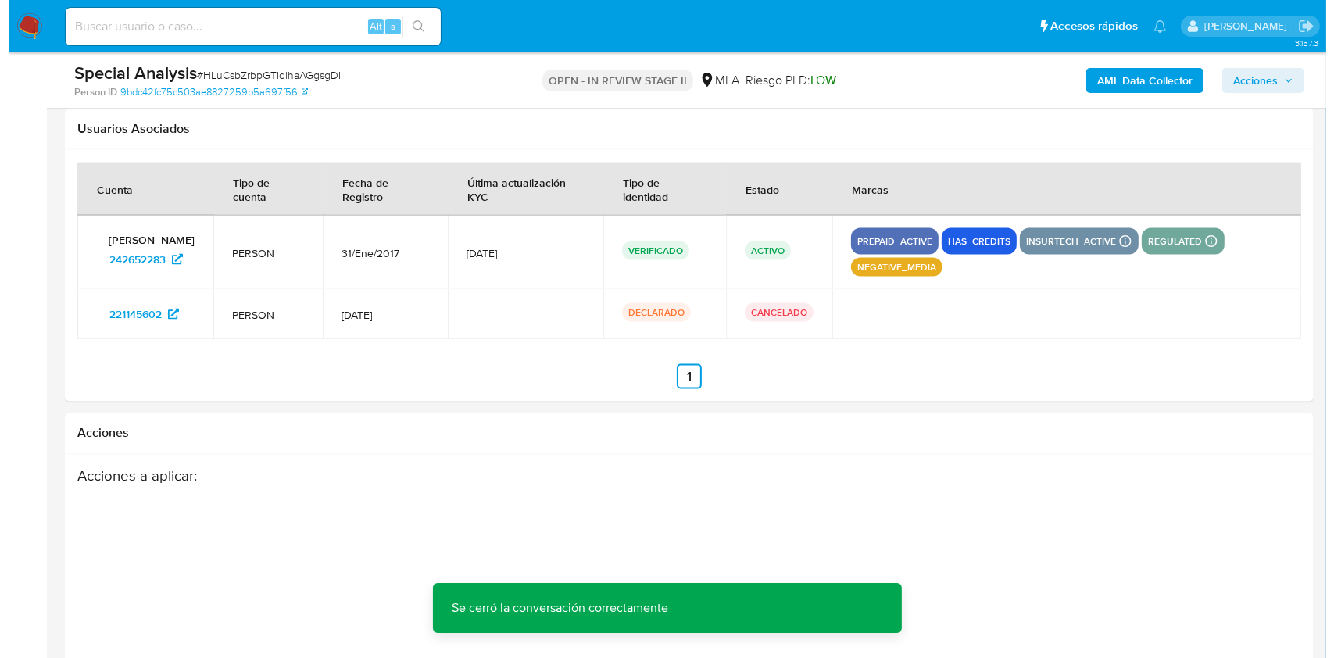
scroll to position [2708, 0]
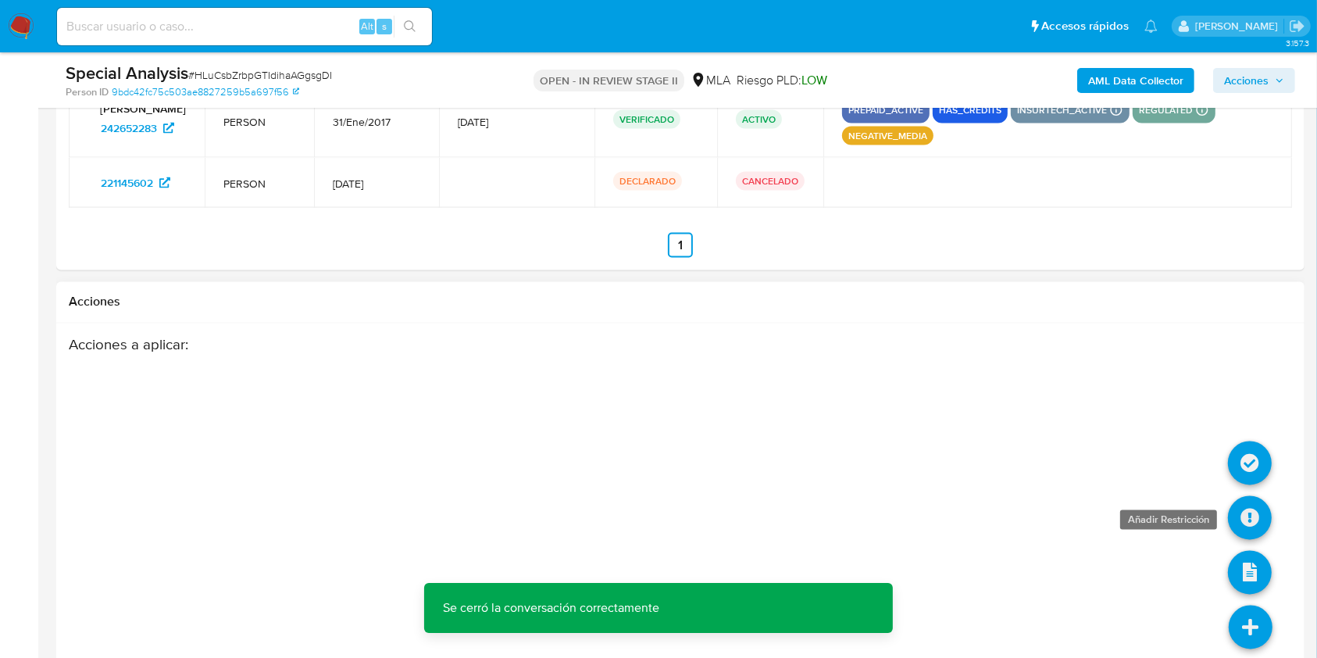
click at [1259, 500] on icon at bounding box center [1250, 518] width 44 height 44
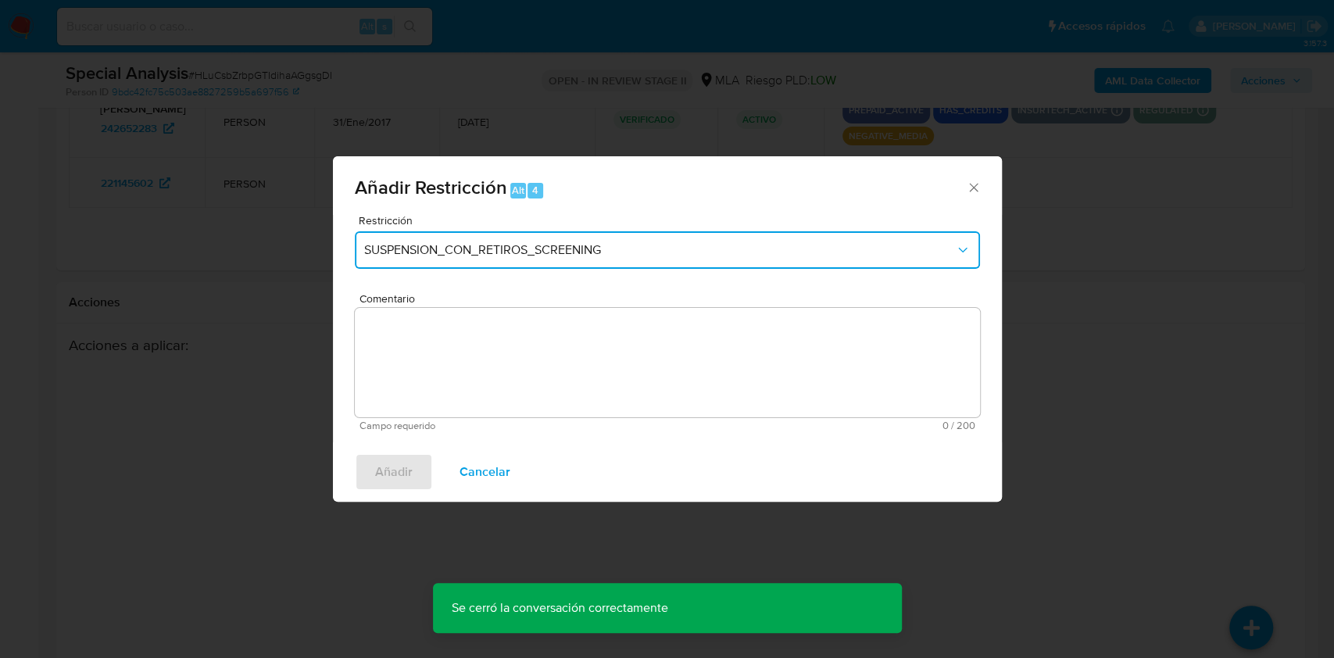
click at [545, 255] on span "SUSPENSION_CON_RETIROS_SCREENING" at bounding box center [659, 250] width 591 height 16
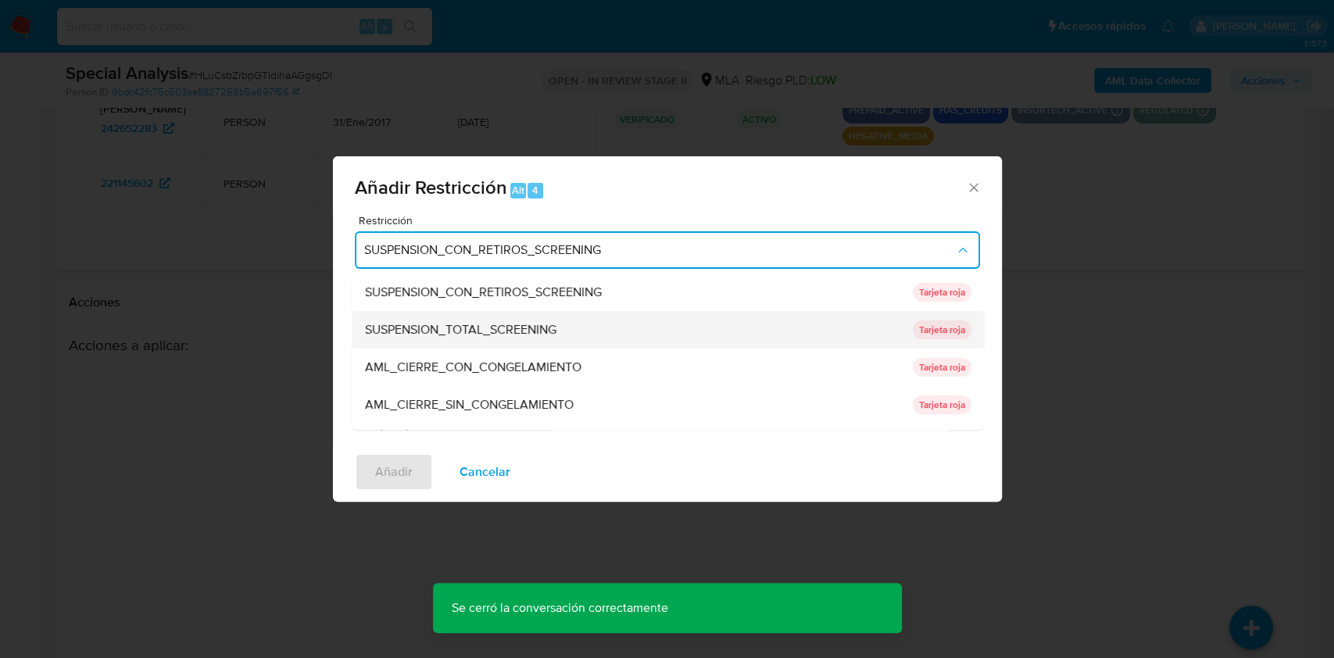
click at [506, 322] on span "SUSPENSION_TOTAL_SCREENING" at bounding box center [459, 330] width 191 height 16
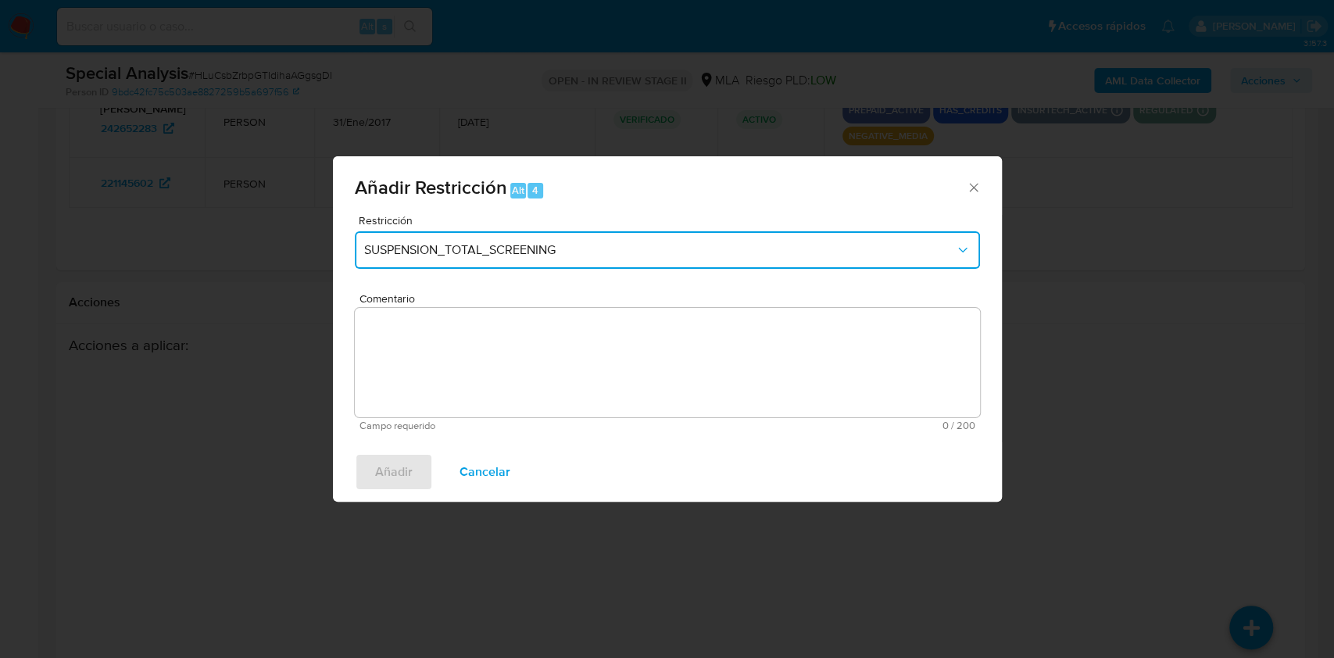
click at [526, 247] on span "SUSPENSION_TOTAL_SCREENING" at bounding box center [659, 250] width 591 height 16
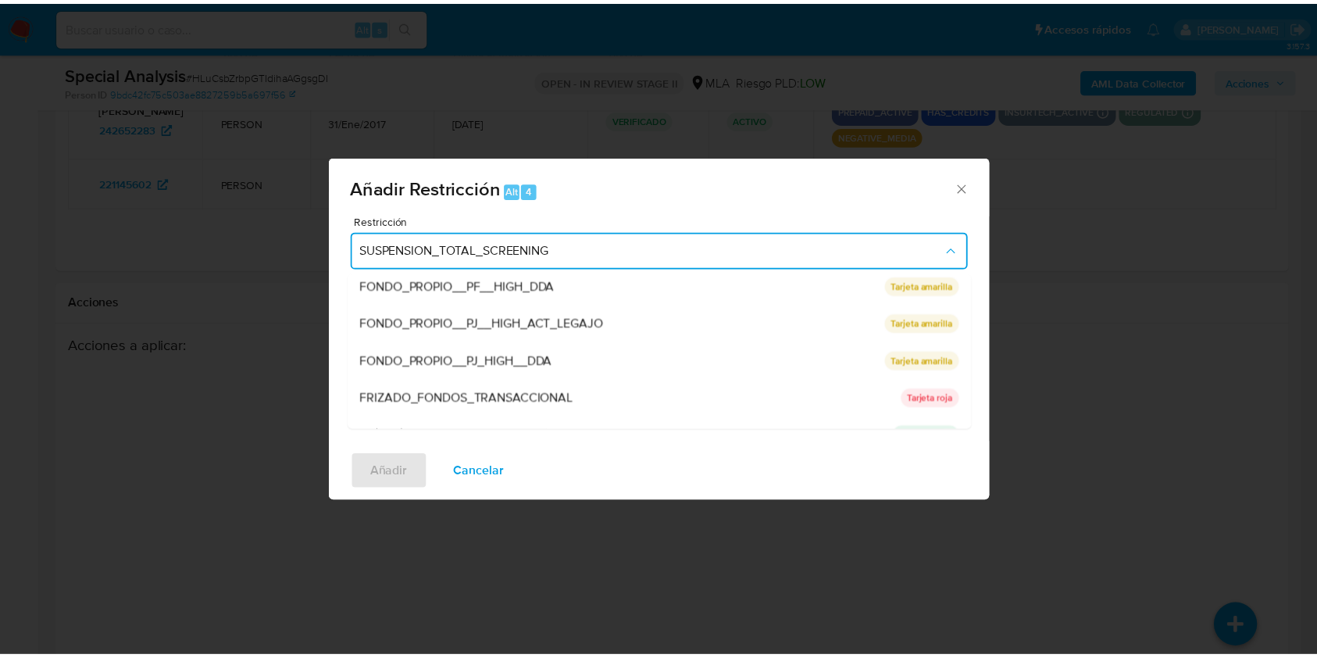
scroll to position [313, 0]
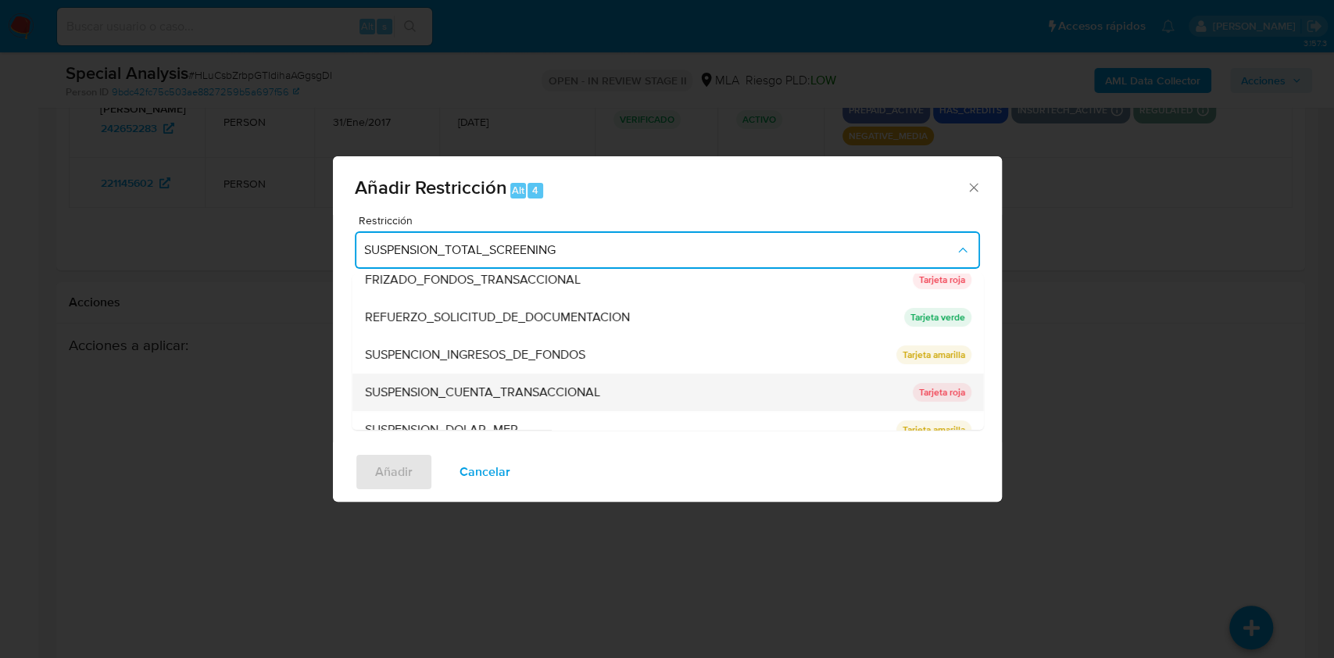
click at [512, 375] on div "SUSPENSION_CUENTA_TRANSACCIONAL" at bounding box center [633, 392] width 538 height 38
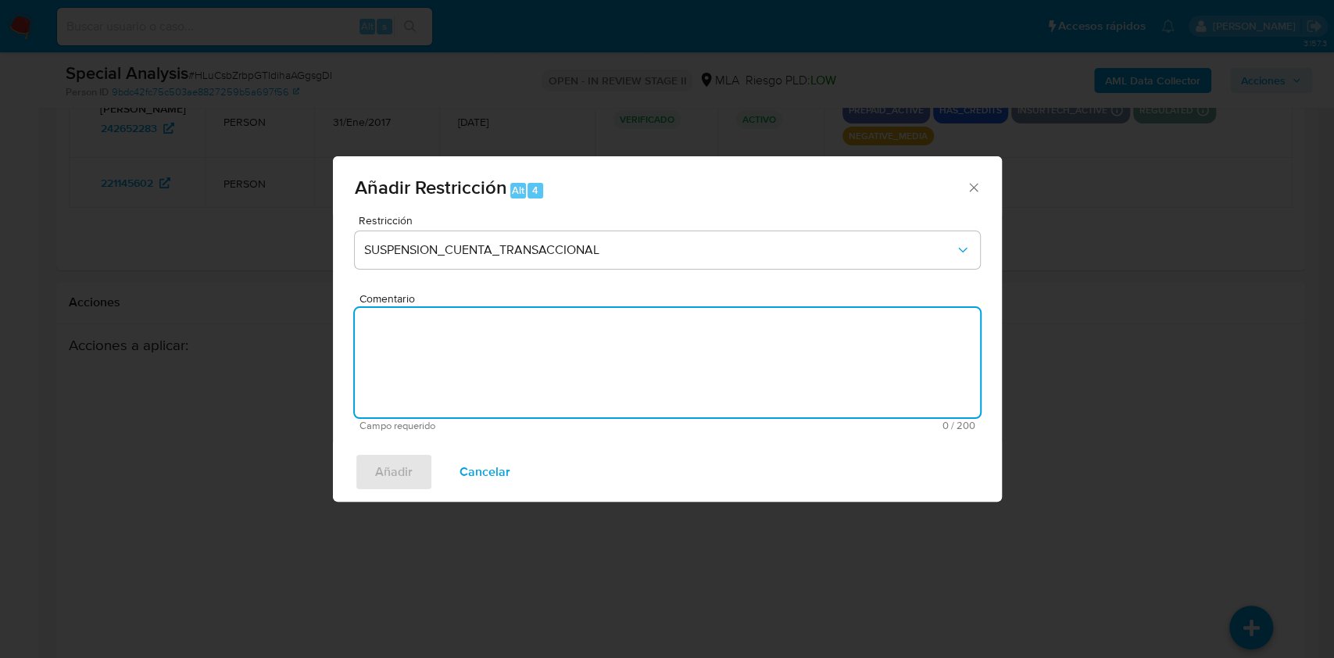
click at [512, 375] on textarea "Comentario" at bounding box center [667, 362] width 625 height 109
type textarea "AML"
click at [398, 483] on span "Añadir" at bounding box center [394, 472] width 38 height 34
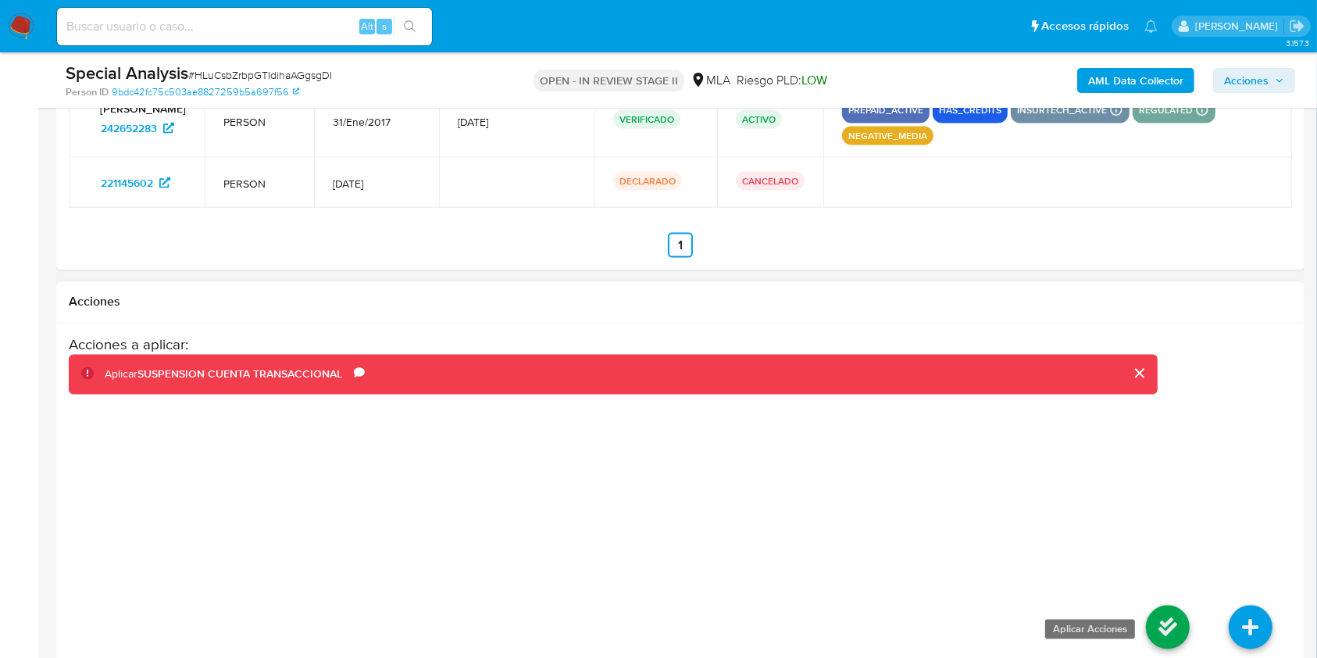
click at [1175, 624] on icon at bounding box center [1168, 628] width 44 height 44
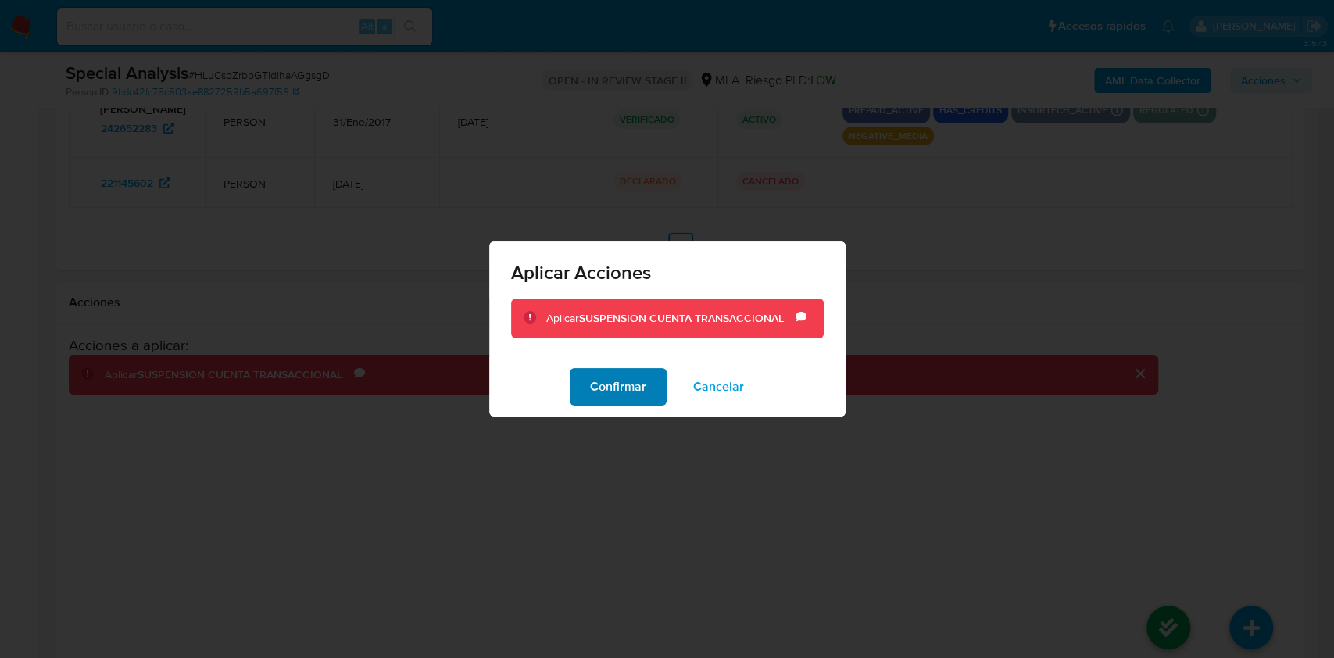
click at [620, 389] on span "Confirmar" at bounding box center [618, 387] width 56 height 34
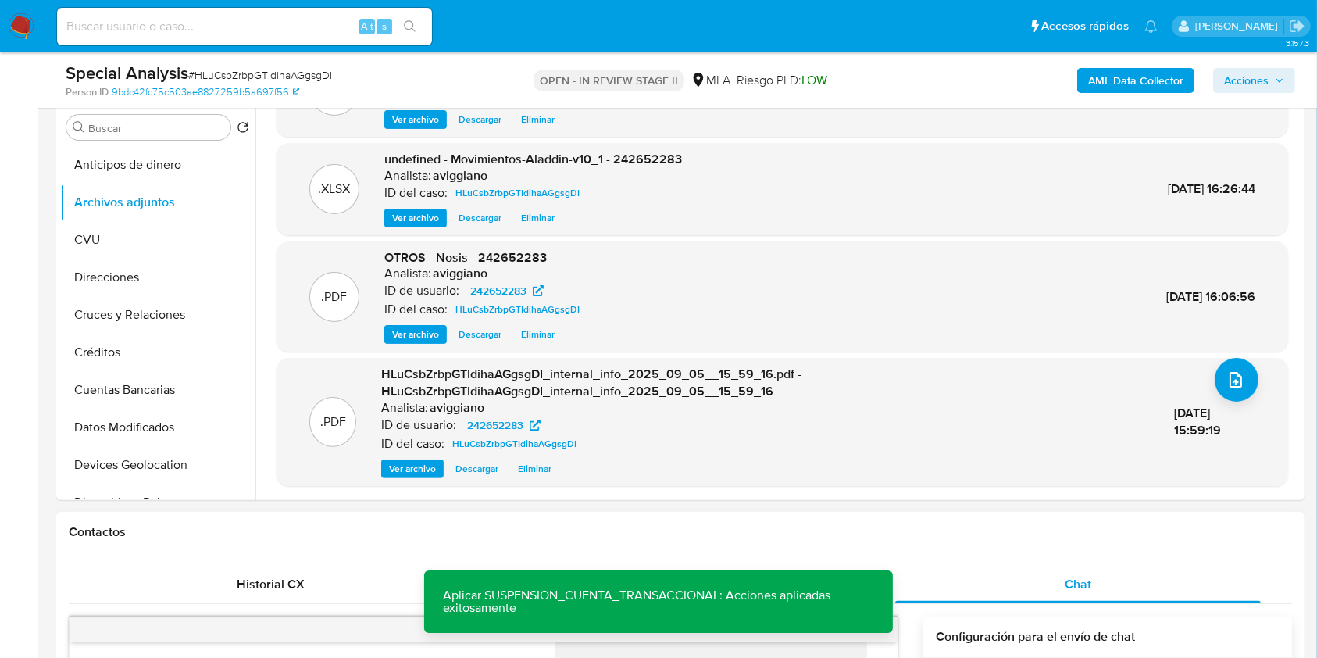
scroll to position [0, 0]
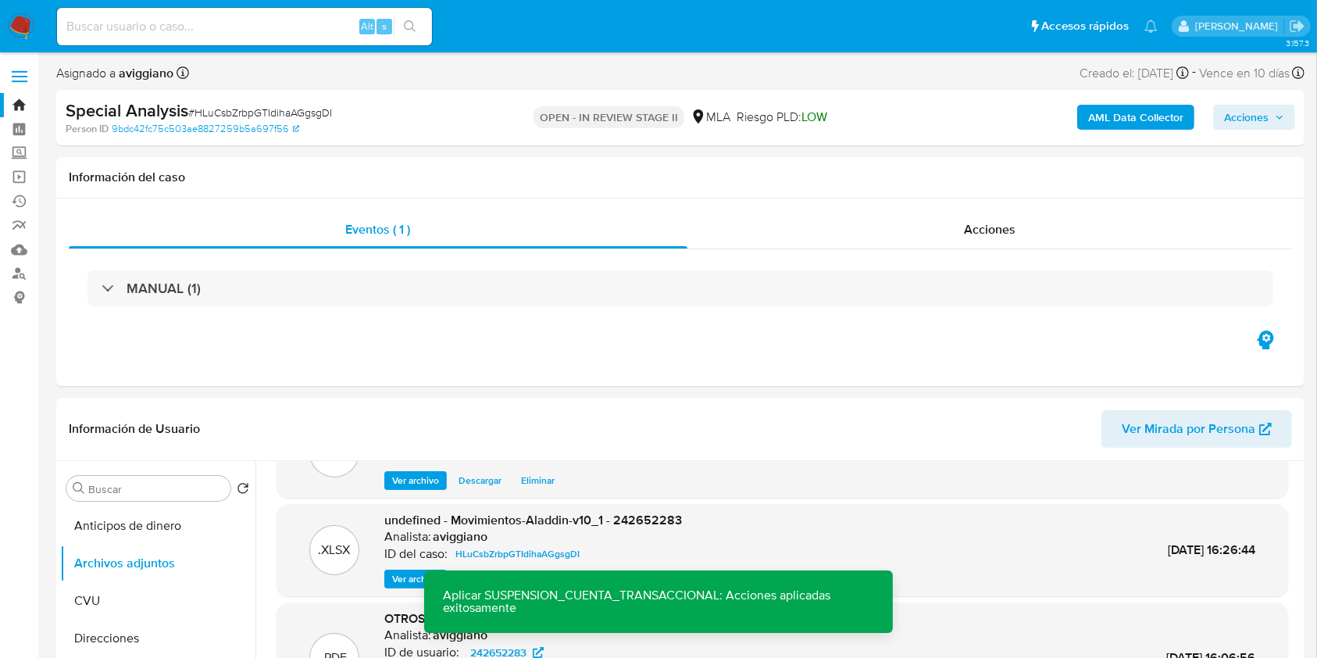
click at [1231, 112] on span "Acciones" at bounding box center [1246, 117] width 45 height 25
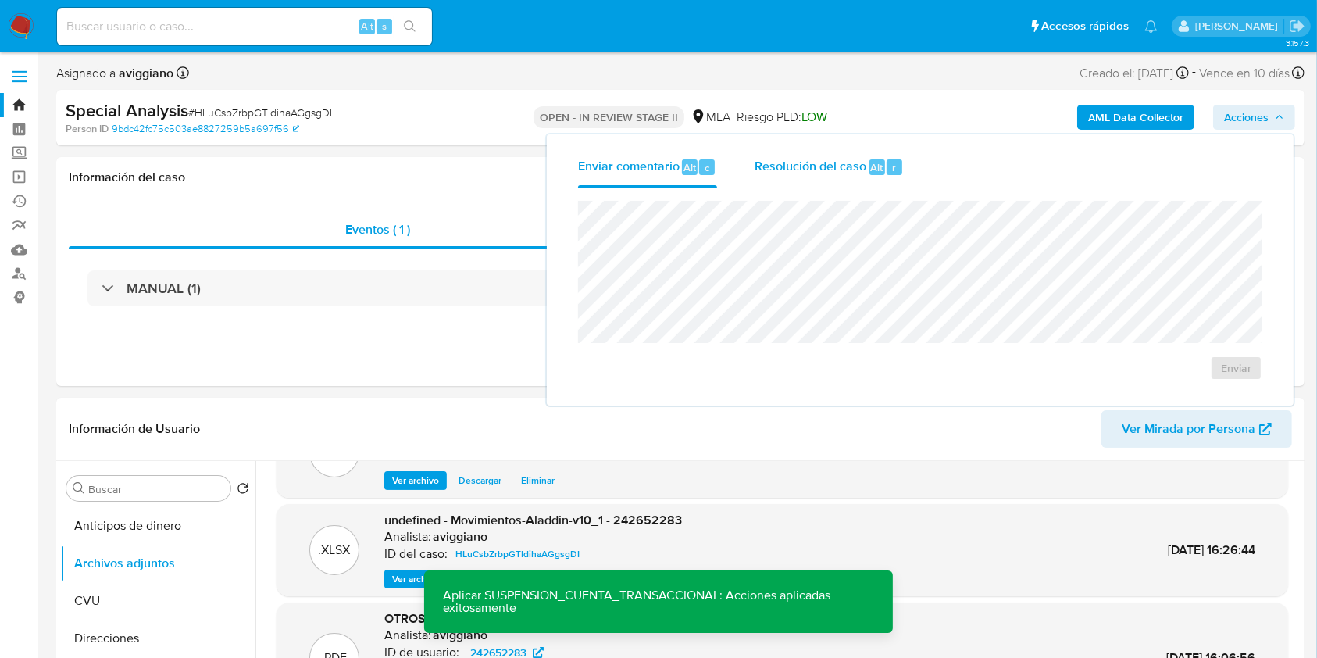
click at [773, 181] on div "Resolución del caso Alt r" at bounding box center [829, 167] width 149 height 41
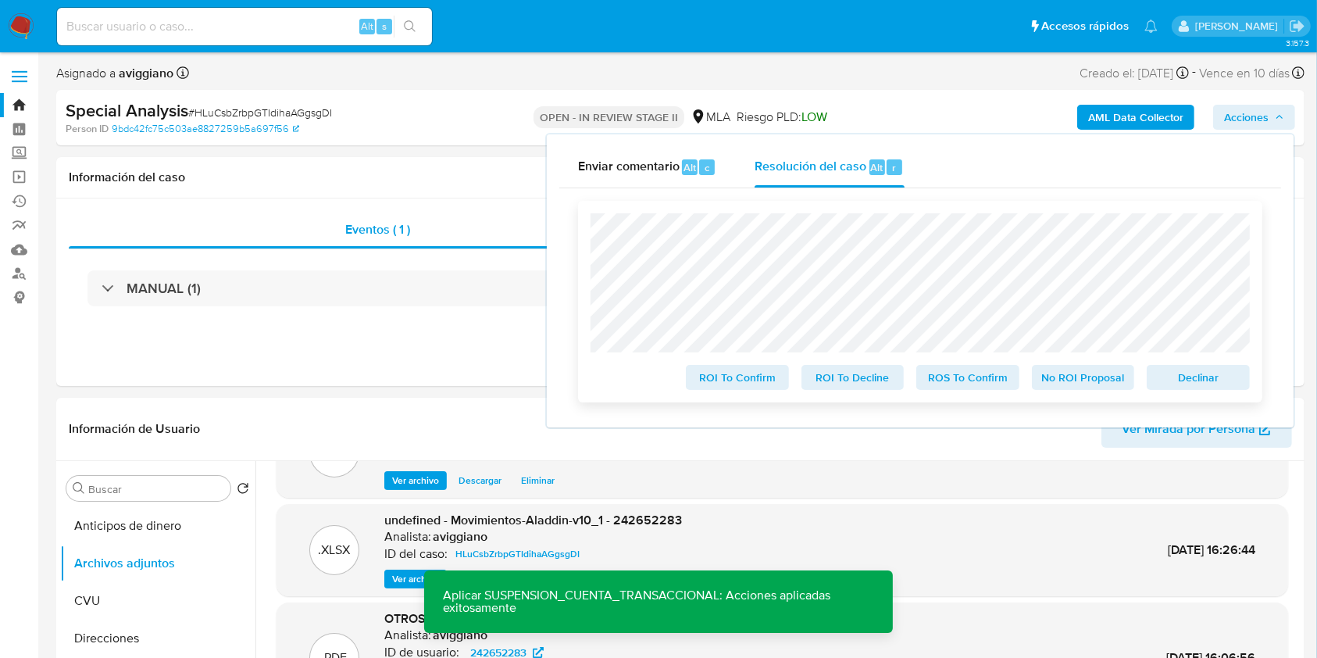
click at [1199, 366] on div "Declinar" at bounding box center [1195, 374] width 109 height 31
click at [1191, 380] on span "Declinar" at bounding box center [1198, 377] width 81 height 22
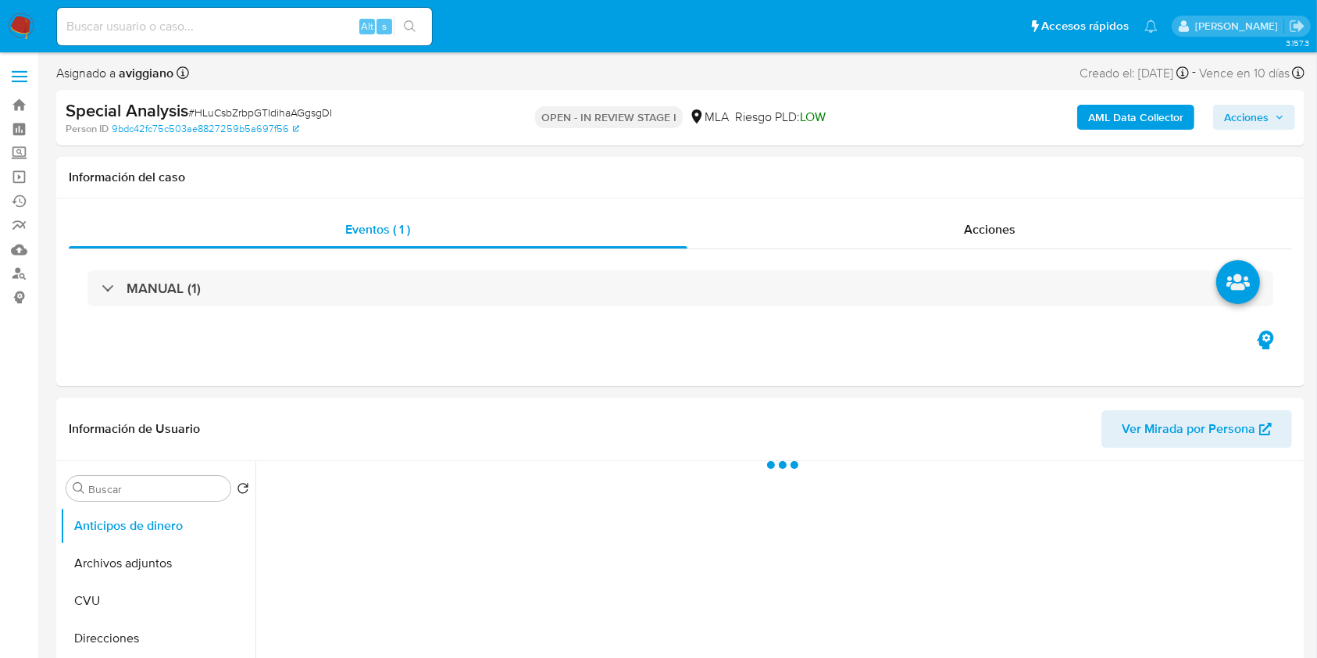
click at [1300, 109] on div "Special Analysis # HLuCsbZrbpGTIdihaAGgsgDI Person ID 9bdc42fc75c503ae8827259b5…" at bounding box center [680, 117] width 1249 height 55
drag, startPoint x: 1288, startPoint y: 116, endPoint x: 1268, endPoint y: 130, distance: 24.5
click at [1287, 116] on button "Acciones" at bounding box center [1254, 117] width 82 height 25
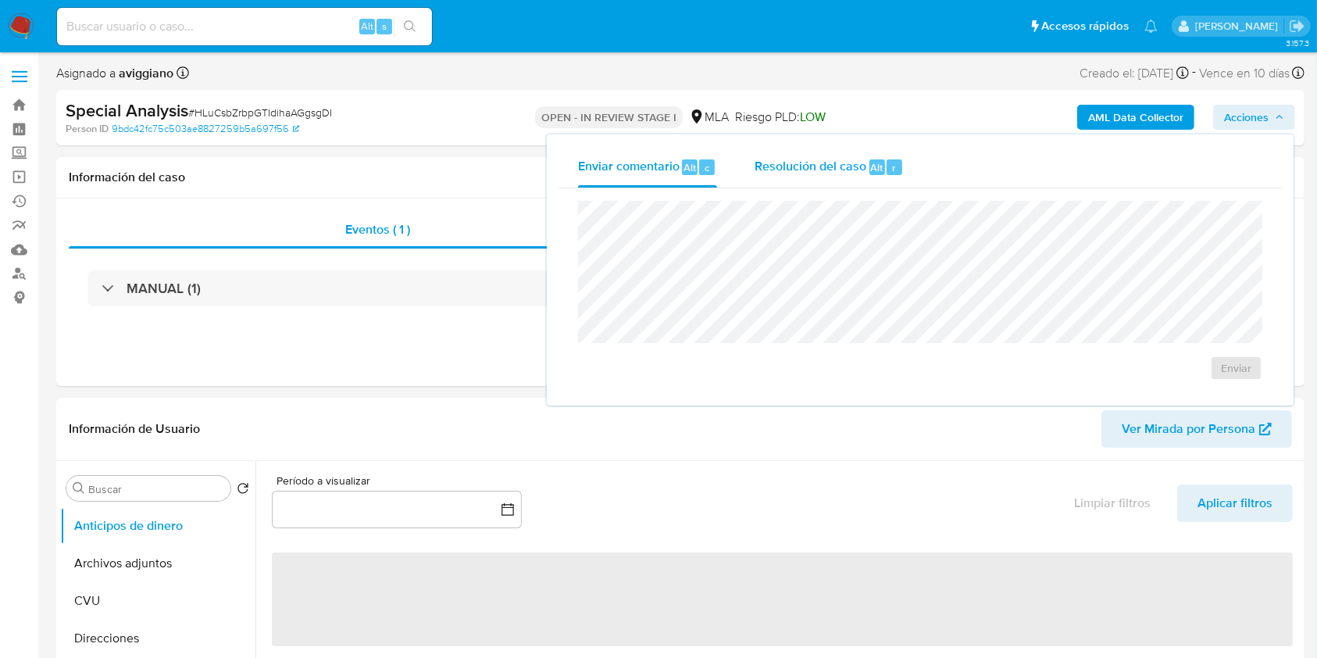
click at [801, 164] on span "Resolución del caso" at bounding box center [811, 167] width 112 height 18
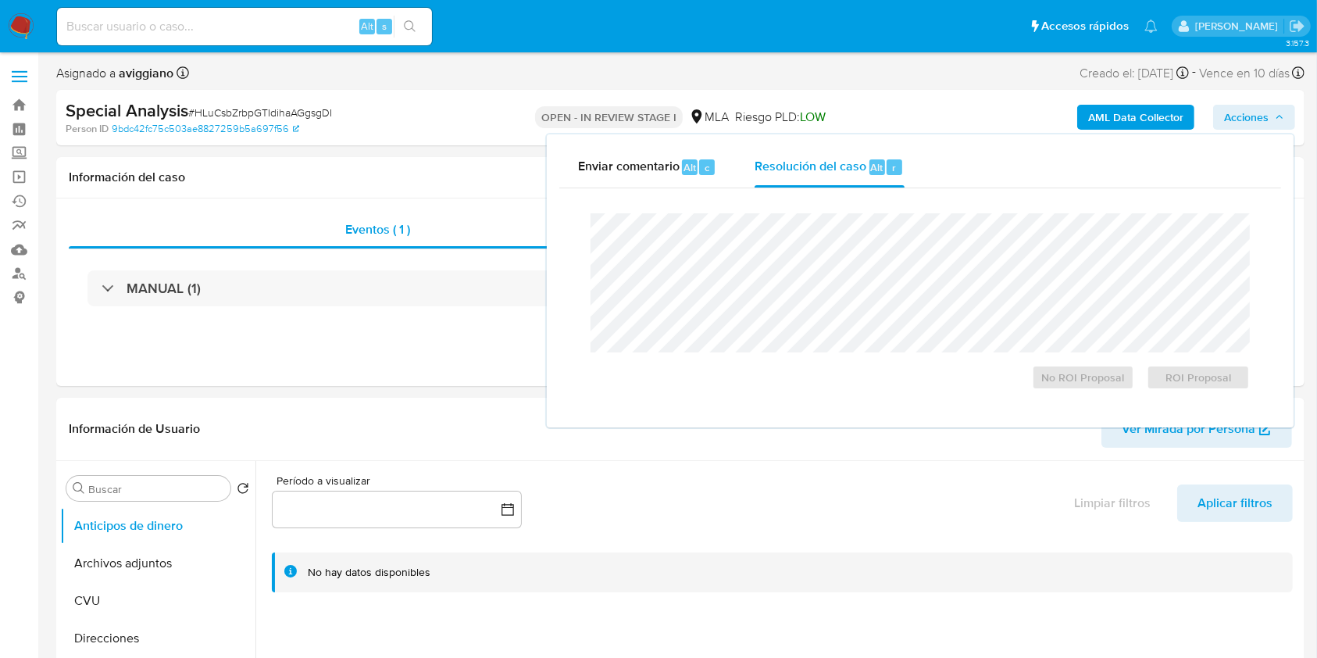
select select "10"
click at [1200, 388] on span "ROI Proposal" at bounding box center [1198, 377] width 81 height 22
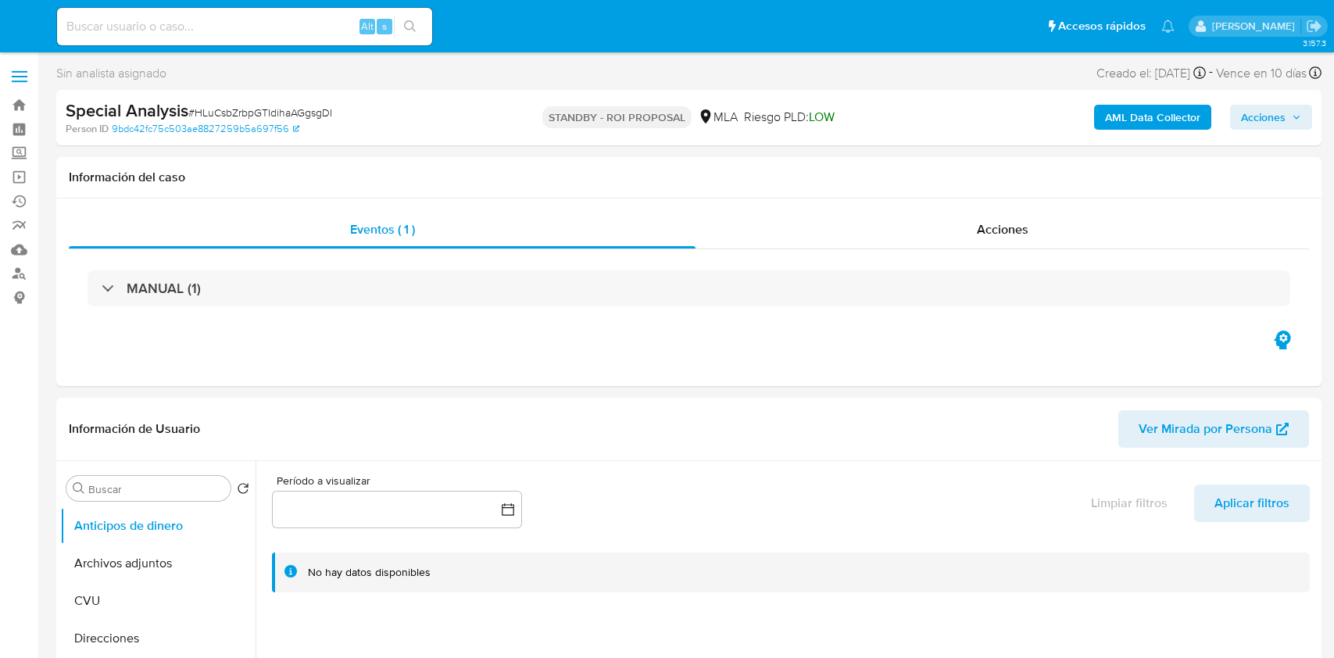
select select "10"
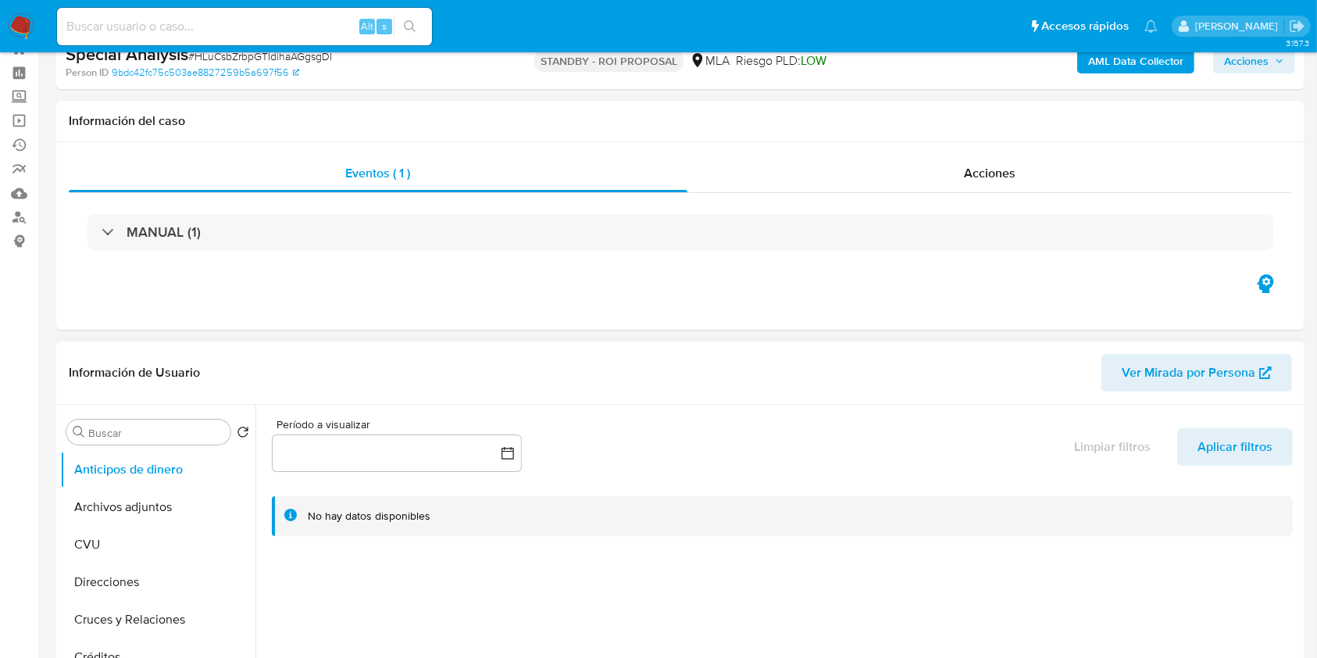
scroll to position [104, 0]
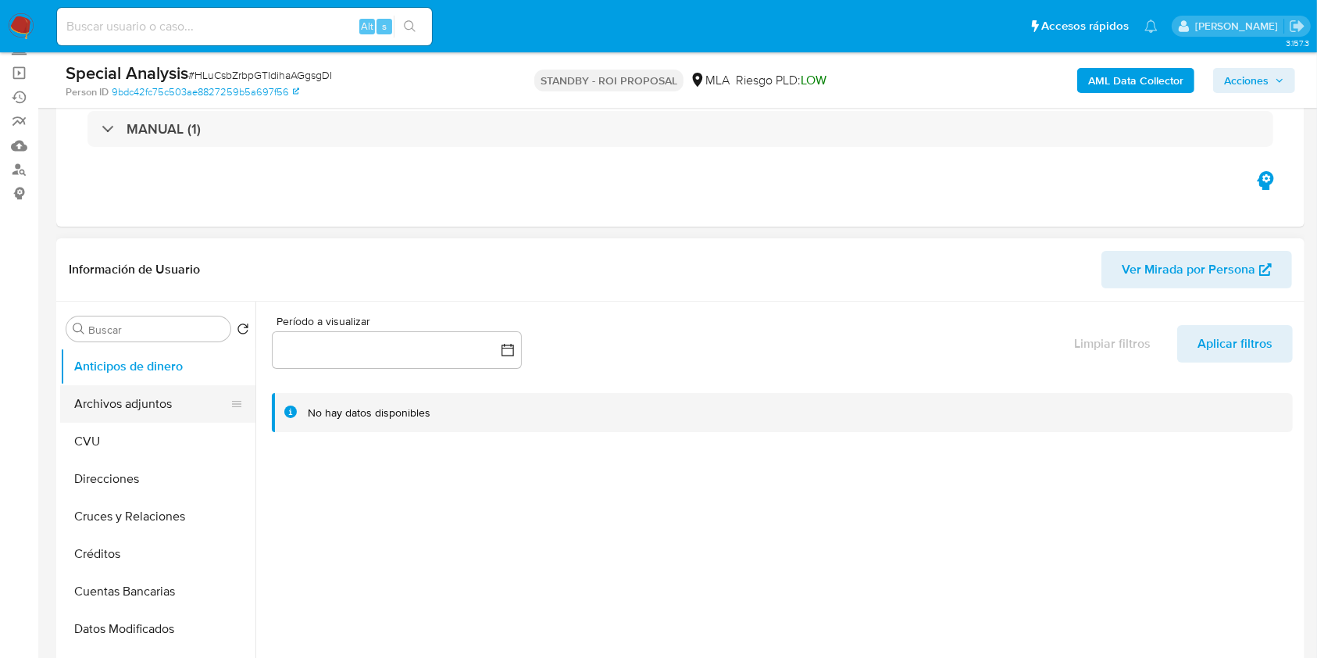
click at [100, 411] on button "Archivos adjuntos" at bounding box center [151, 404] width 183 height 38
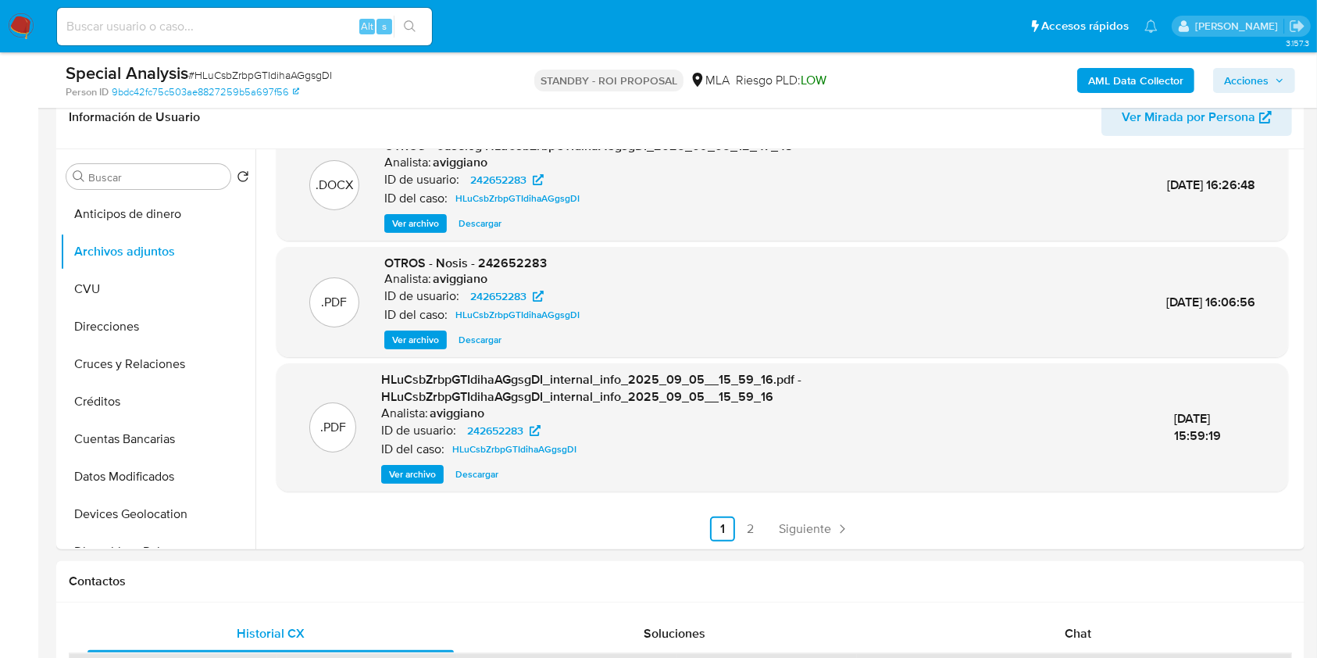
scroll to position [208, 0]
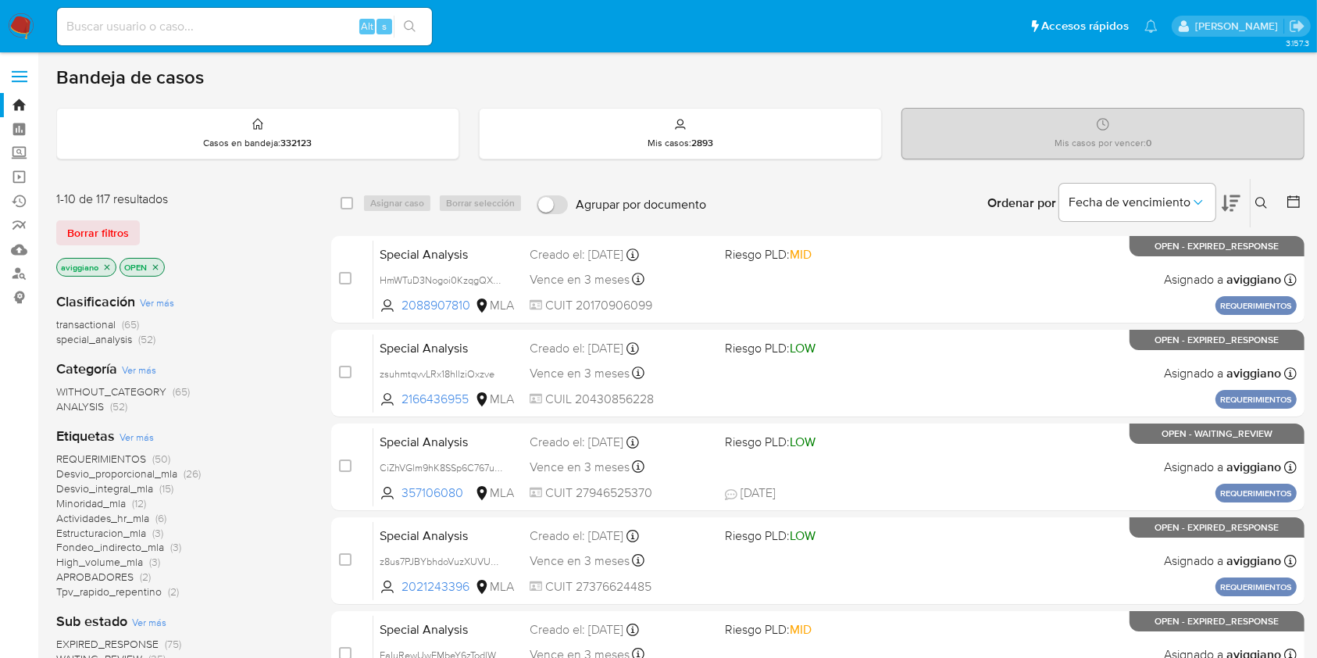
click at [102, 267] on icon "close-filter" at bounding box center [106, 267] width 9 height 9
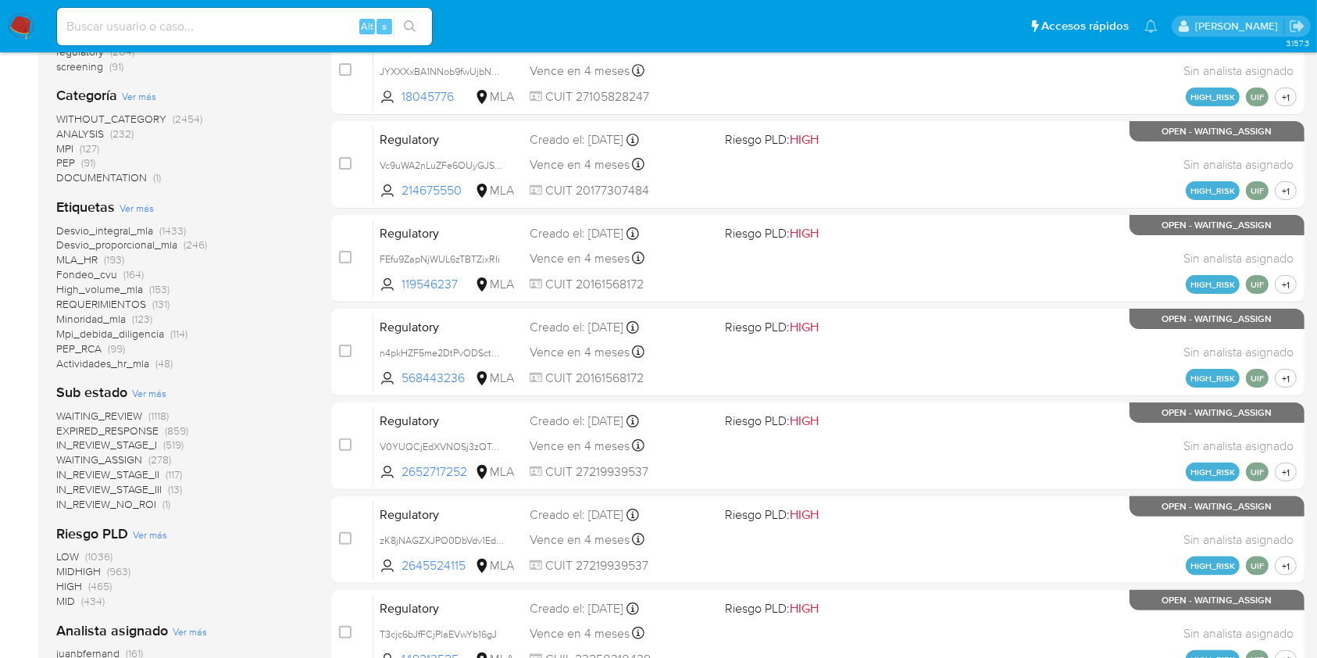
scroll to position [520, 0]
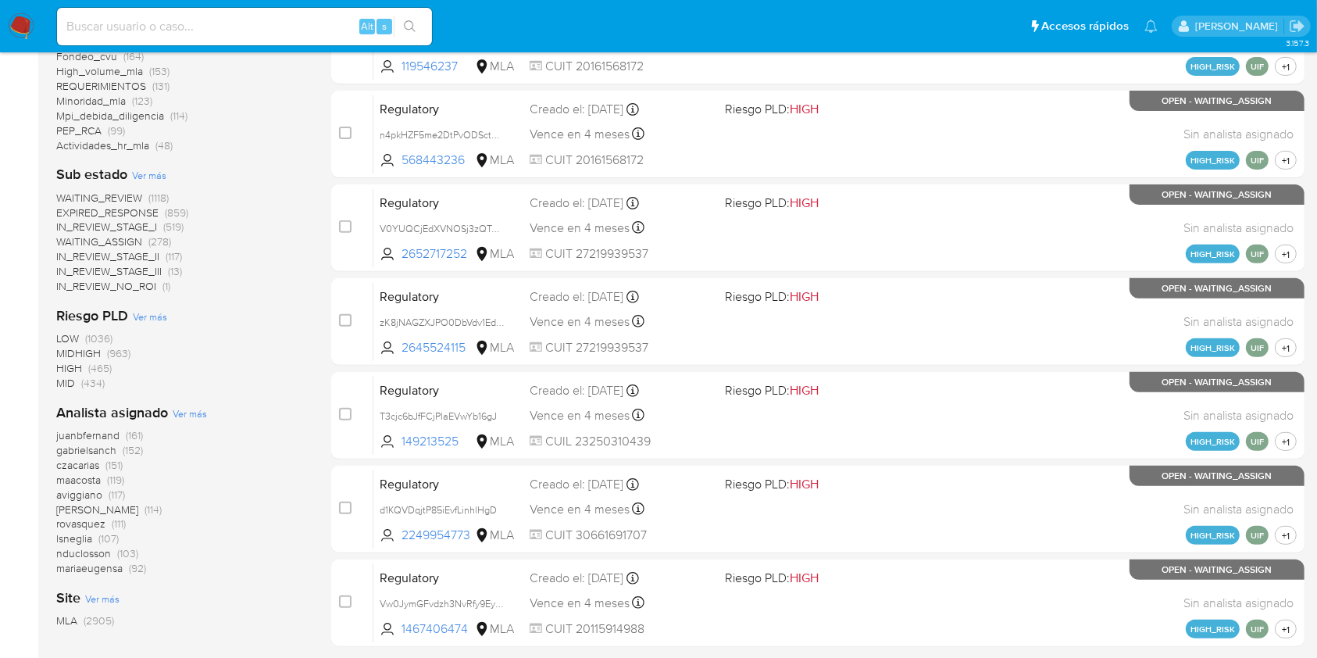
click at [218, 491] on div "juanbfernand (161) gabrielsanch (152) czacarias (151) maacosta (119) aviggiano …" at bounding box center [181, 502] width 250 height 148
click at [97, 509] on span "[PERSON_NAME]" at bounding box center [97, 510] width 82 height 16
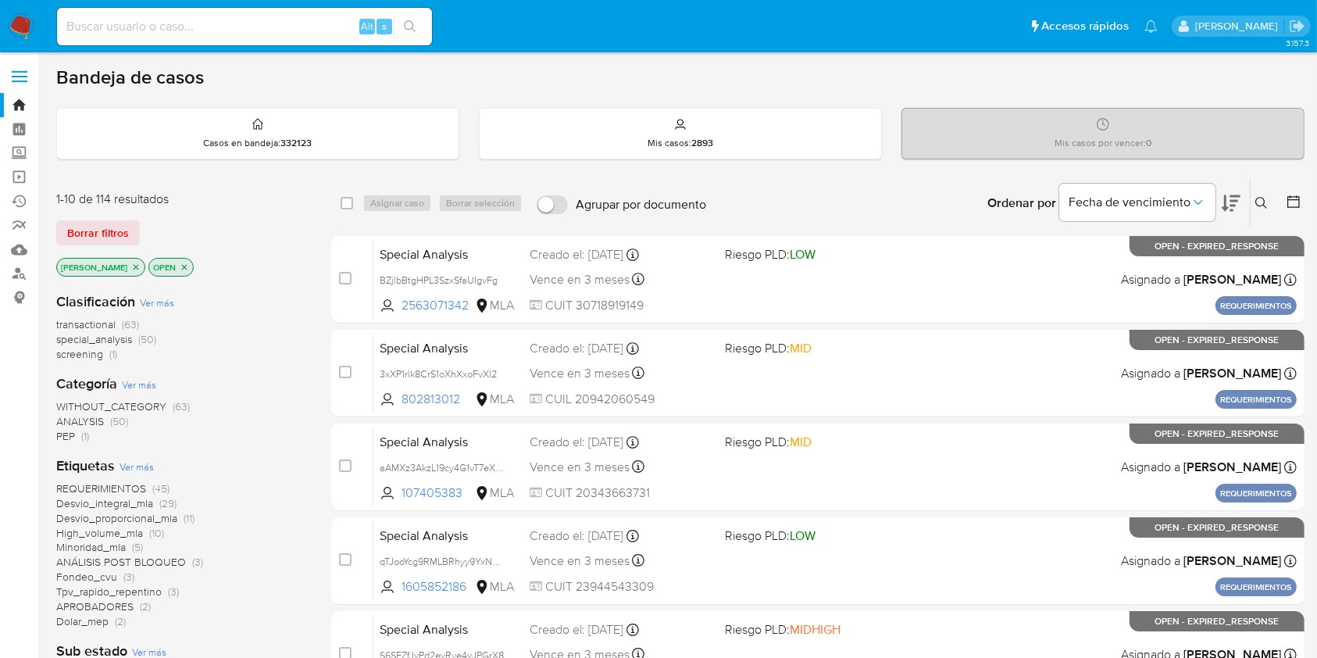
click at [131, 266] on icon "close-filter" at bounding box center [135, 267] width 9 height 9
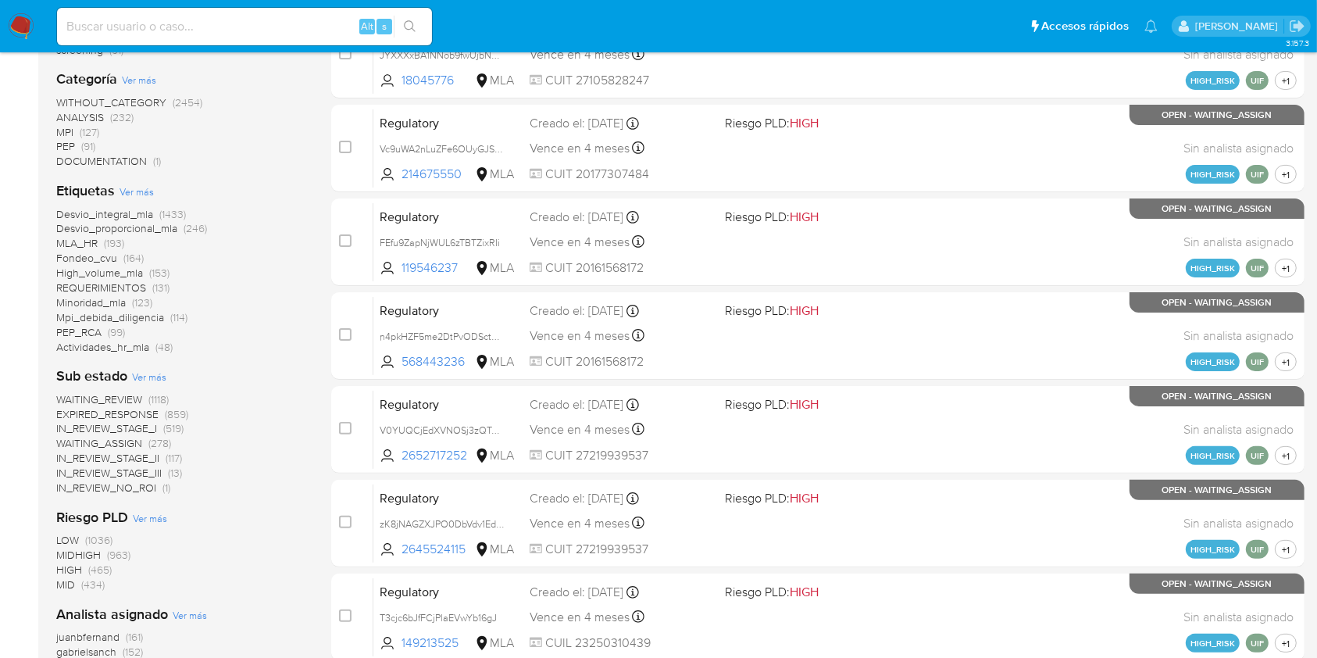
scroll to position [575, 0]
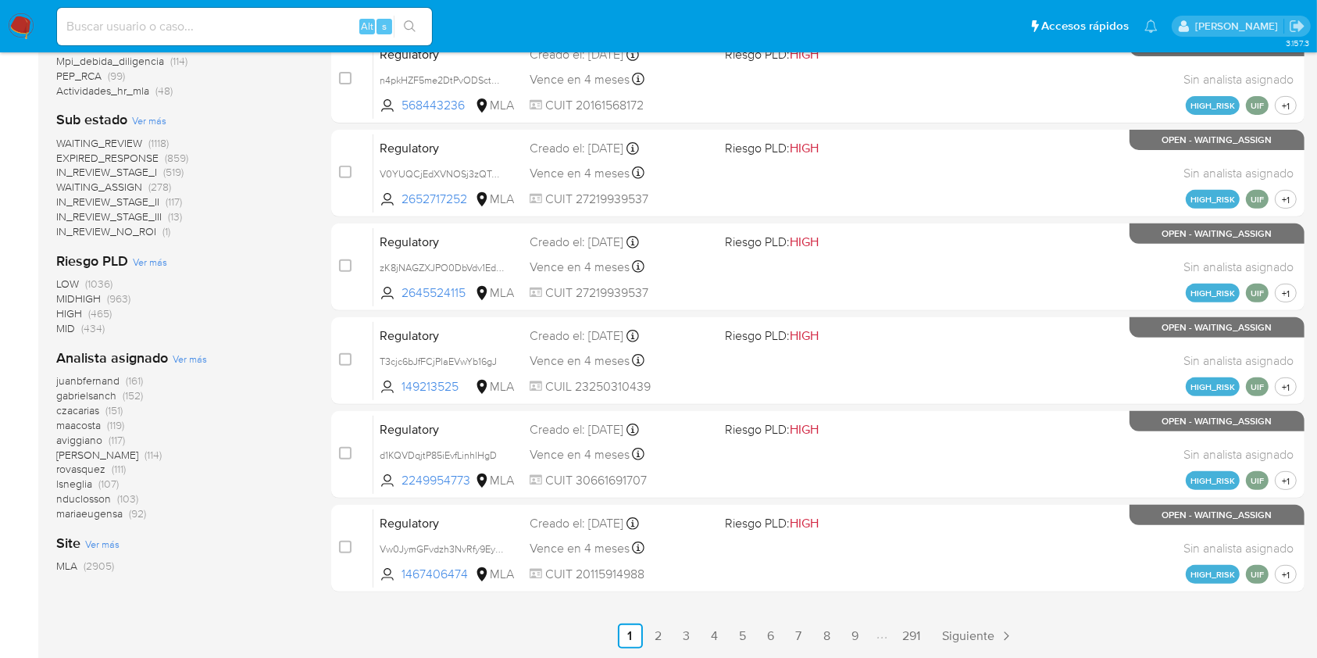
click at [81, 459] on span "[PERSON_NAME]" at bounding box center [97, 455] width 82 height 16
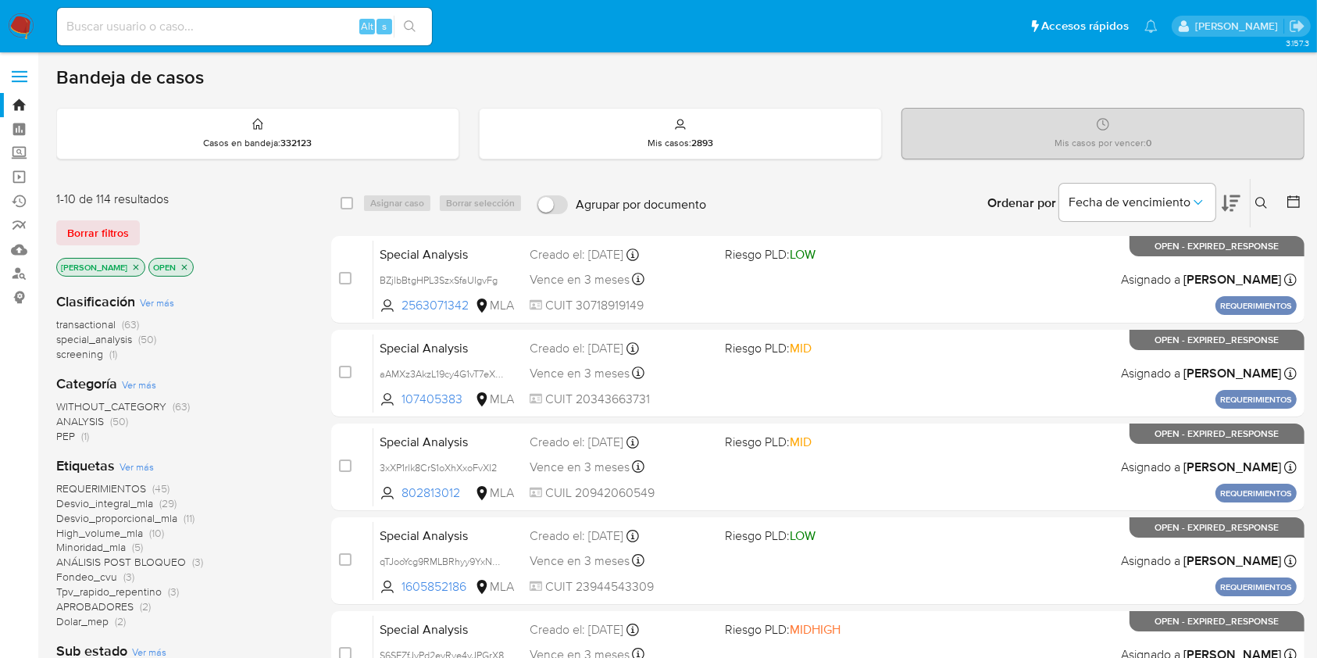
click at [180, 263] on icon "close-filter" at bounding box center [184, 267] width 9 height 9
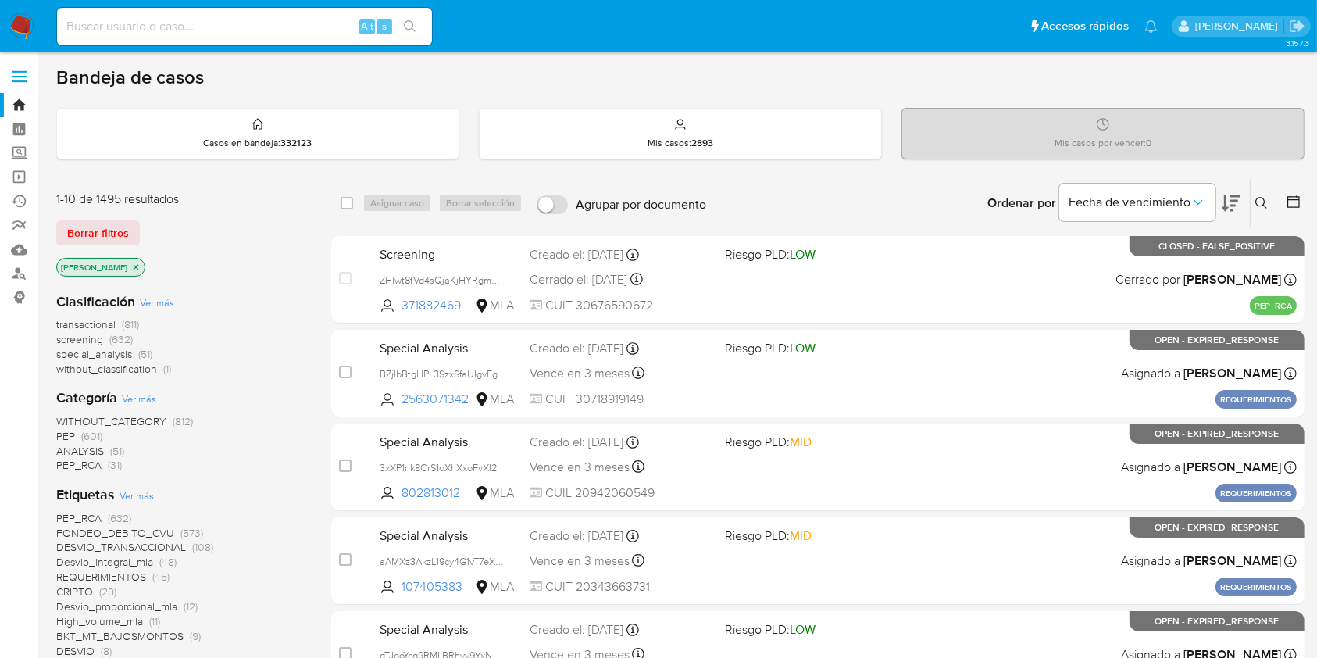
click at [134, 264] on icon "close-filter" at bounding box center [136, 266] width 5 height 5
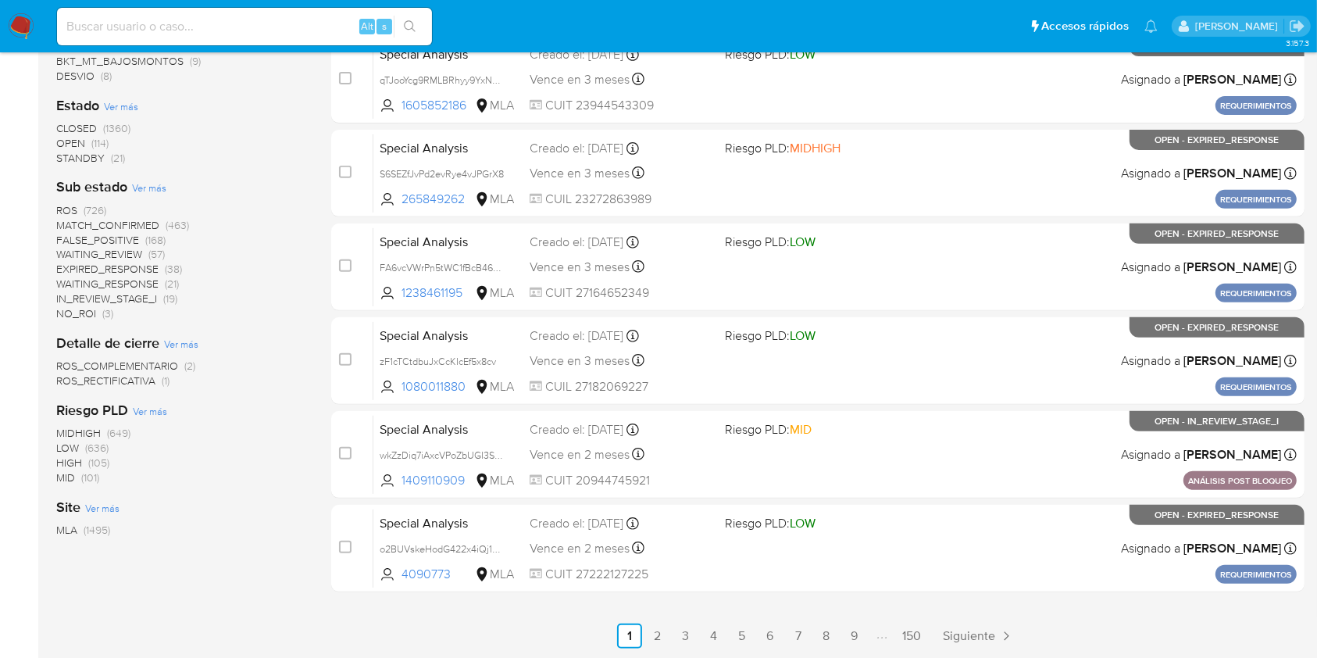
scroll to position [54, 0]
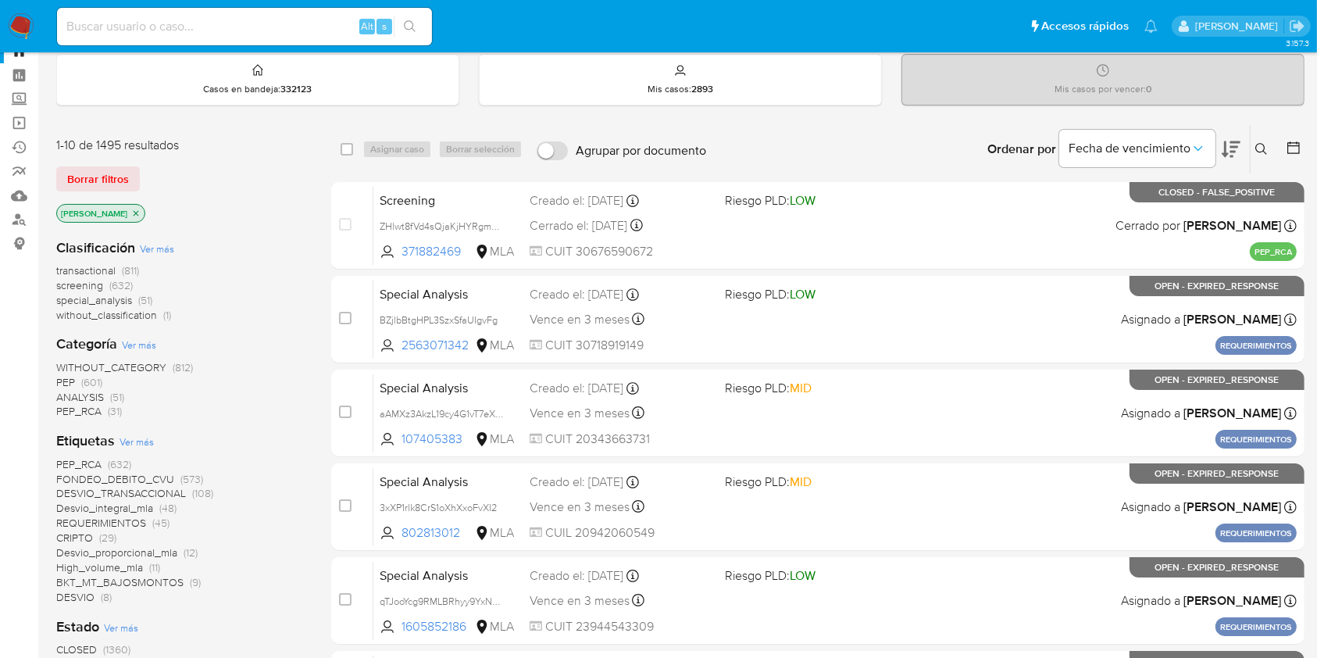
click at [131, 209] on icon "close-filter" at bounding box center [135, 213] width 9 height 9
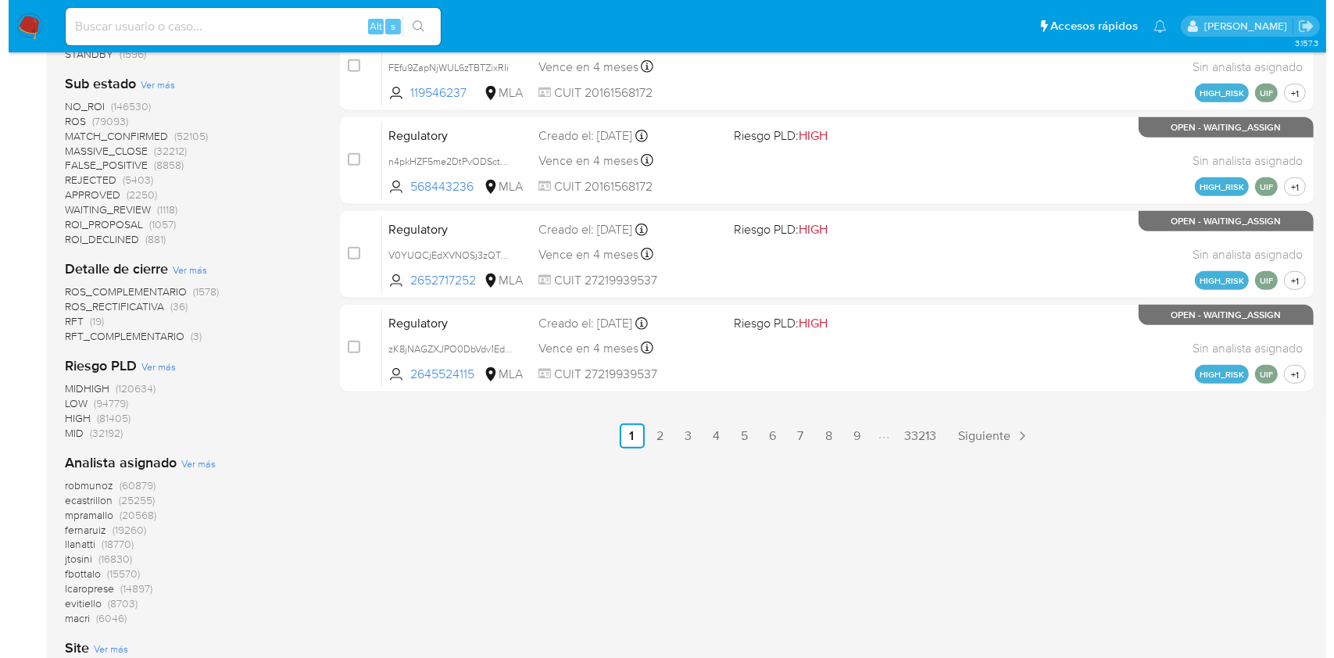
scroll to position [783, 0]
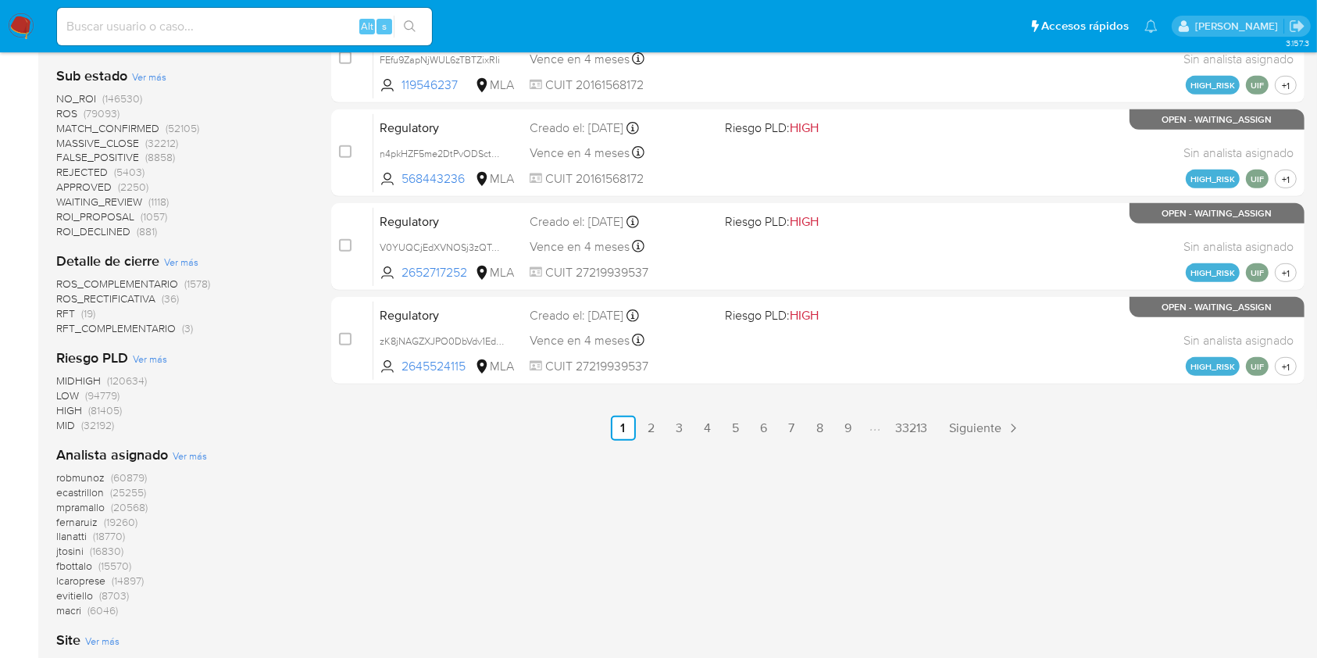
click at [173, 459] on span "Ver más" at bounding box center [190, 455] width 34 height 14
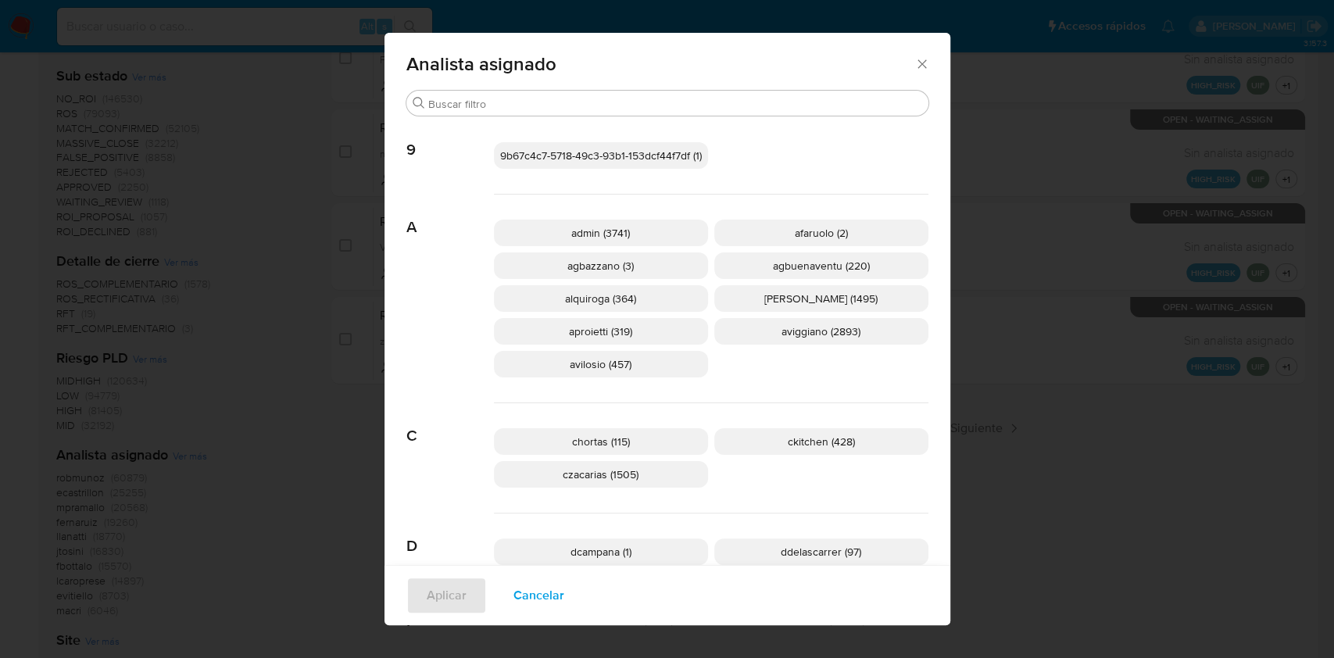
click at [760, 340] on p "aviggiano (2893)" at bounding box center [821, 331] width 214 height 27
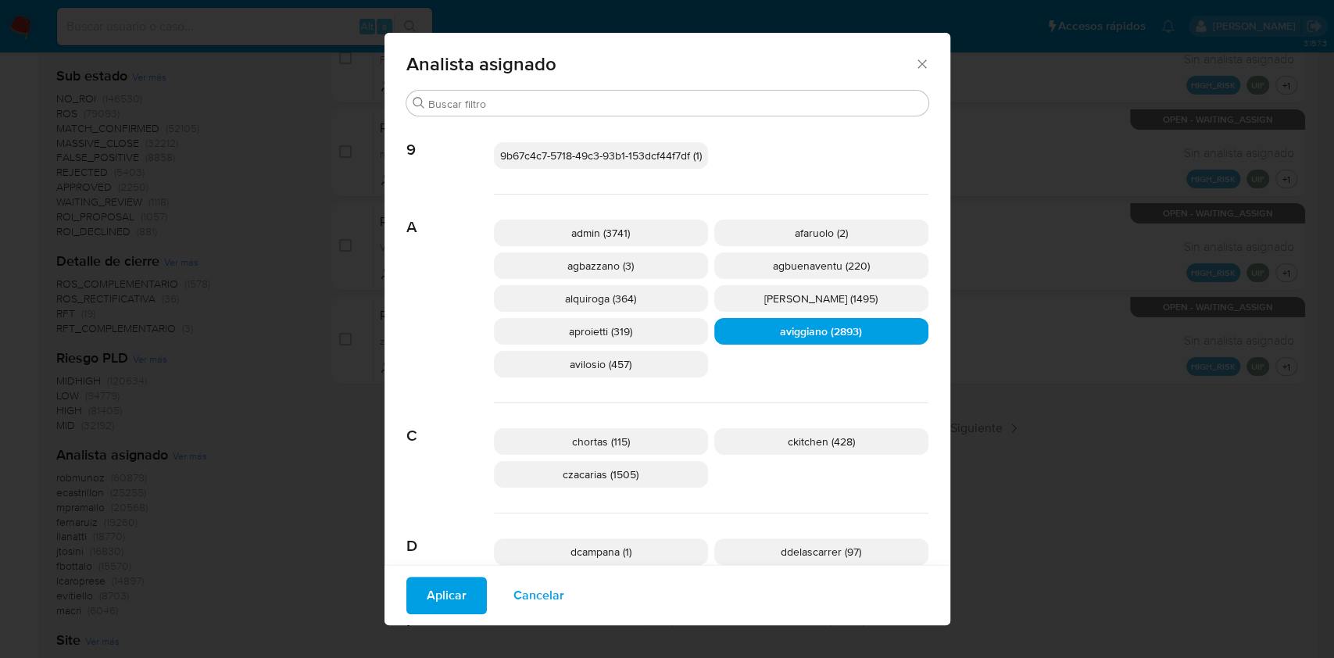
click at [427, 578] on span "Aplicar" at bounding box center [447, 595] width 40 height 34
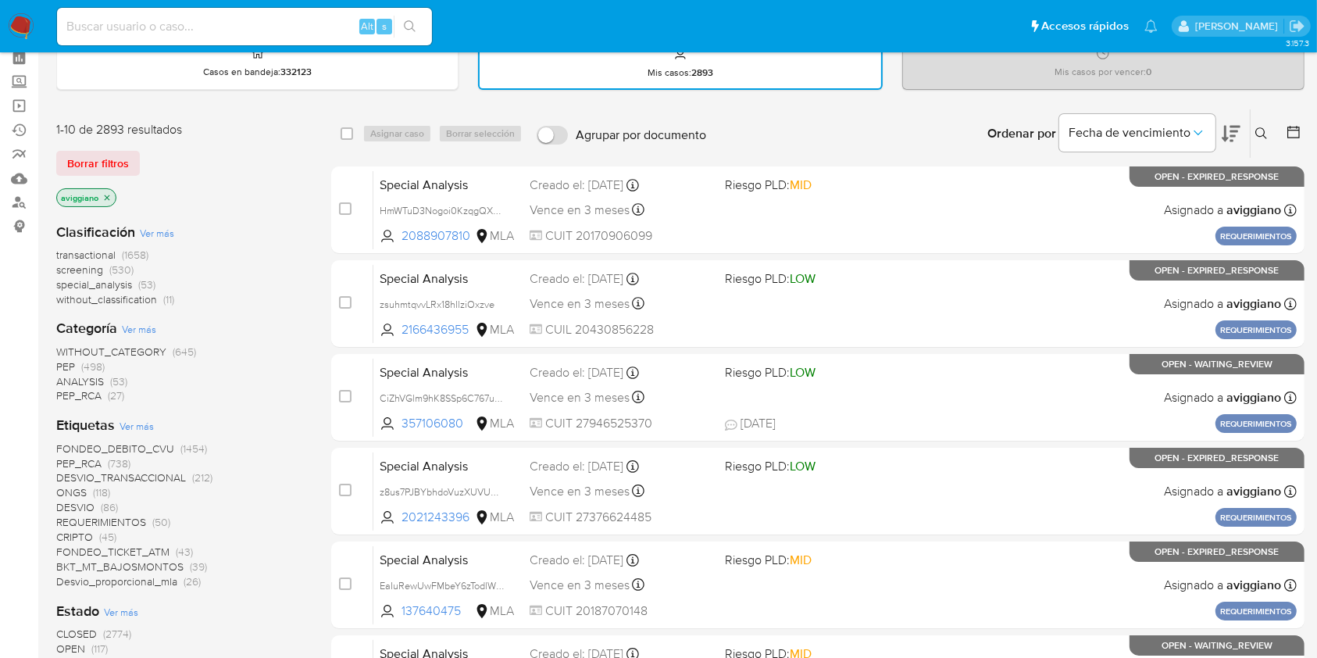
scroll to position [55, 0]
